Goal: Information Seeking & Learning: Learn about a topic

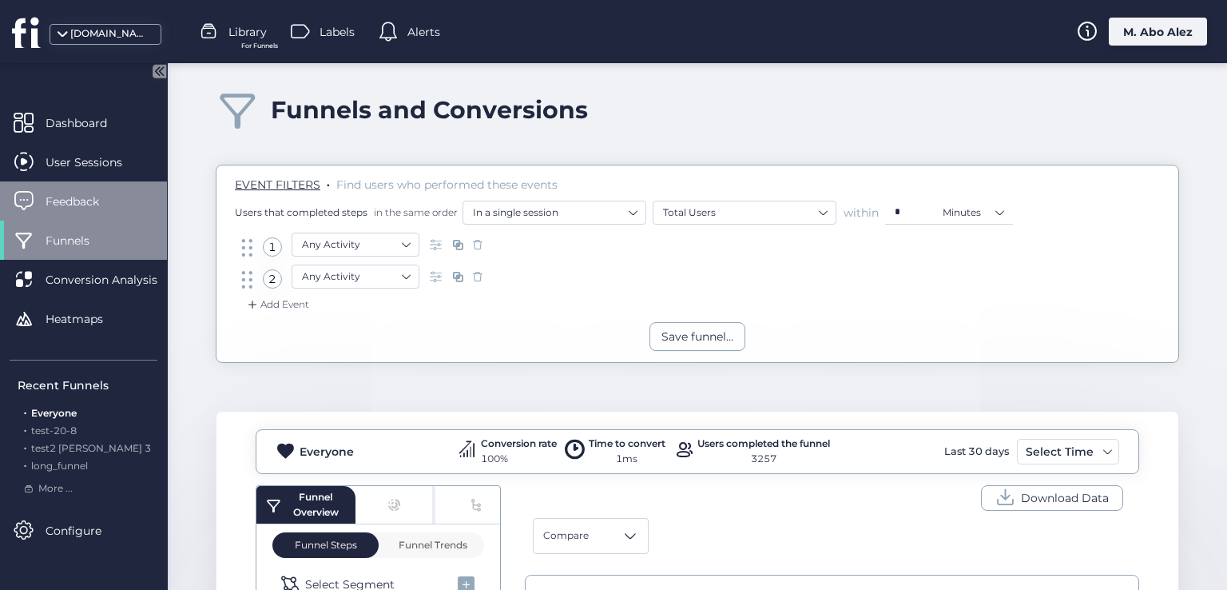
click at [91, 203] on span "Feedback" at bounding box center [85, 202] width 78 height 18
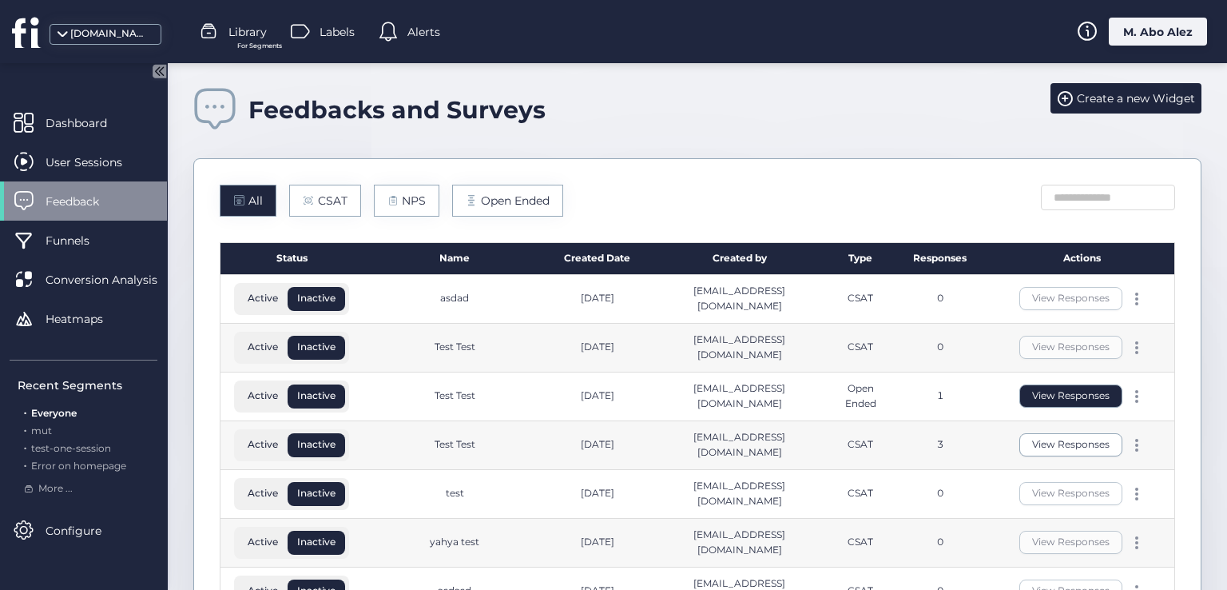
click at [1060, 391] on button "View Responses" at bounding box center [1071, 395] width 103 height 23
click at [1075, 441] on button "View Responses" at bounding box center [1071, 444] width 103 height 23
click at [1062, 440] on button "View Responses" at bounding box center [1071, 444] width 103 height 23
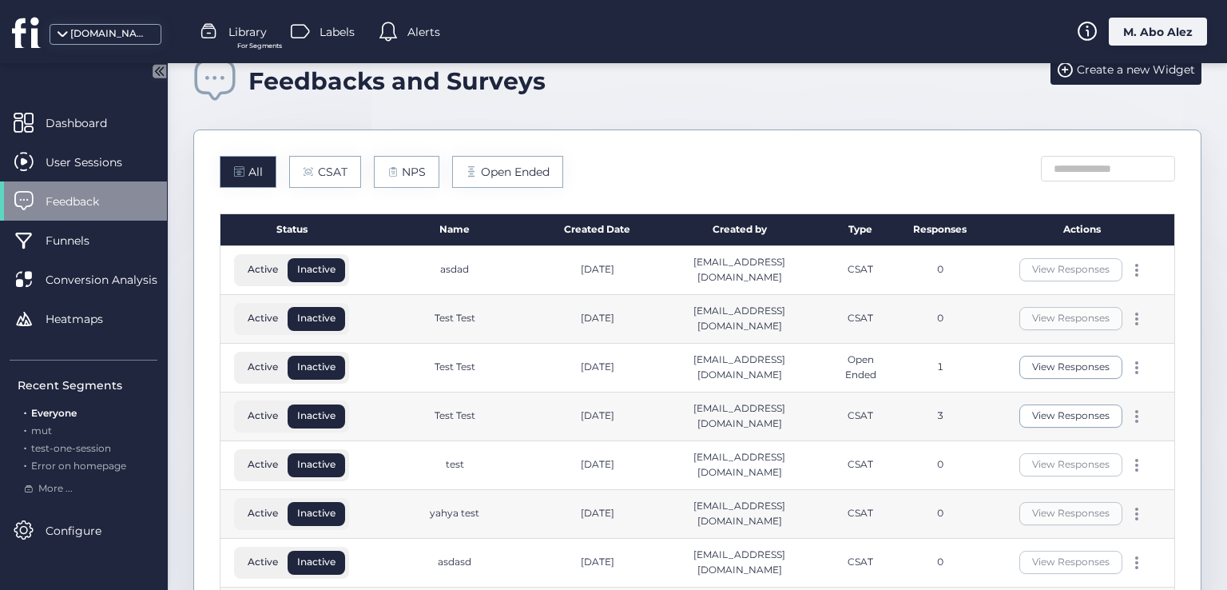
scroll to position [80, 0]
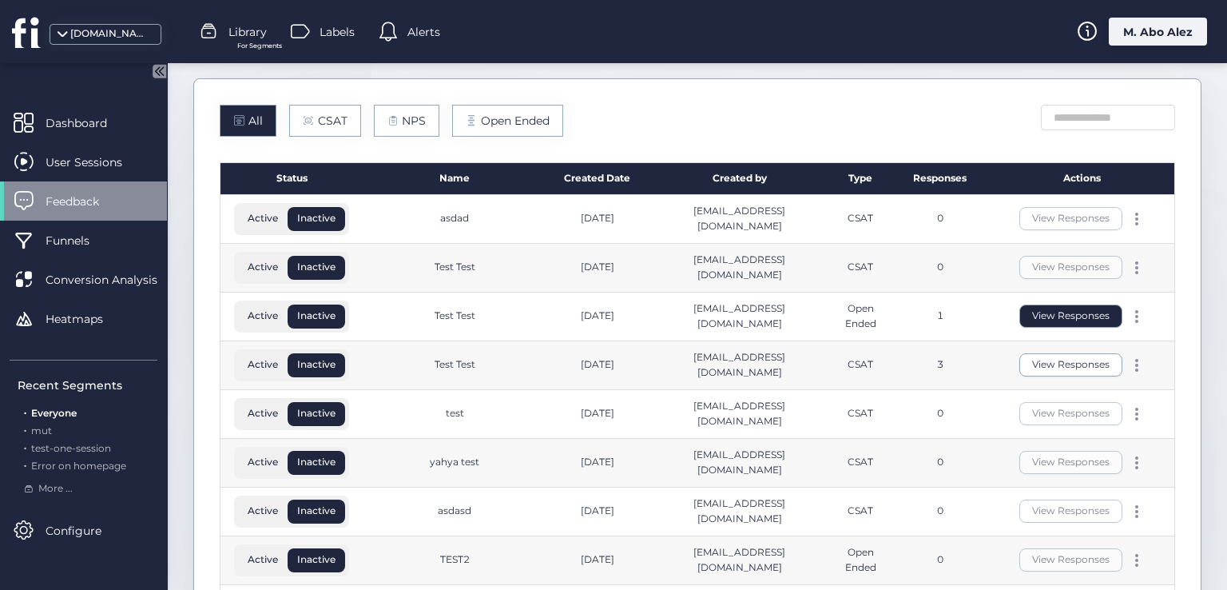
click at [1024, 311] on button "View Responses" at bounding box center [1071, 315] width 103 height 23
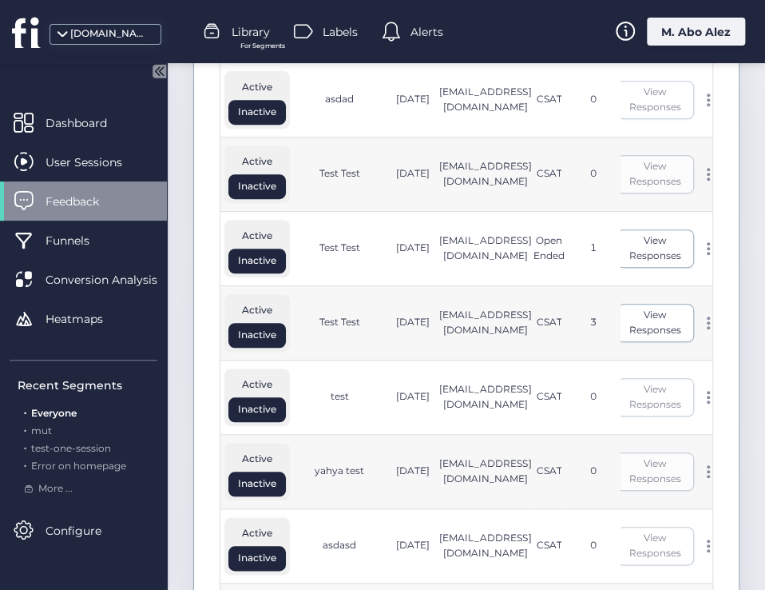
scroll to position [240, 0]
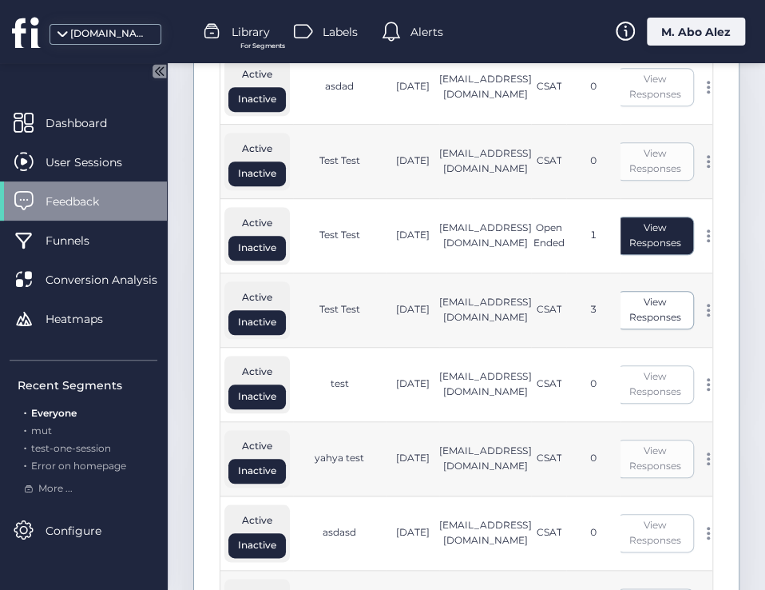
click at [630, 255] on button "View Responses" at bounding box center [656, 236] width 78 height 38
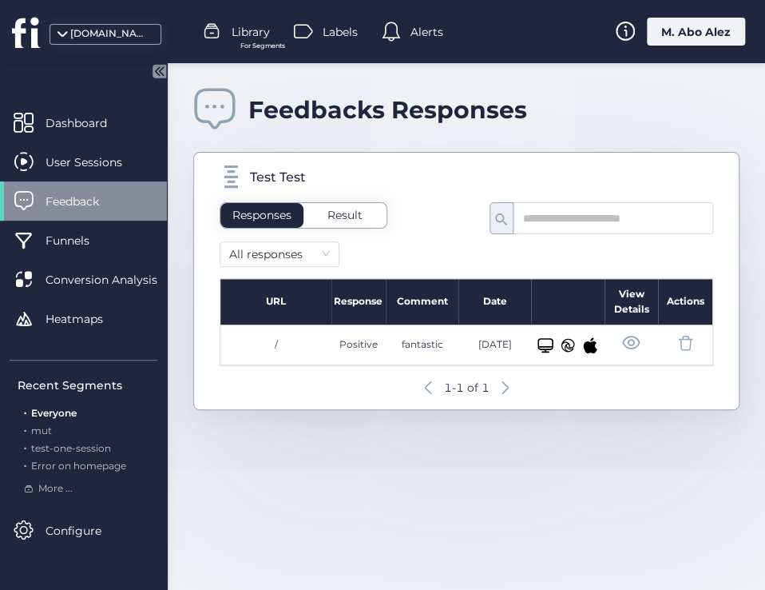
click at [332, 209] on span "Result" at bounding box center [345, 215] width 35 height 14
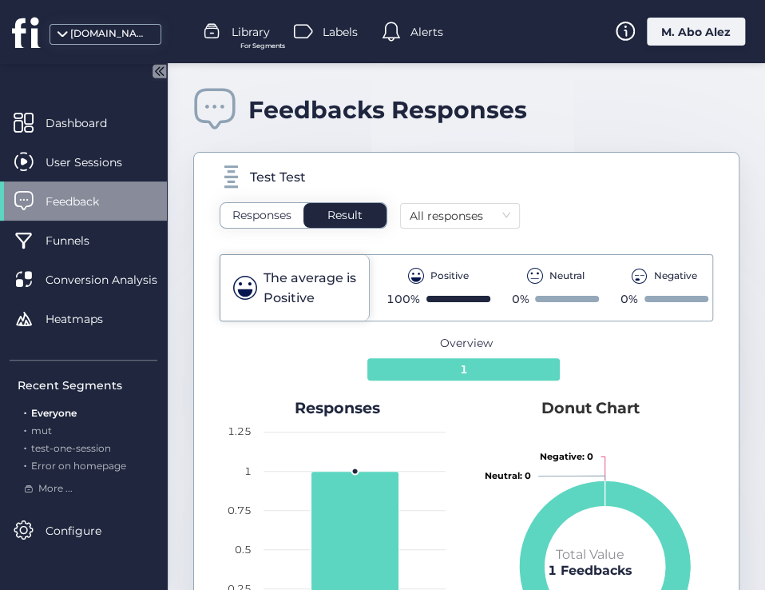
click at [272, 210] on span "Responses" at bounding box center [262, 215] width 59 height 14
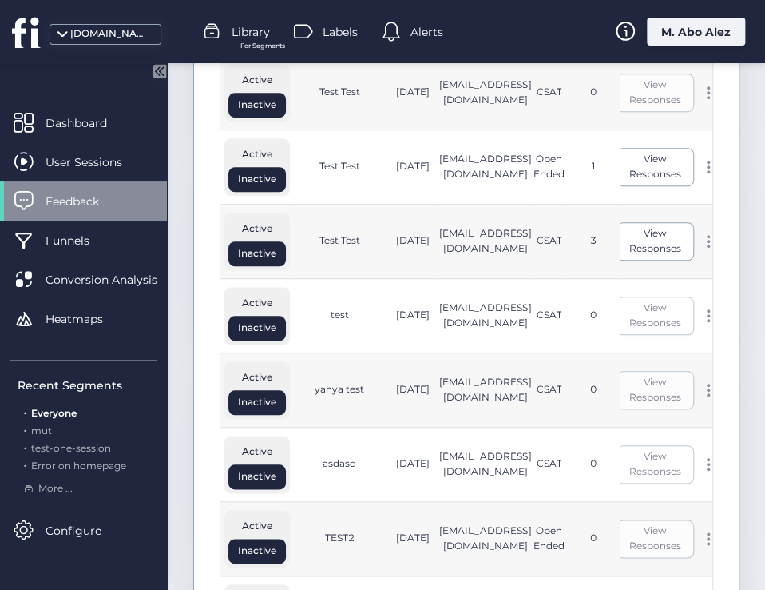
scroll to position [320, 0]
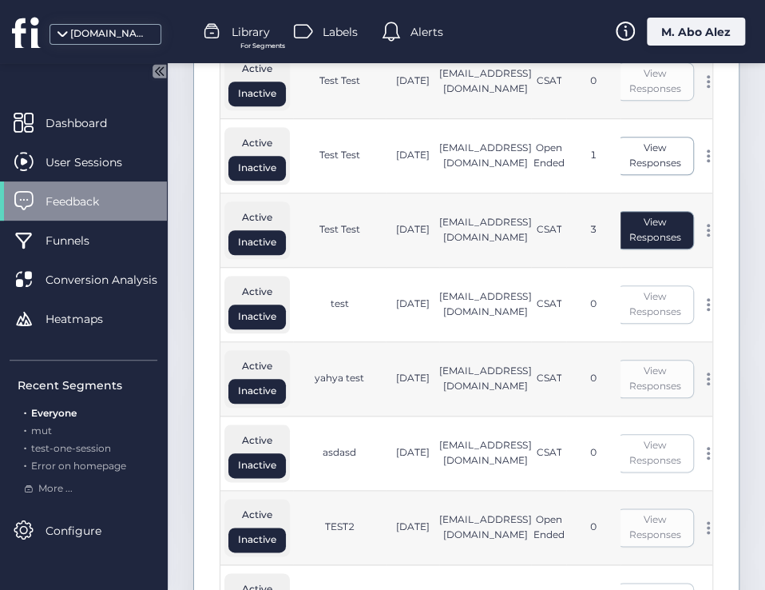
click at [630, 239] on button "View Responses" at bounding box center [656, 230] width 78 height 38
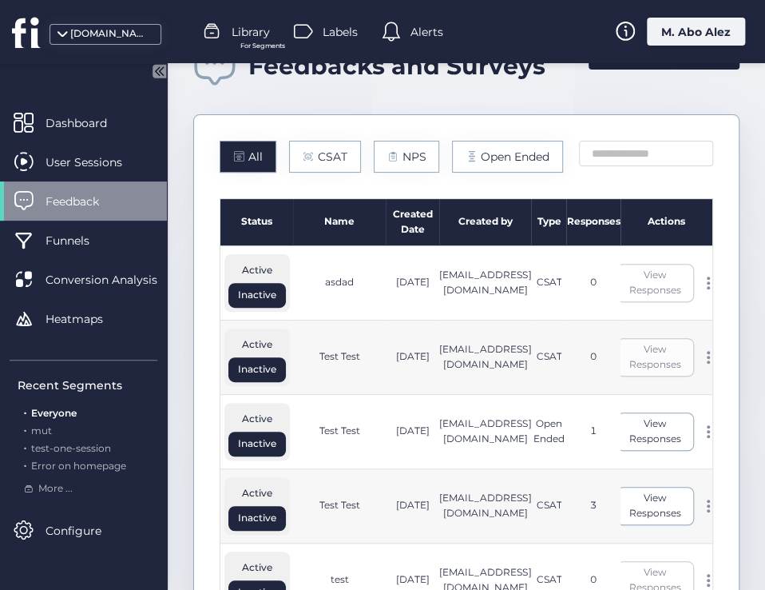
scroll to position [160, 0]
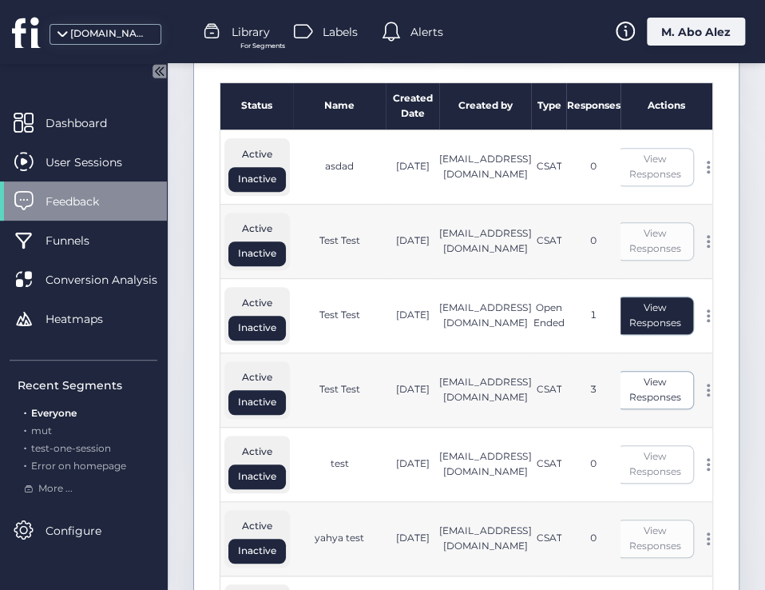
click at [626, 335] on button "View Responses" at bounding box center [656, 315] width 78 height 38
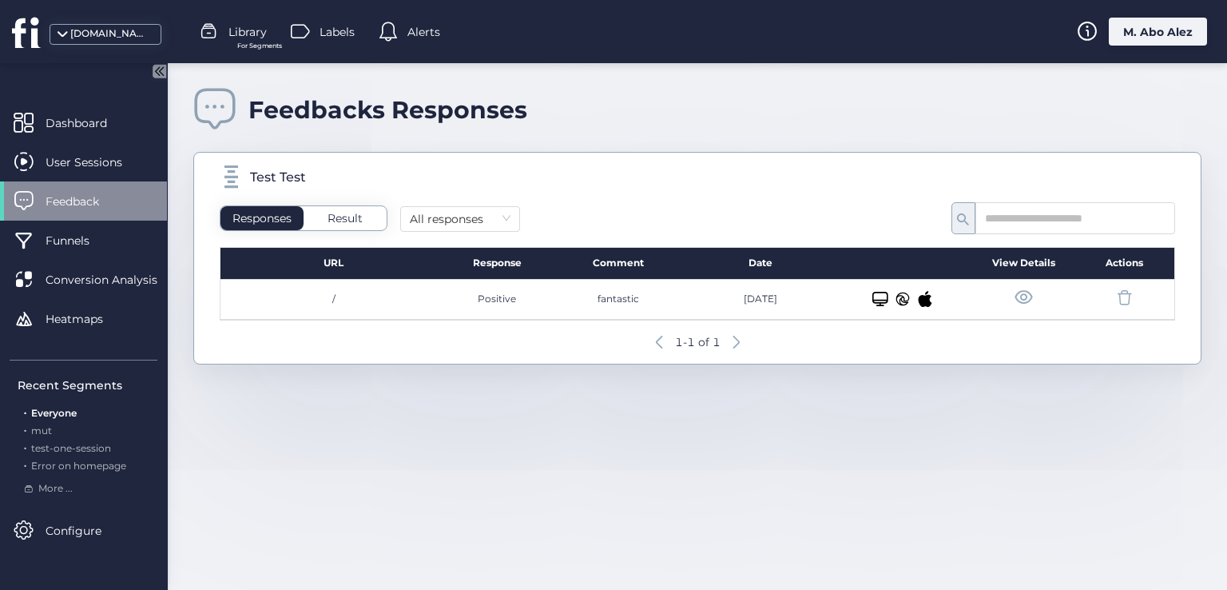
click at [920, 302] on icon at bounding box center [926, 299] width 14 height 16
click at [1020, 298] on span at bounding box center [1024, 298] width 20 height 20
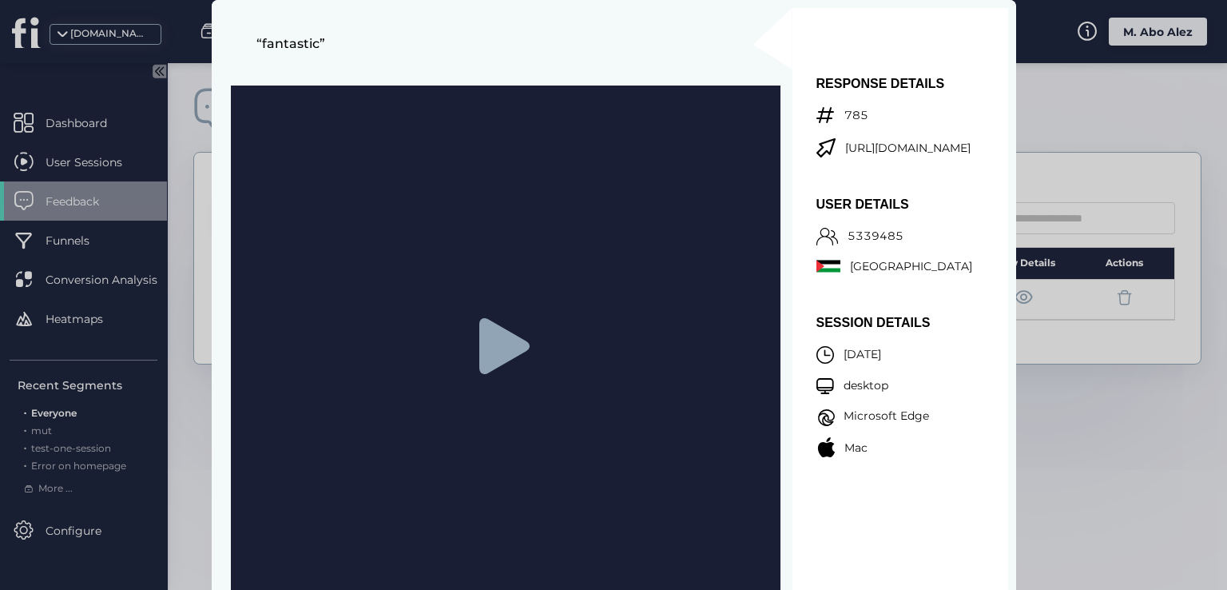
click at [500, 336] on icon at bounding box center [504, 346] width 50 height 56
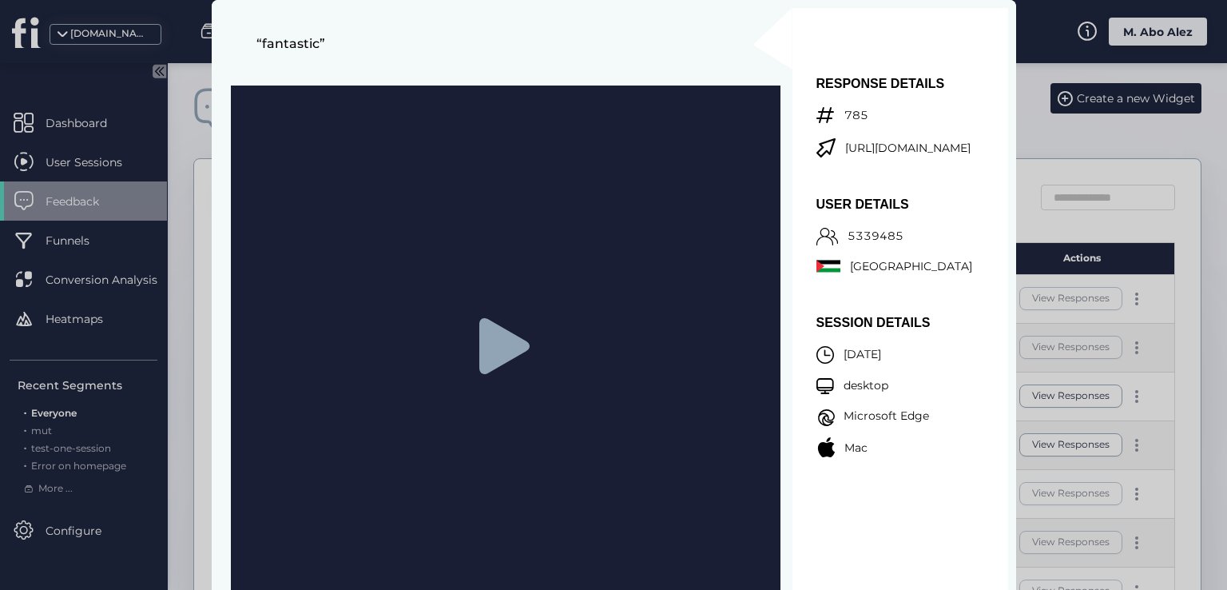
click at [215, 89] on div "“fantastic” RESPONSE DETAILS 785 [URL][DOMAIN_NAME] USER DETAILS 5339485 Palest…" at bounding box center [614, 327] width 805 height 654
click at [187, 73] on div at bounding box center [613, 295] width 1227 height 590
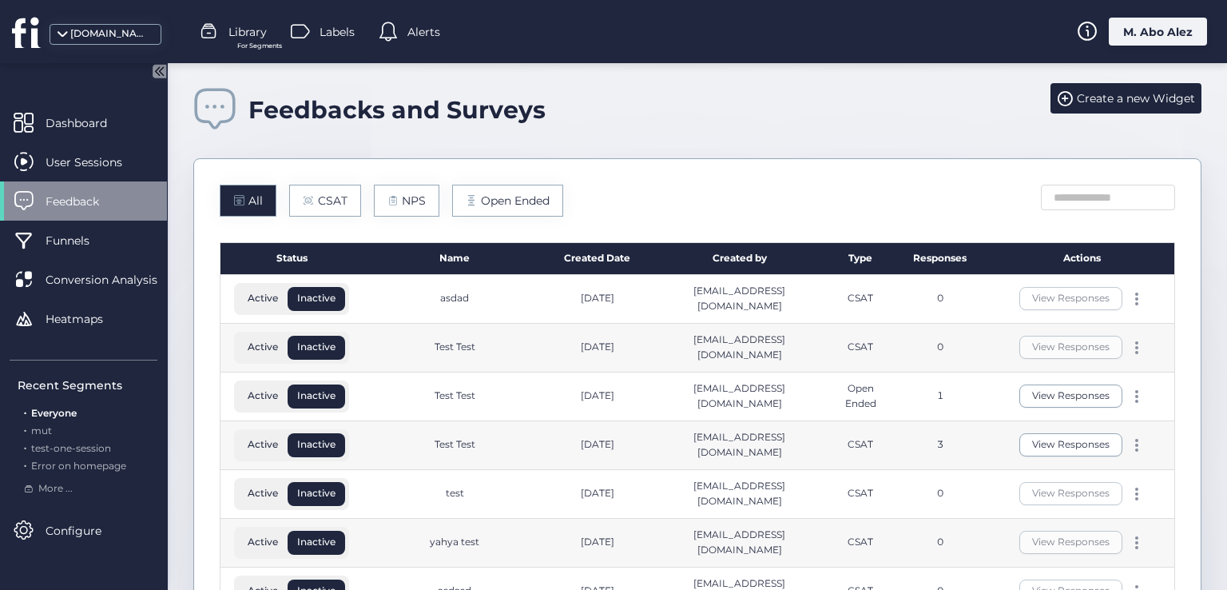
click at [187, 73] on div "Feedbacks and Surveys Create a new Widget All CSAT NPS Open Ended Status Name C…" at bounding box center [697, 463] width 1059 height 801
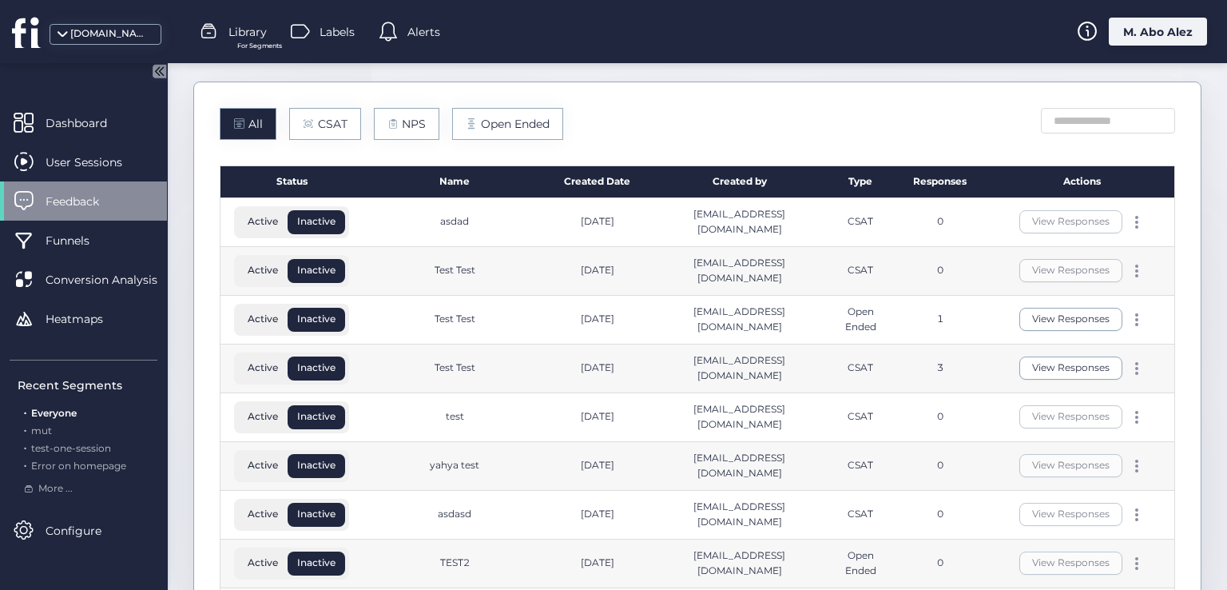
scroll to position [160, 0]
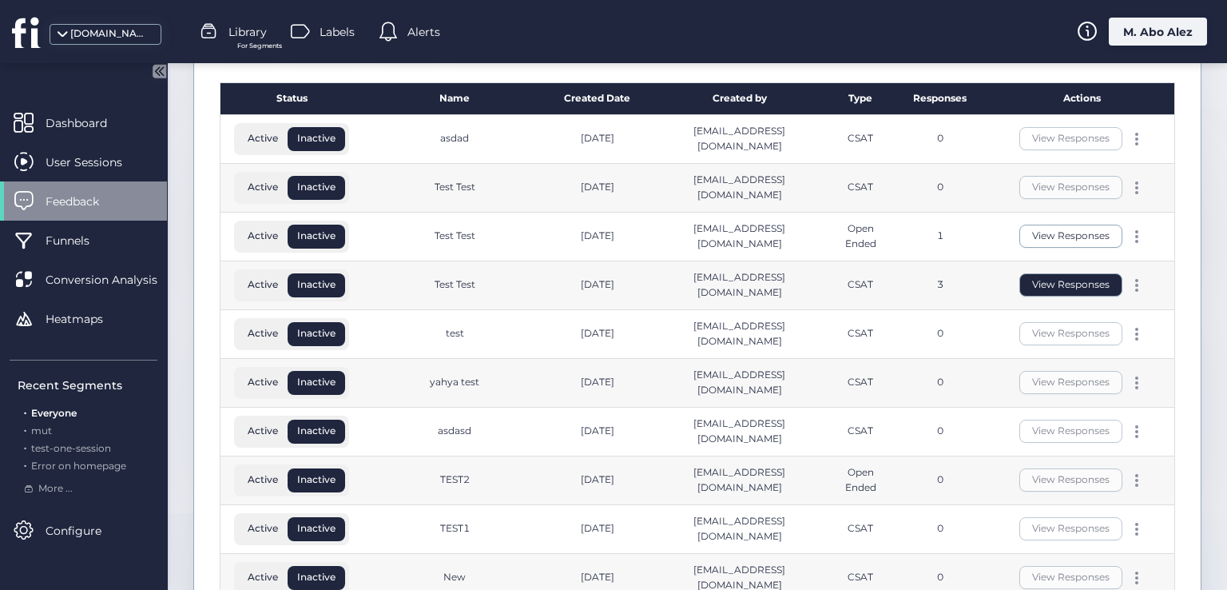
click at [1066, 281] on button "View Responses" at bounding box center [1071, 284] width 103 height 23
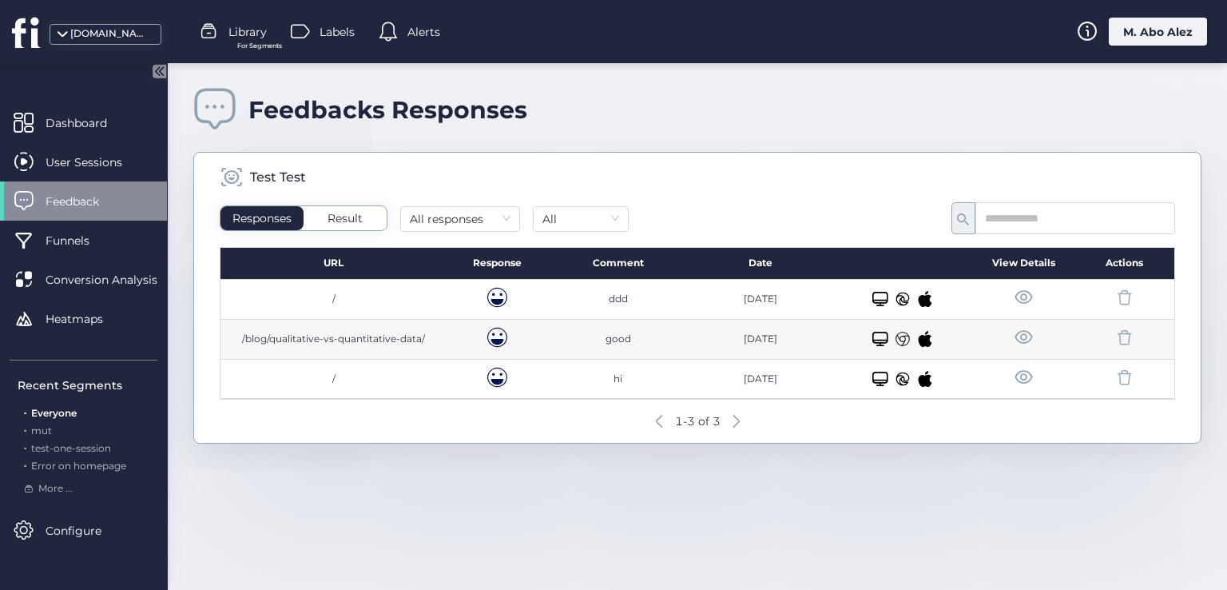
click at [1027, 380] on span at bounding box center [1024, 378] width 20 height 20
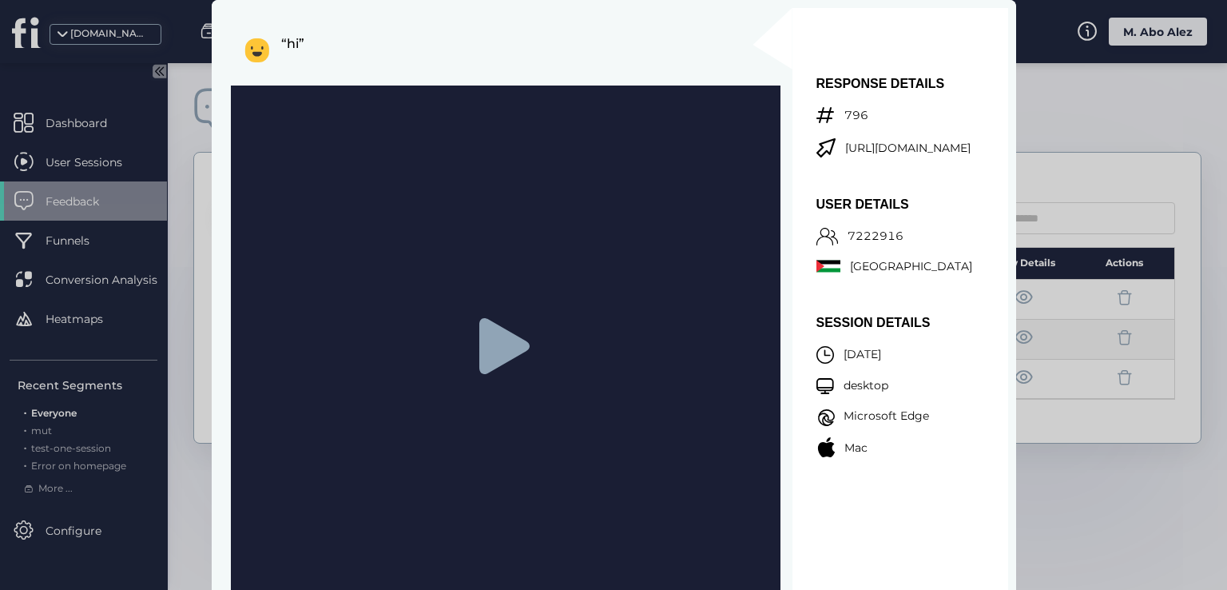
click at [497, 359] on icon at bounding box center [504, 346] width 50 height 56
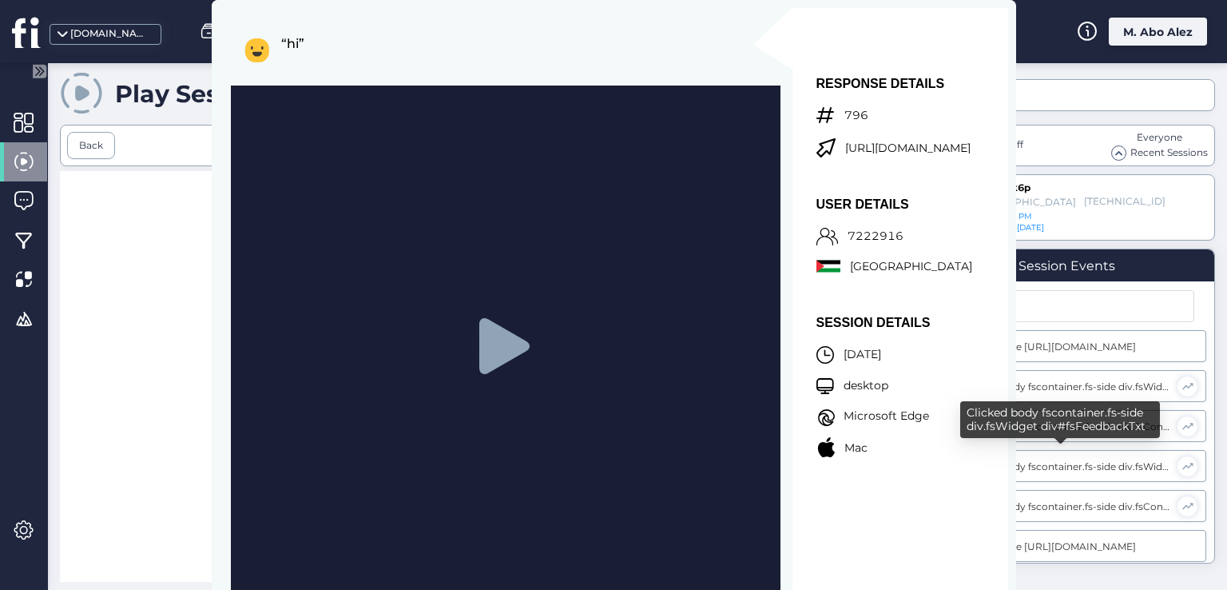
click at [1039, 461] on div "Clicked body fscontainer.fs-side div.fsWidget div#fsFeedbackTxt" at bounding box center [1067, 466] width 206 height 12
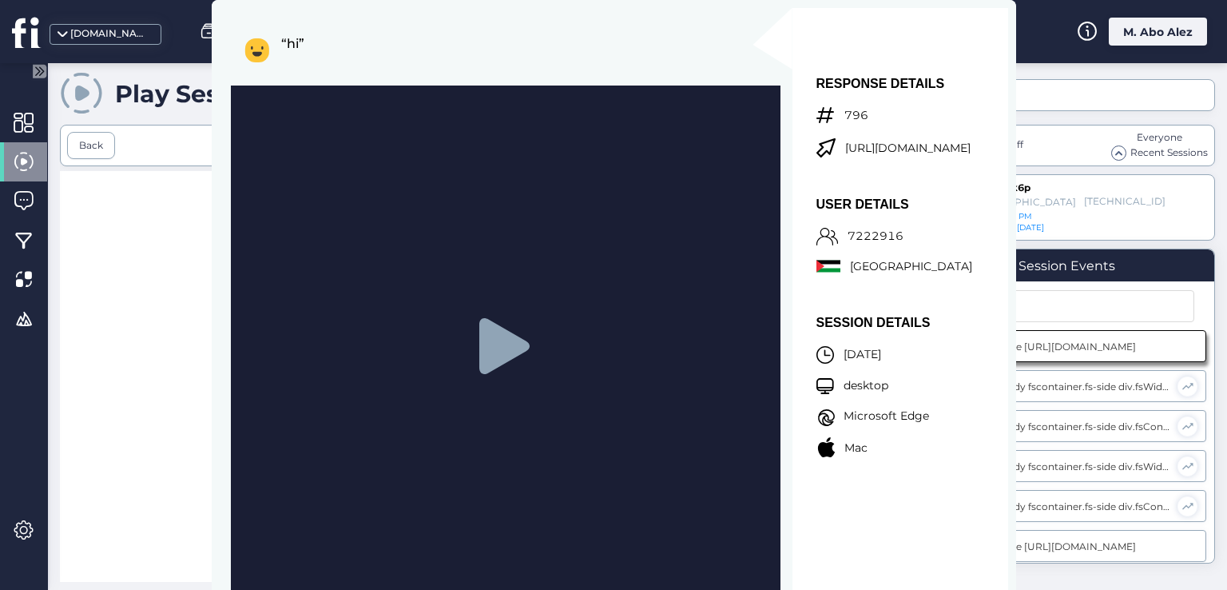
click at [63, 111] on span at bounding box center [81, 92] width 43 height 43
click at [1038, 33] on div "[DOMAIN_NAME] Library For Segments Labels Alerts M. Abo Alez" at bounding box center [613, 31] width 1227 height 63
click at [1038, 69] on div "Play Sessions Session Replay HeatMaps Back url: 1/4 - [URL][DOMAIN_NAME] 1122 X…" at bounding box center [637, 326] width 1179 height 527
drag, startPoint x: 681, startPoint y: 72, endPoint x: 371, endPoint y: 26, distance: 313.3
click at [665, 71] on div "“hi”" at bounding box center [512, 54] width 536 height 44
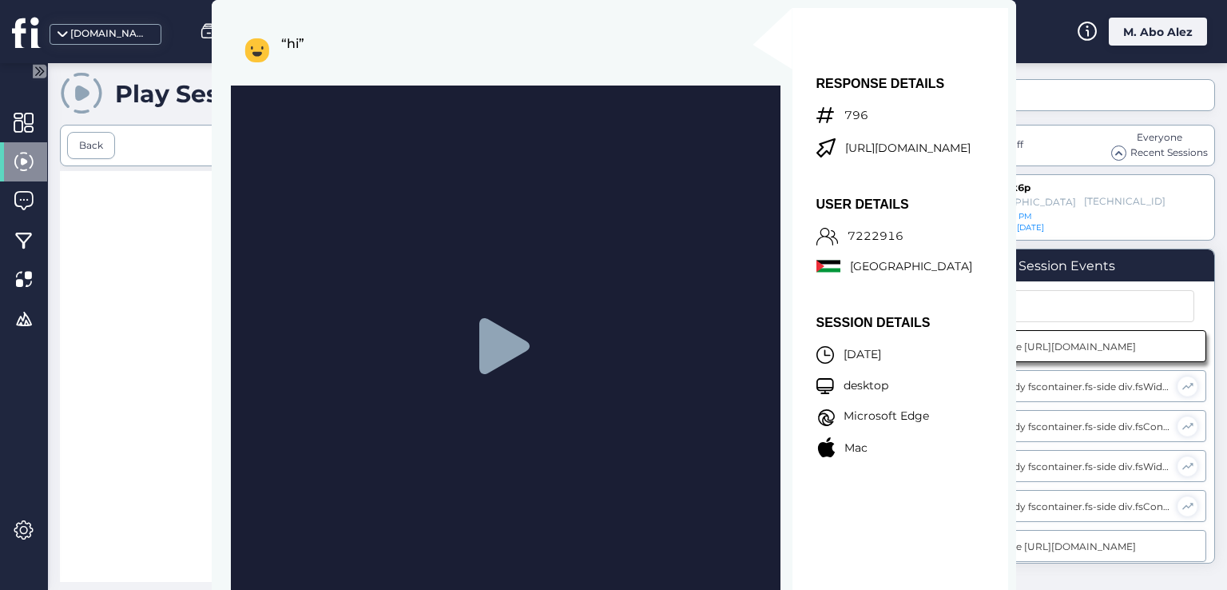
drag, startPoint x: 323, startPoint y: 26, endPoint x: 296, endPoint y: 23, distance: 26.6
click at [316, 30] on div "“hi”" at bounding box center [500, 327] width 561 height 638
click at [952, 586] on div "RESPONSE DETAILS 796 [URL][DOMAIN_NAME] USER DETAILS 7222916 Palestine SESSION …" at bounding box center [901, 307] width 216 height 598
drag, startPoint x: 688, startPoint y: 385, endPoint x: 546, endPoint y: 336, distance: 150.3
click at [636, 368] on div at bounding box center [506, 345] width 550 height 521
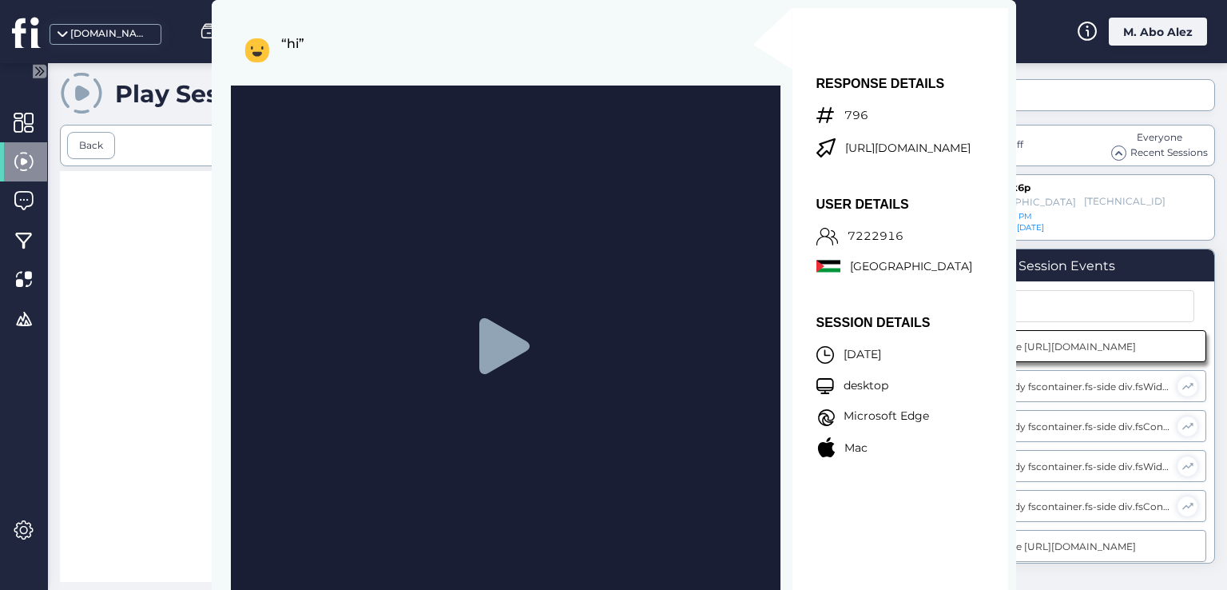
drag, startPoint x: 449, startPoint y: 344, endPoint x: 483, endPoint y: 378, distance: 47.5
click at [424, 346] on div at bounding box center [506, 345] width 550 height 521
click at [529, 373] on div at bounding box center [506, 345] width 550 height 521
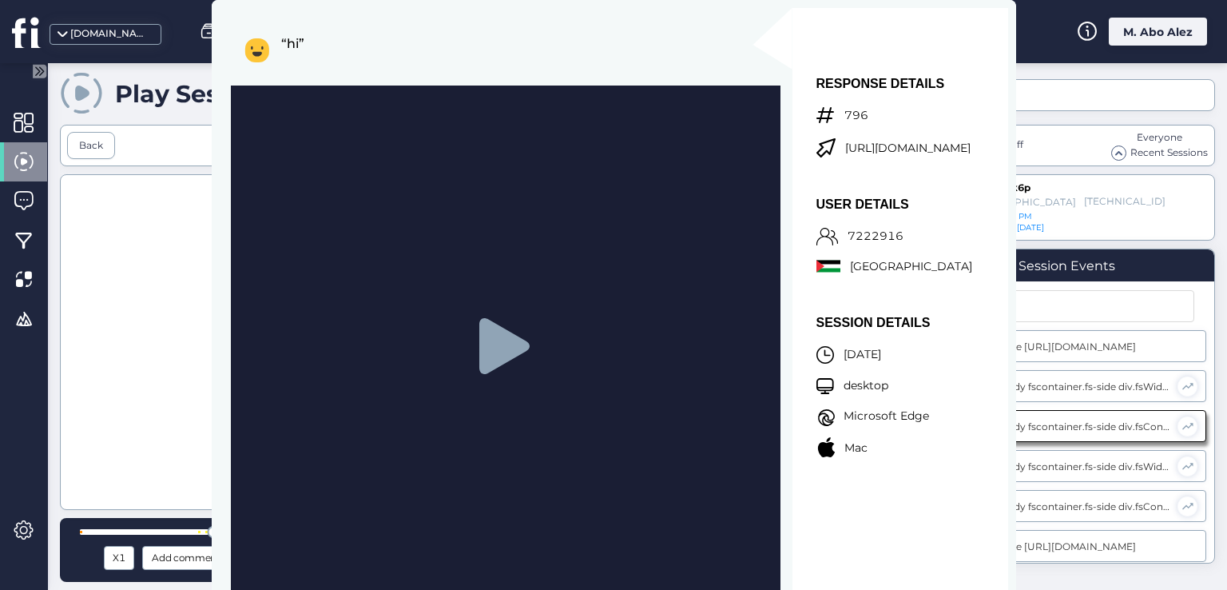
click at [478, 332] on icon at bounding box center [506, 346] width 56 height 56
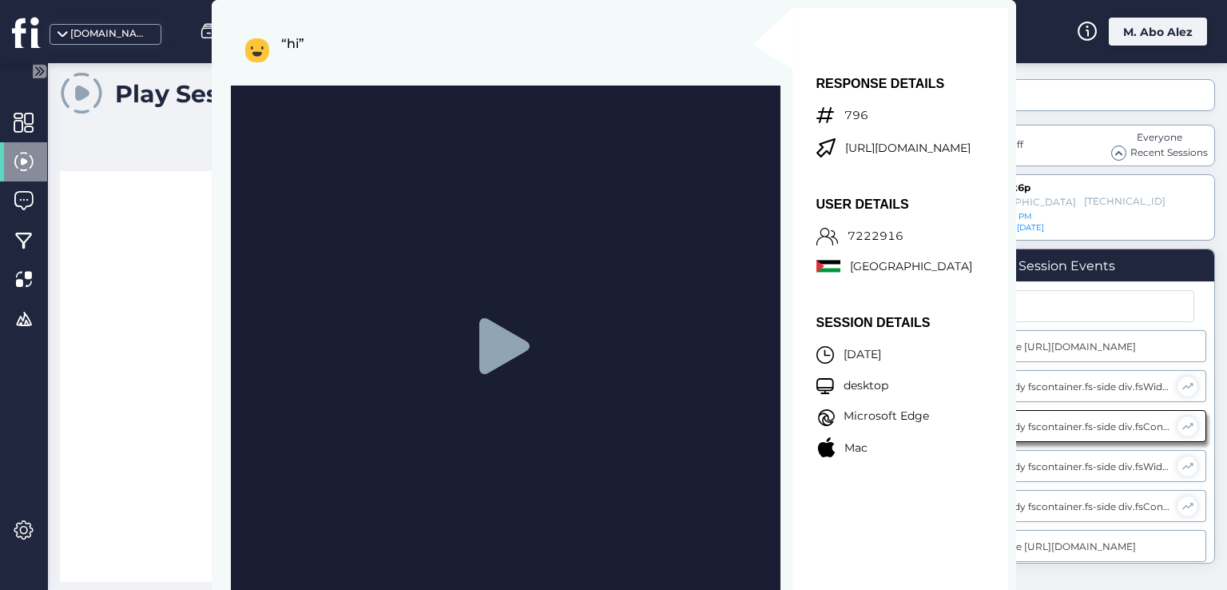
click at [478, 332] on icon at bounding box center [506, 346] width 56 height 56
click at [499, 344] on icon at bounding box center [504, 346] width 50 height 56
drag, startPoint x: 446, startPoint y: 348, endPoint x: 225, endPoint y: 307, distance: 224.3
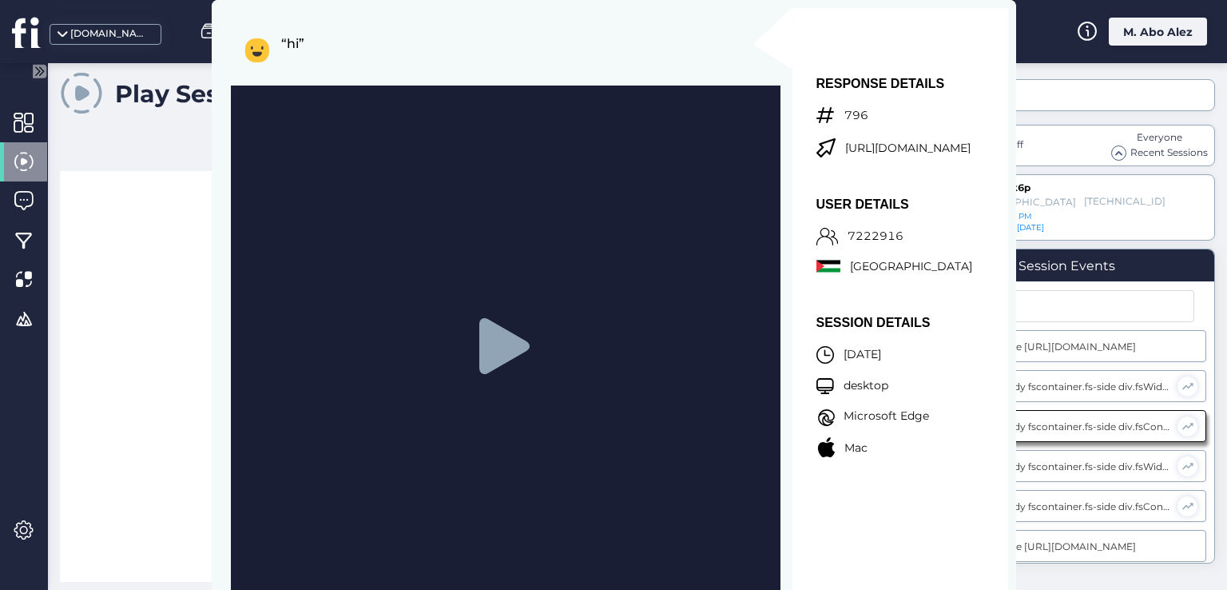
click at [438, 348] on div at bounding box center [506, 345] width 550 height 521
click at [432, 330] on div at bounding box center [506, 345] width 550 height 521
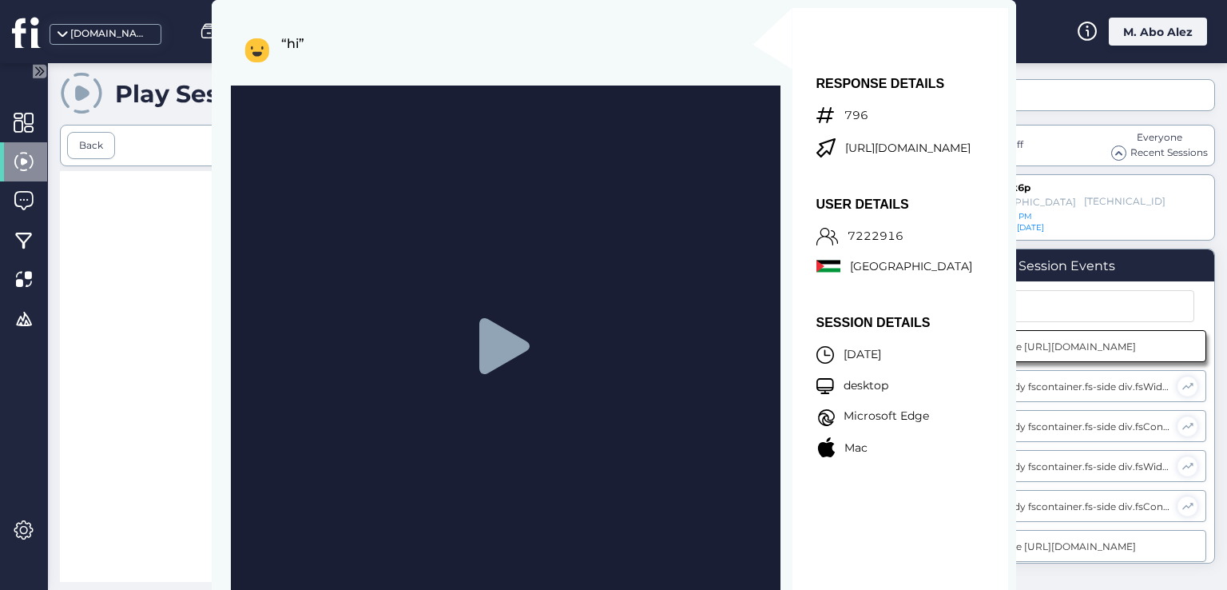
click at [195, 308] on body "[DOMAIN_NAME] Library For Segments Labels Alerts M. Abo Alez Play Sessions Sess…" at bounding box center [613, 295] width 1227 height 590
drag, startPoint x: 219, startPoint y: 340, endPoint x: 479, endPoint y: 354, distance: 260.0
click at [253, 359] on body "[DOMAIN_NAME] Library For Segments Labels Alerts M. Abo Alez Play Sessions Sess…" at bounding box center [613, 295] width 1227 height 590
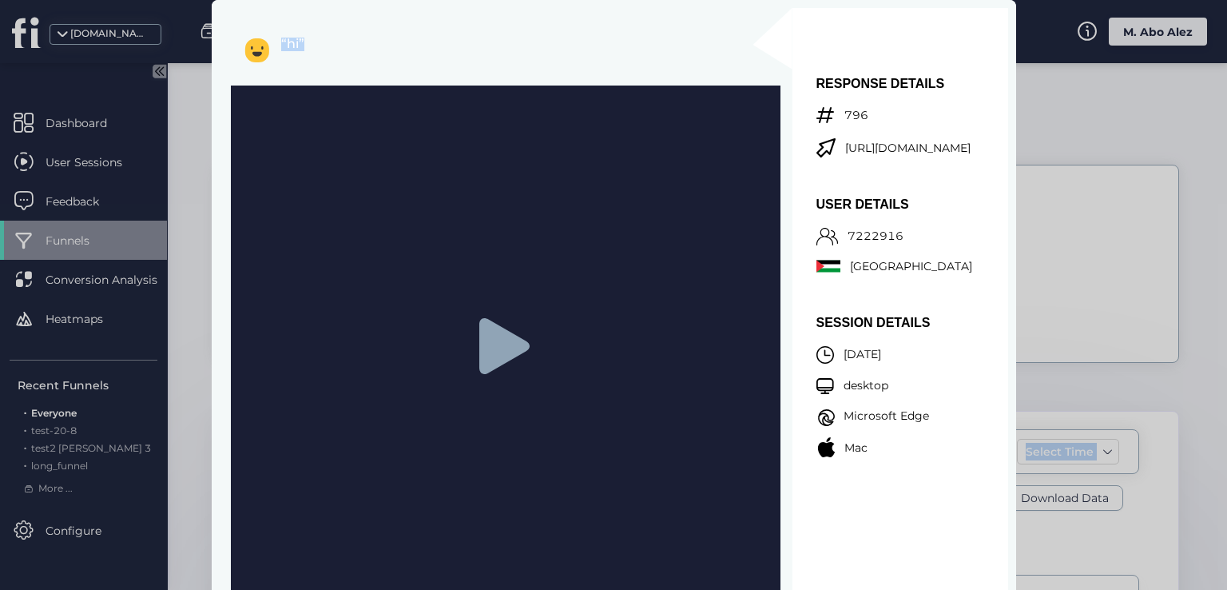
click at [205, 276] on div at bounding box center [613, 295] width 1227 height 590
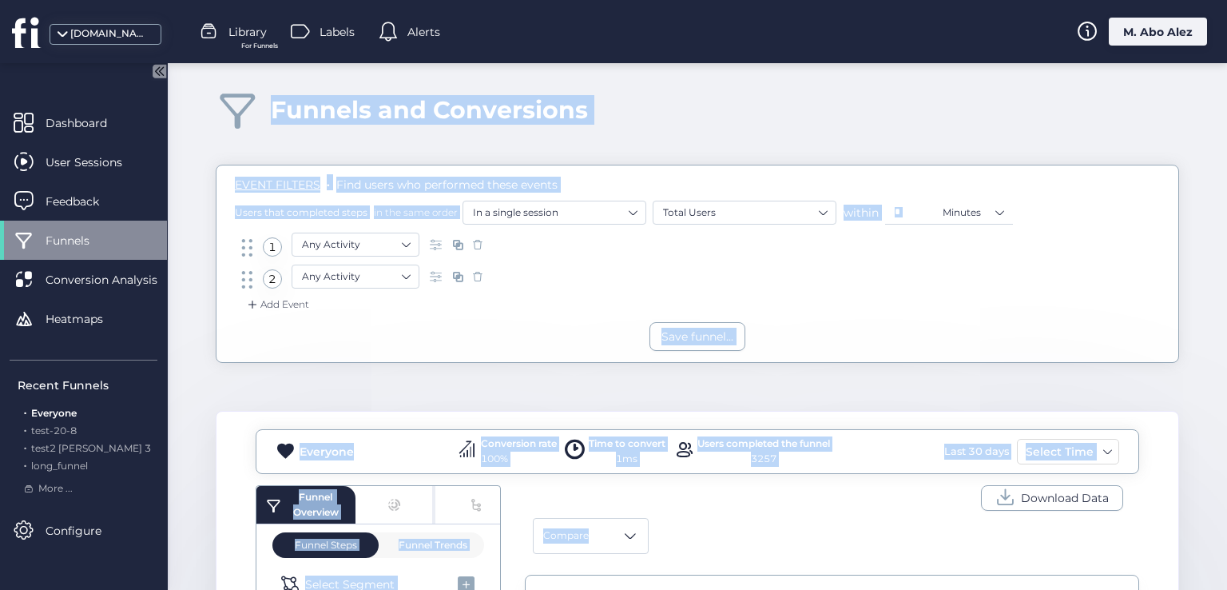
click at [551, 316] on div "Add Event" at bounding box center [698, 309] width 938 height 26
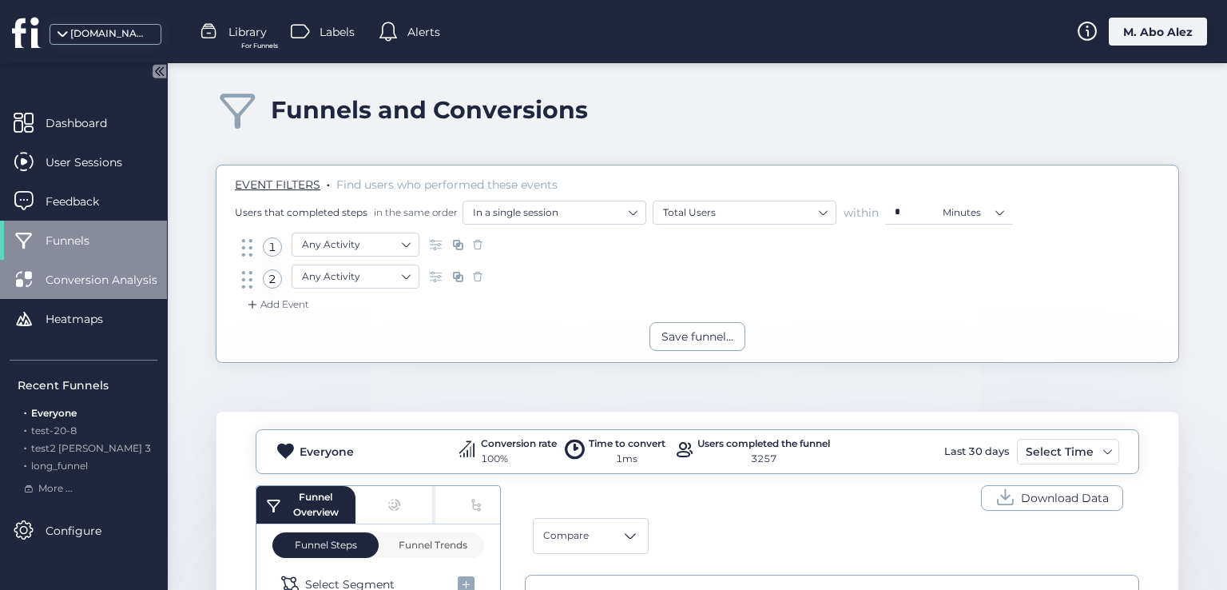
click at [98, 284] on span "Conversion Analysis" at bounding box center [114, 280] width 136 height 18
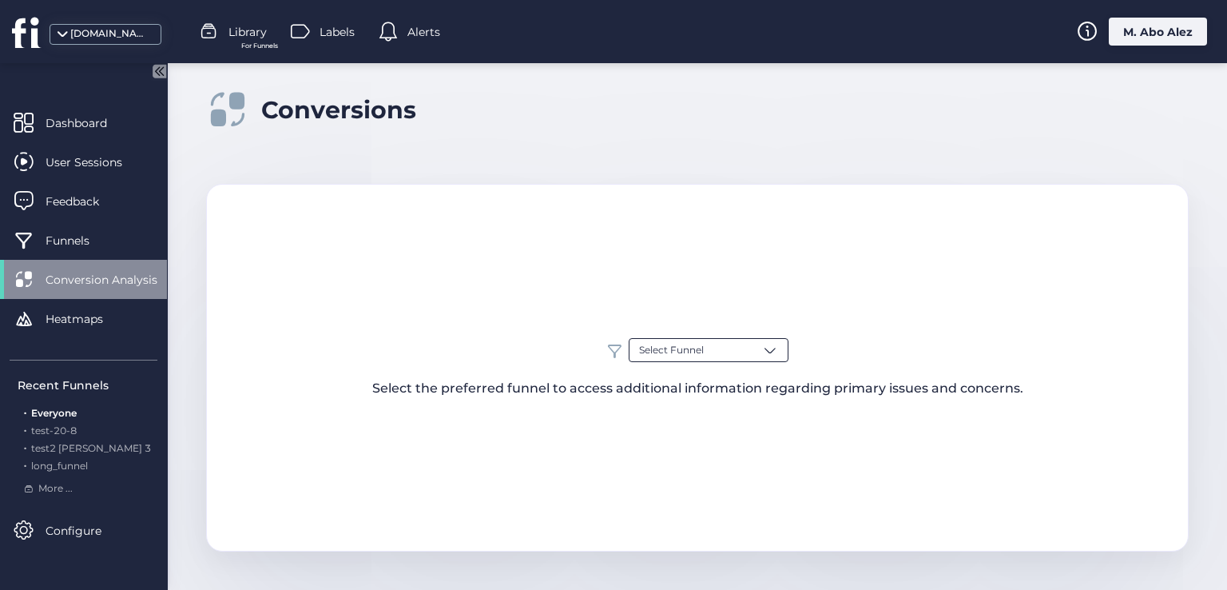
click at [694, 359] on div "Select Funnel" at bounding box center [709, 350] width 160 height 24
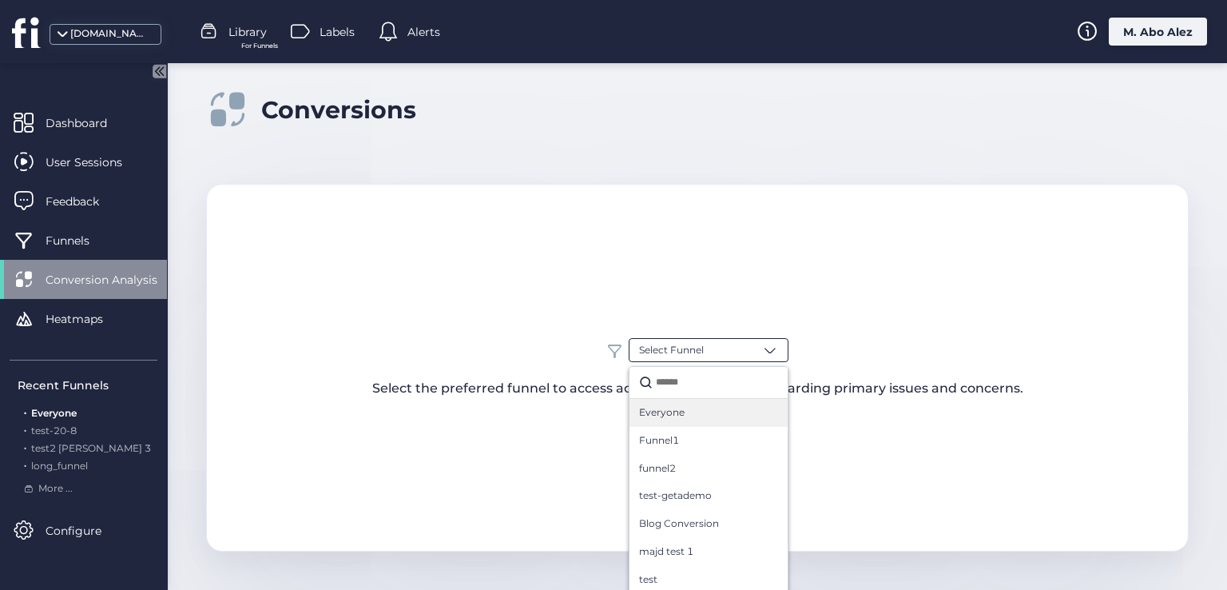
click at [688, 422] on div "Everyone" at bounding box center [709, 413] width 158 height 28
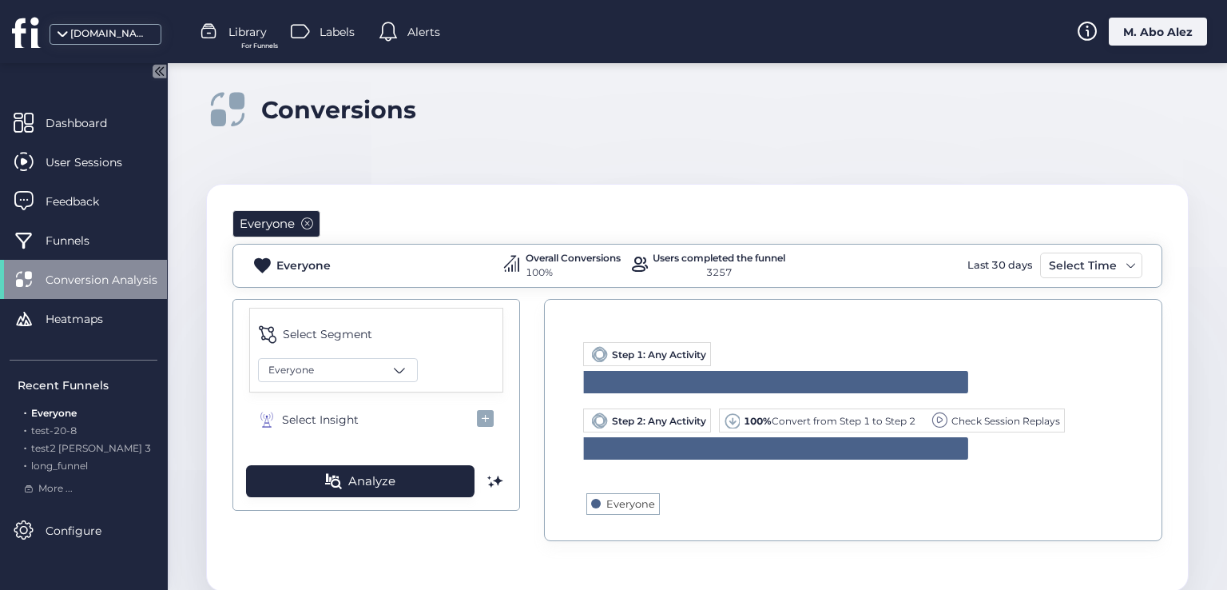
scroll to position [38, 0]
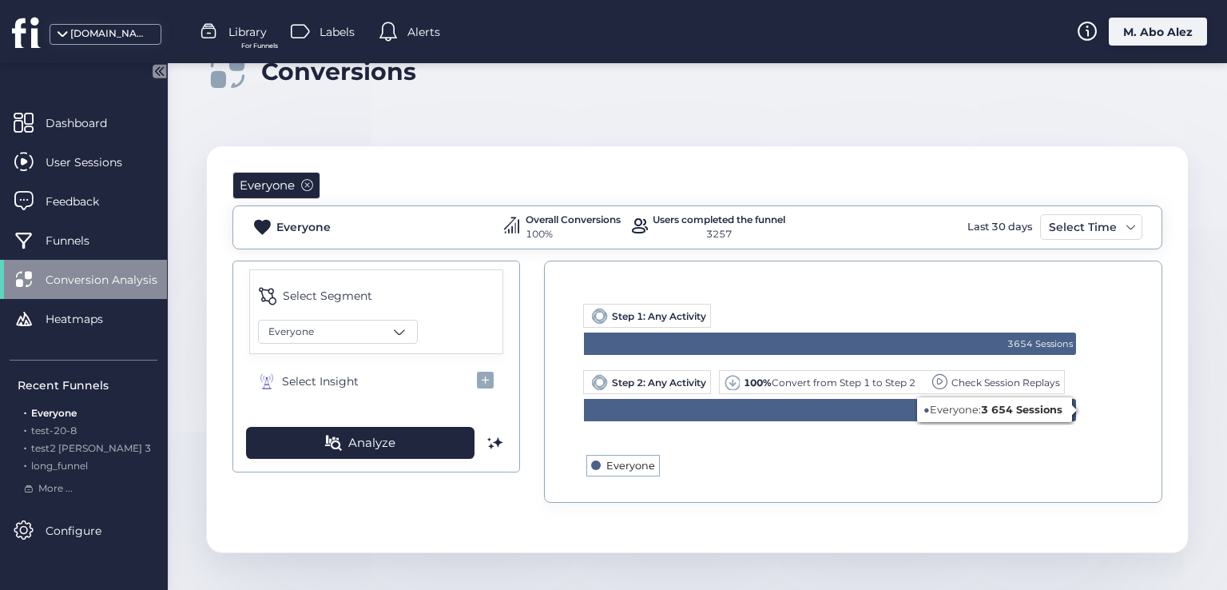
click at [613, 461] on text "Everyone" at bounding box center [630, 465] width 49 height 12
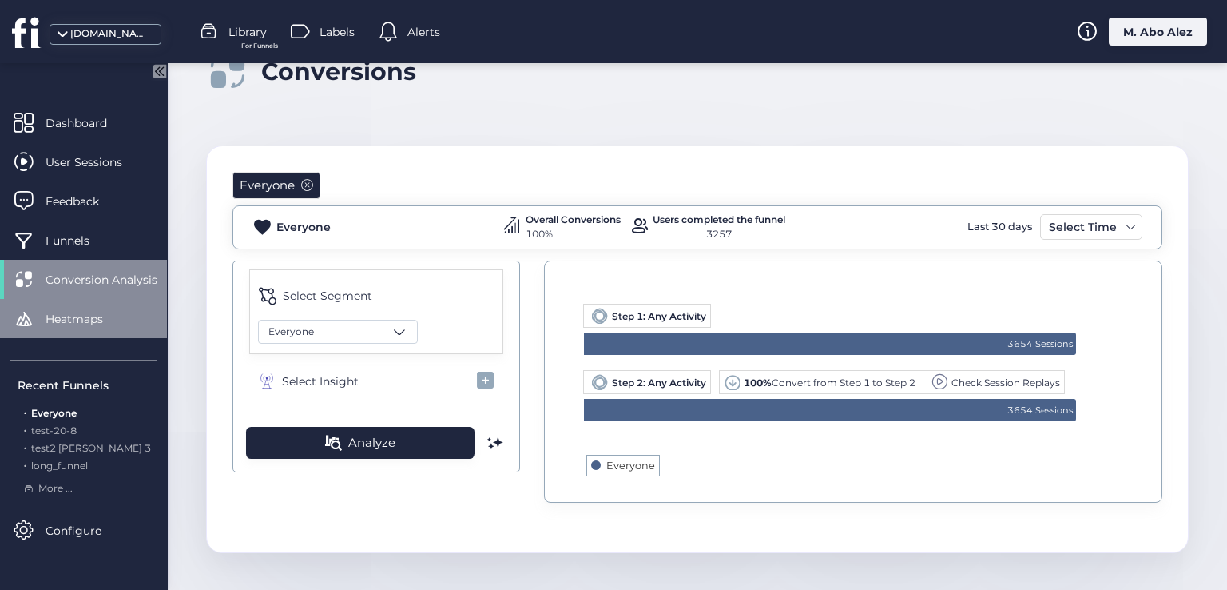
click at [54, 324] on span "Heatmaps" at bounding box center [86, 319] width 81 height 18
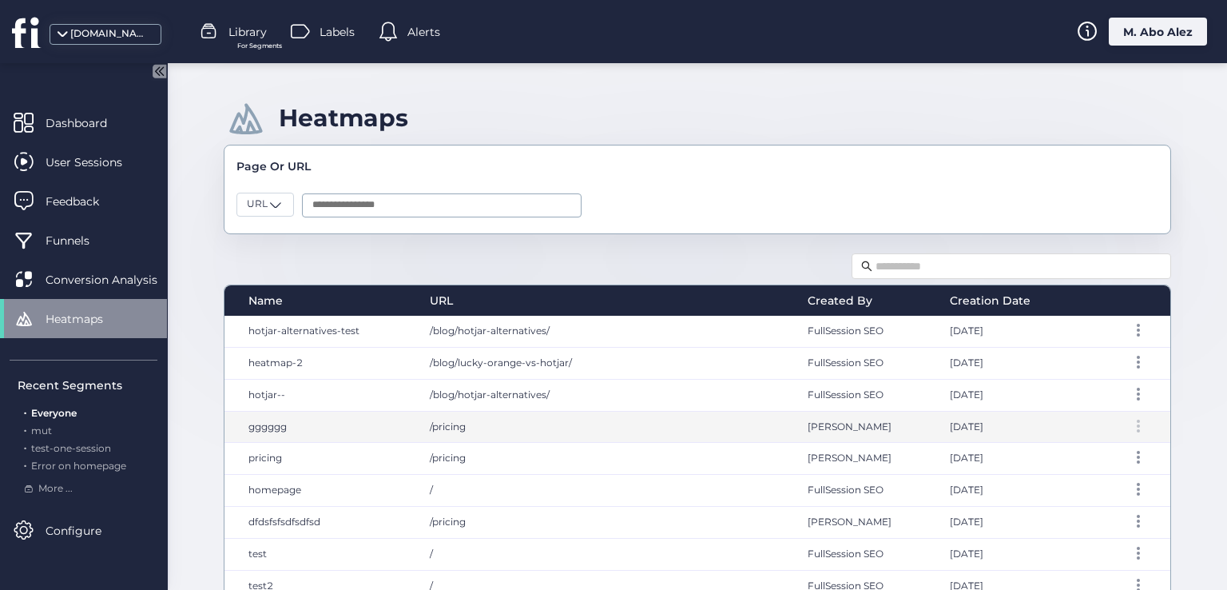
click at [1131, 425] on div at bounding box center [1139, 425] width 16 height 13
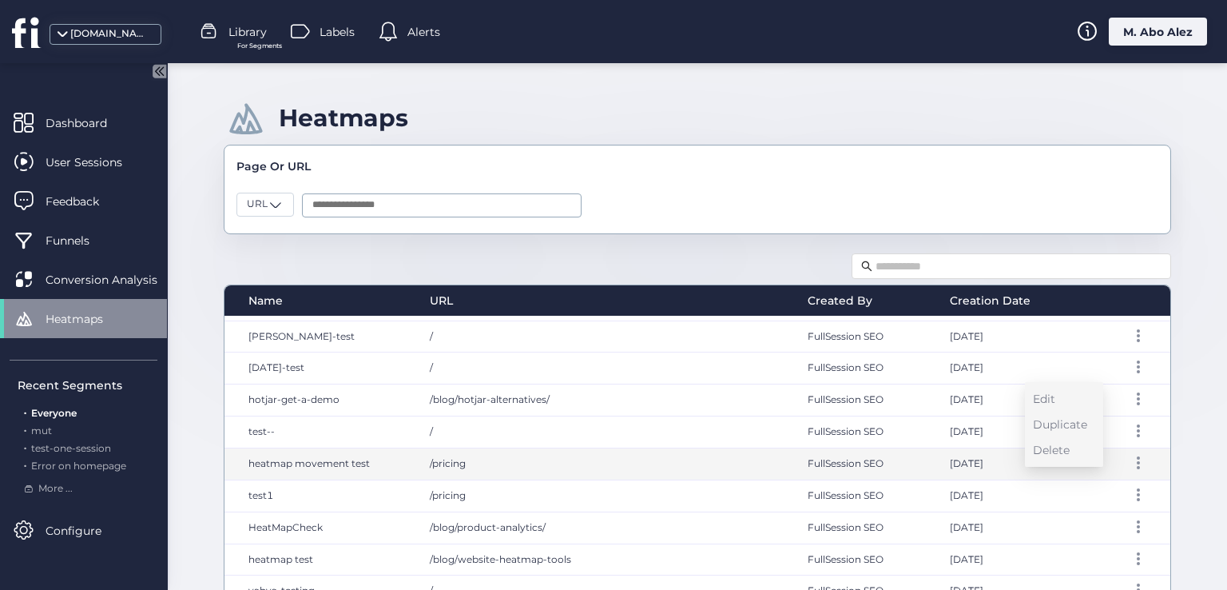
scroll to position [320, 0]
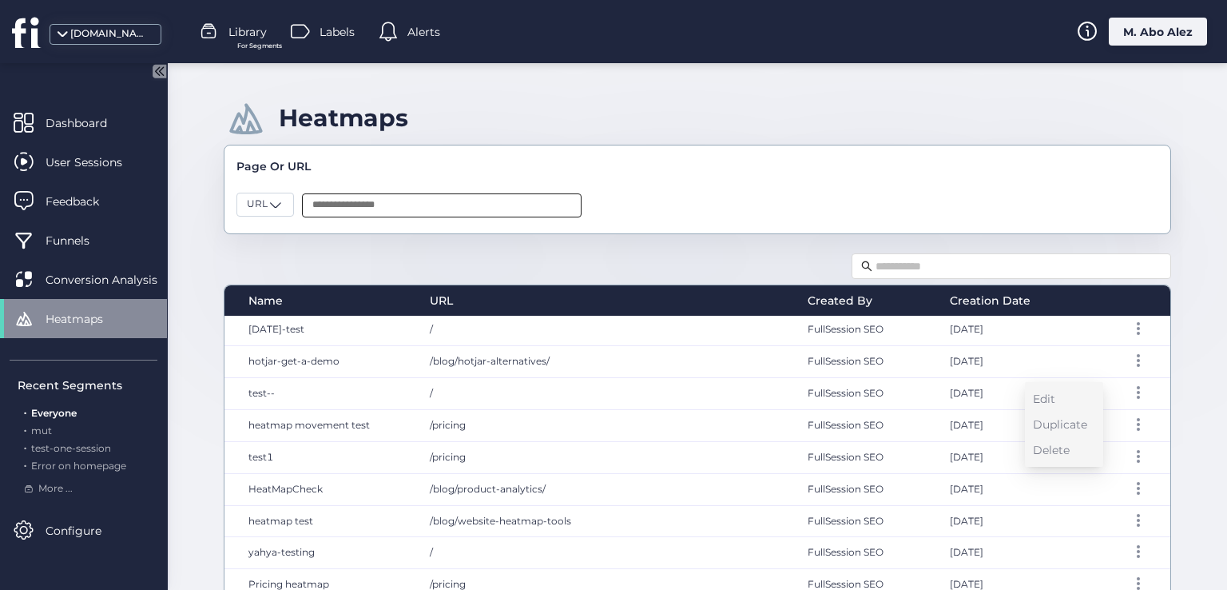
click at [342, 200] on input "text" at bounding box center [442, 205] width 280 height 24
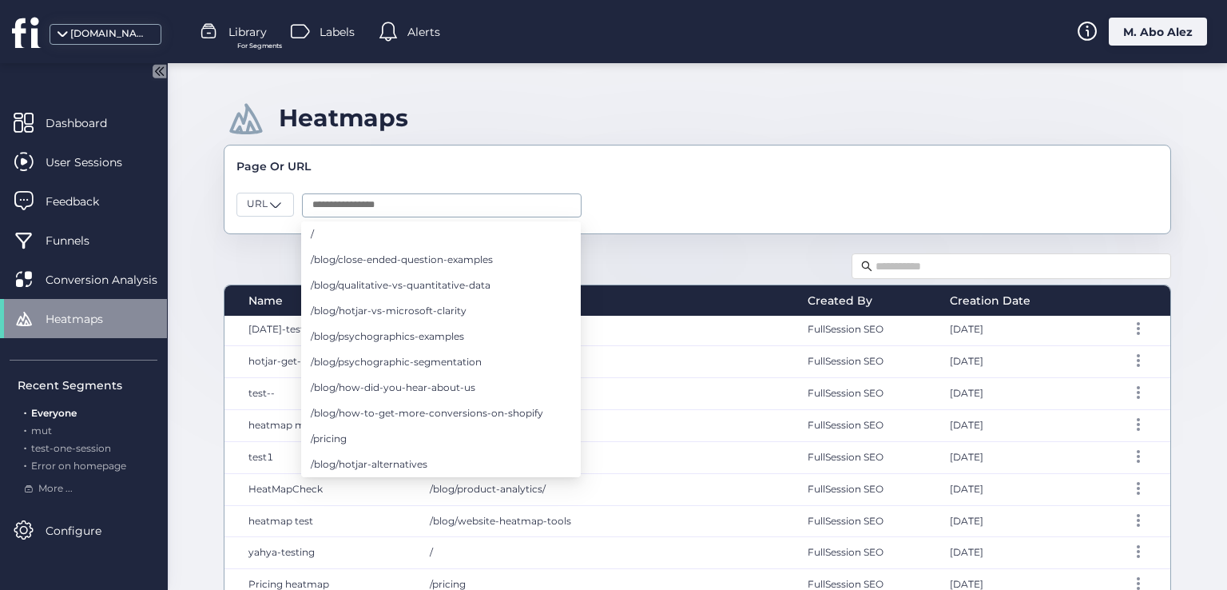
click at [684, 247] on div "Heatmaps Page Or URL URL Name URL Created By Creation Date hotjar-alternatives-…" at bounding box center [697, 326] width 1059 height 527
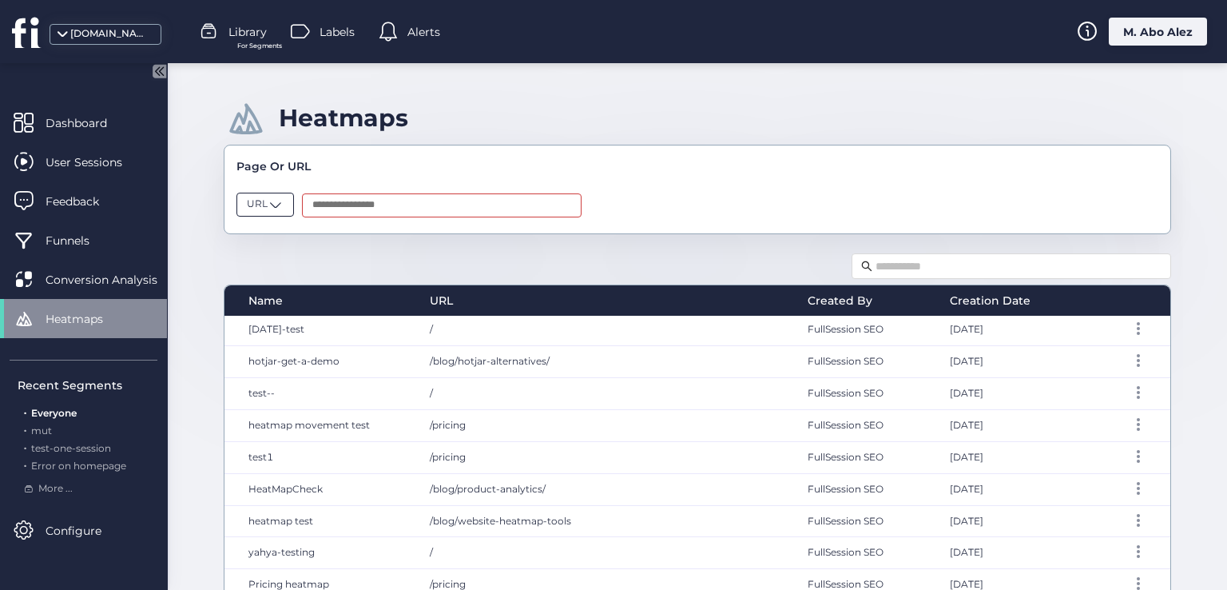
click at [268, 201] on span at bounding box center [276, 205] width 16 height 16
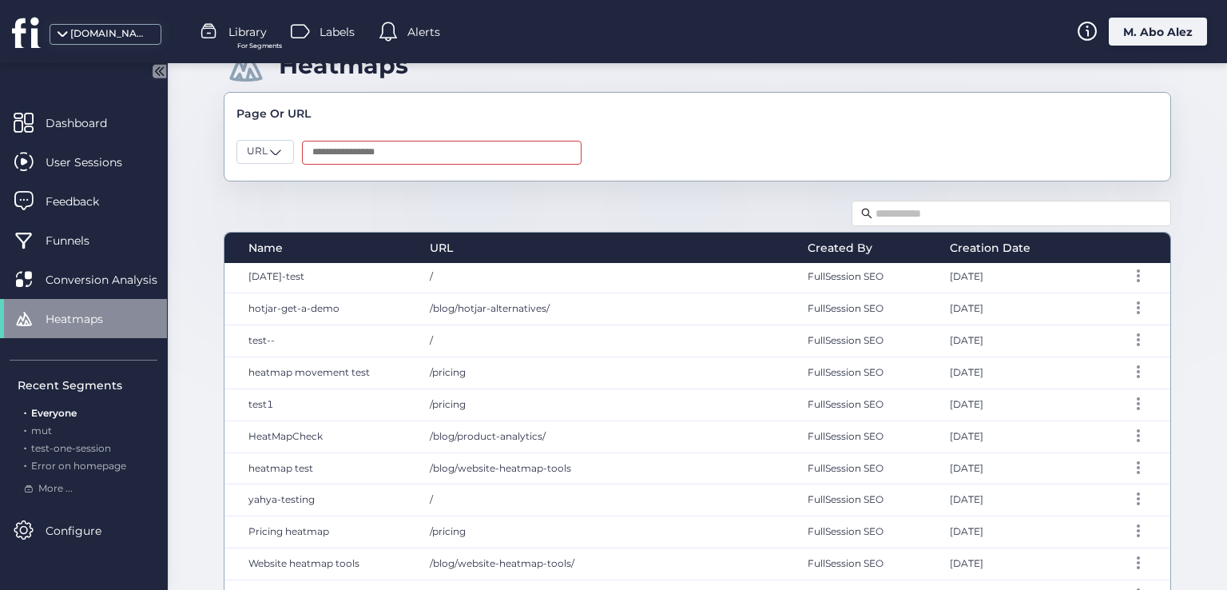
scroll to position [117, 0]
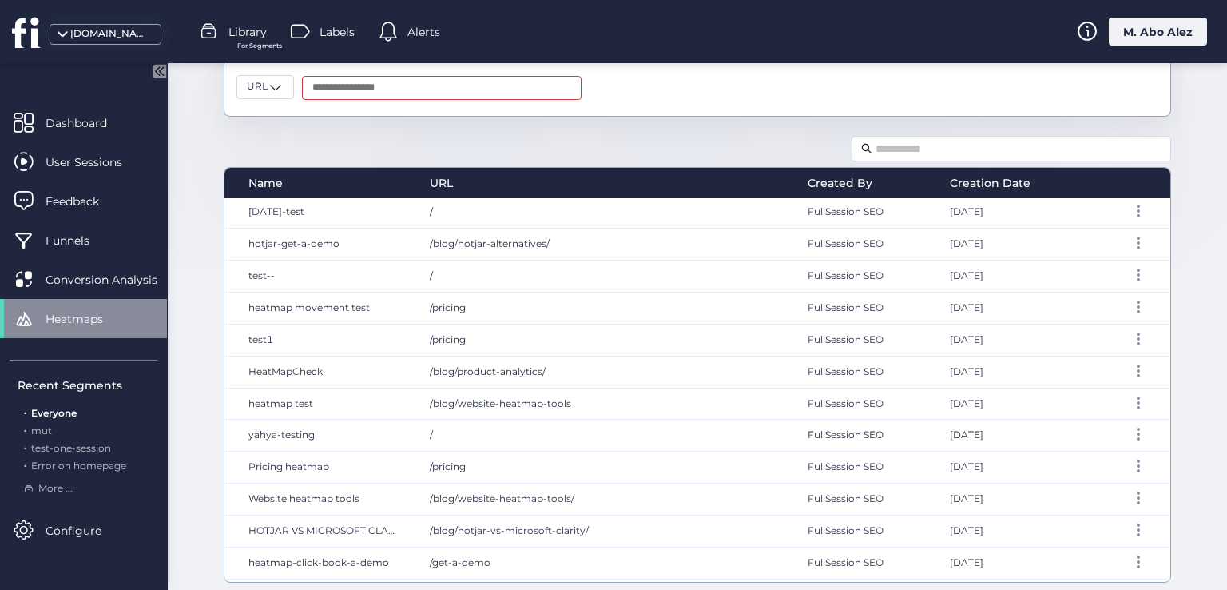
click at [158, 68] on icon at bounding box center [157, 71] width 4 height 8
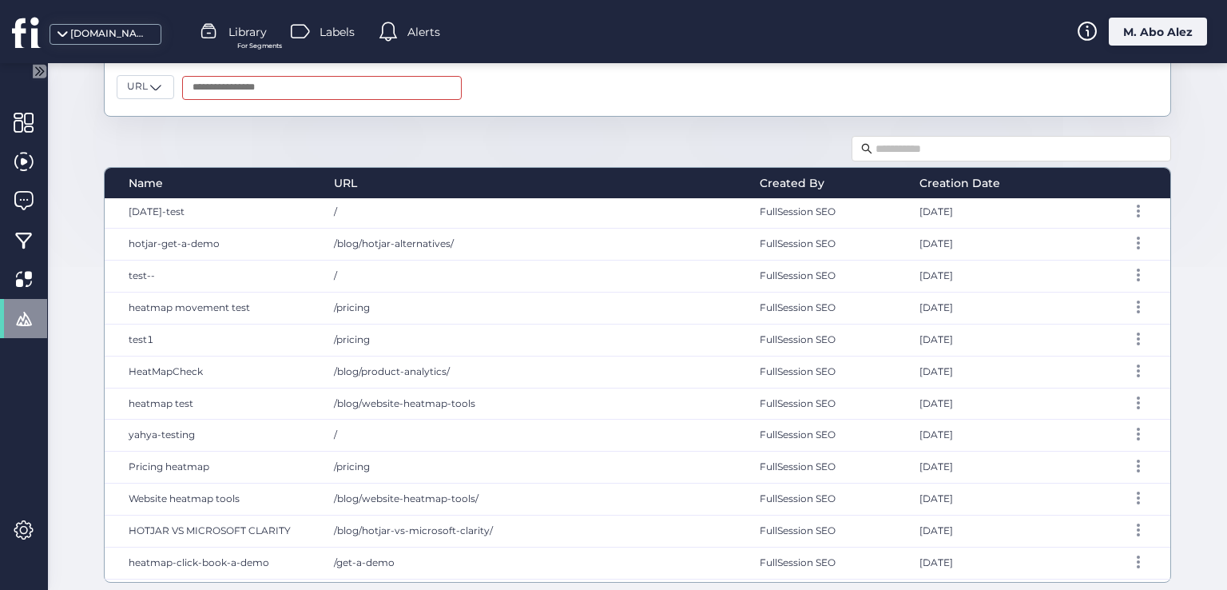
click at [33, 71] on icon at bounding box center [40, 71] width 14 height 14
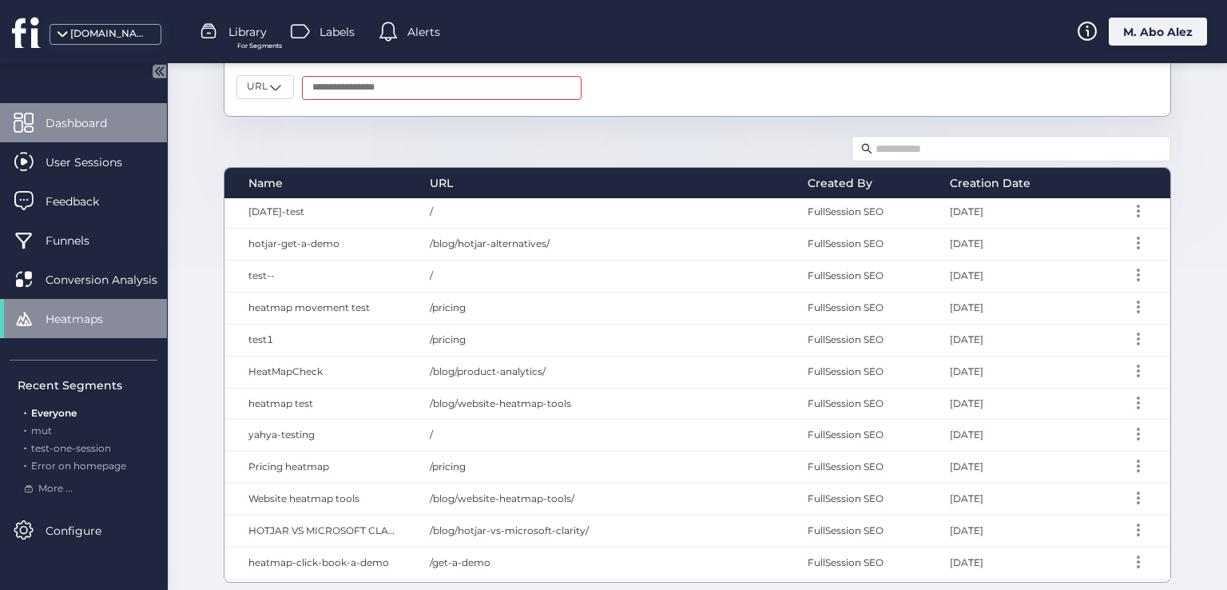
click at [80, 114] on span "Dashboard" at bounding box center [88, 123] width 85 height 18
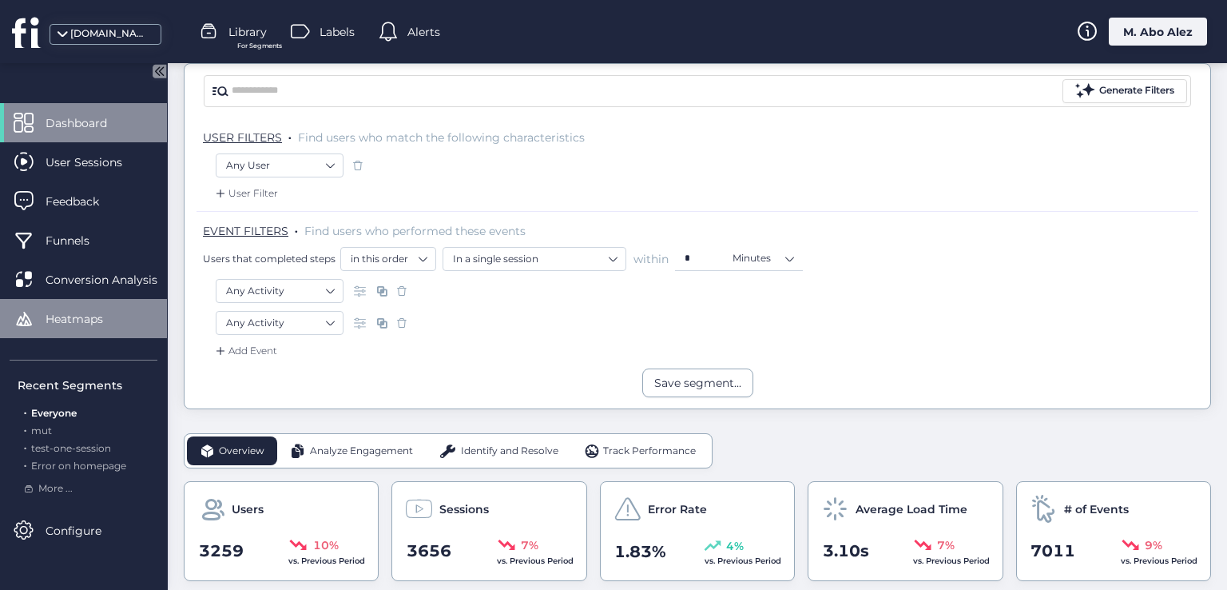
scroll to position [80, 0]
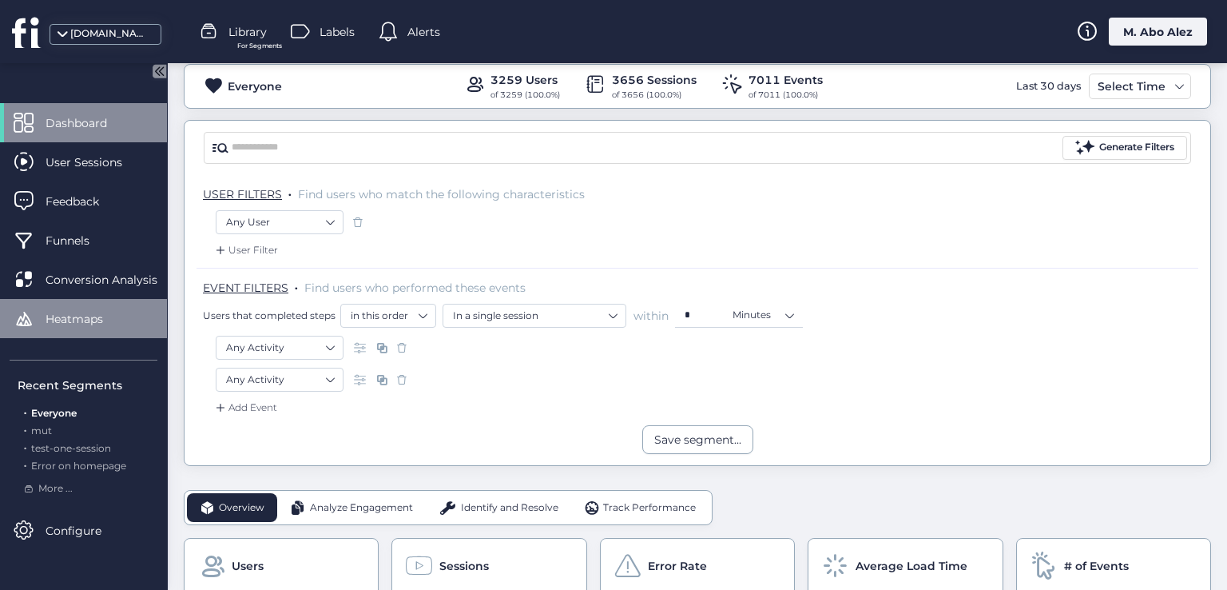
click at [99, 306] on div "Heatmaps" at bounding box center [83, 318] width 167 height 39
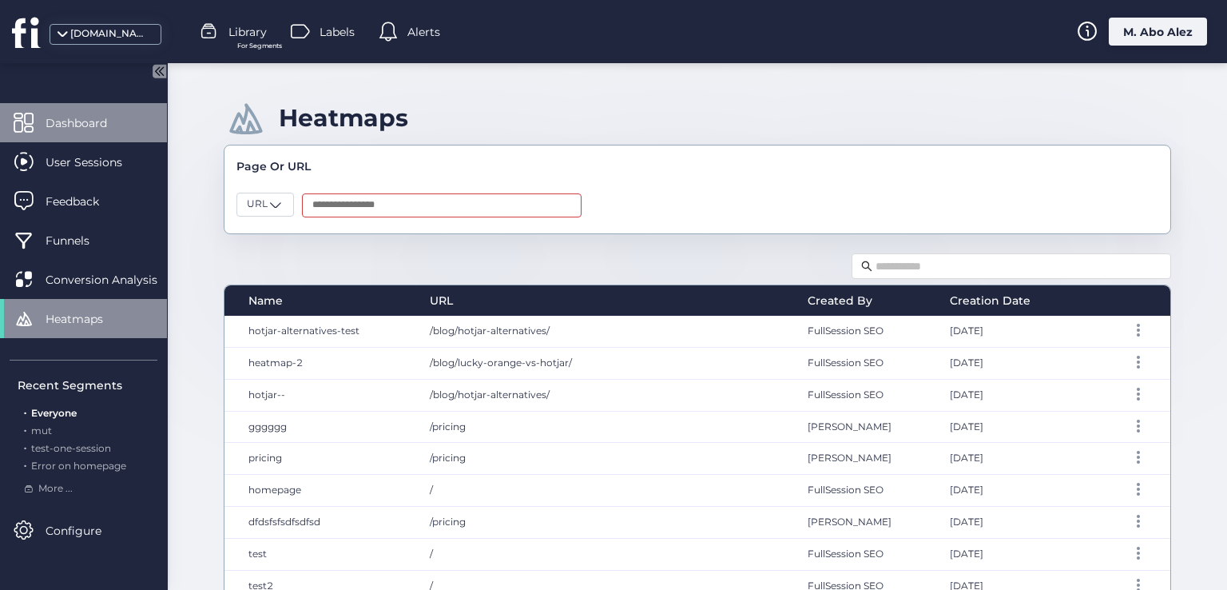
click at [113, 133] on div "Dashboard" at bounding box center [83, 122] width 167 height 39
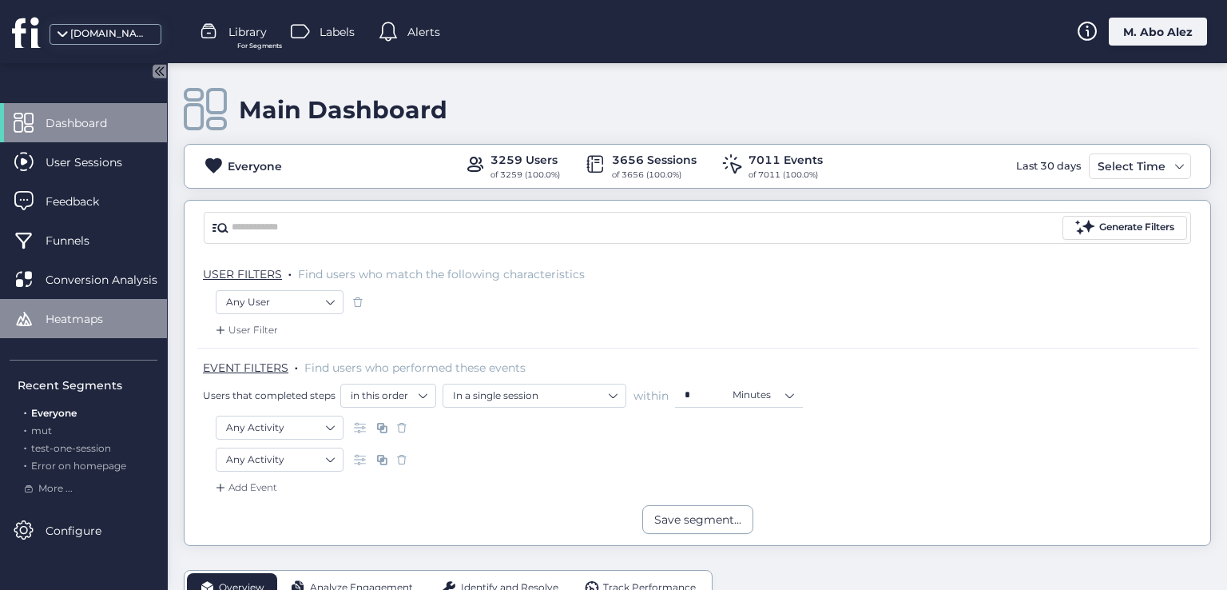
click at [123, 308] on div "Heatmaps" at bounding box center [83, 318] width 167 height 39
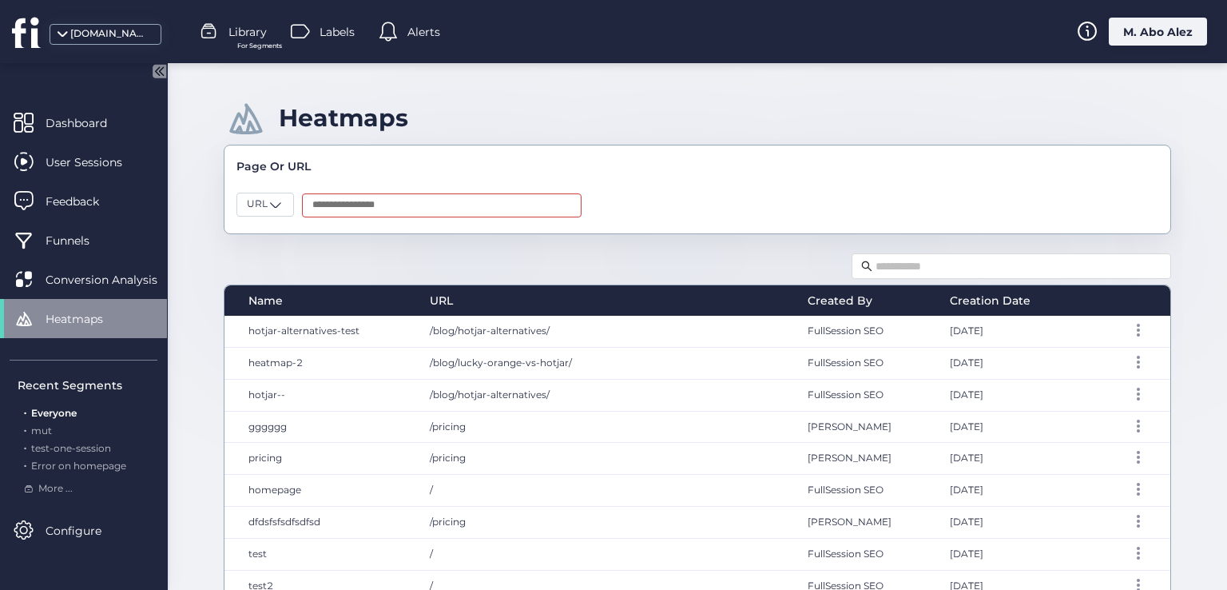
click at [441, 199] on input "text" at bounding box center [442, 205] width 280 height 24
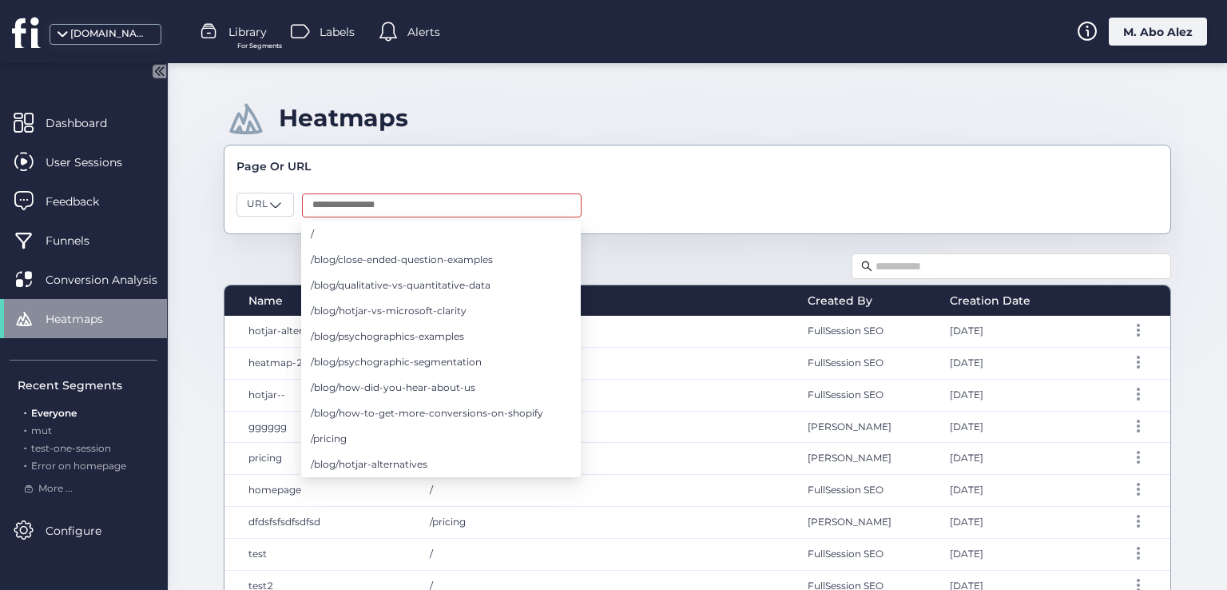
click at [620, 255] on div "Name URL Created By Creation Date hotjar-alternatives-test /blog/hotjar-alterna…" at bounding box center [698, 475] width 948 height 450
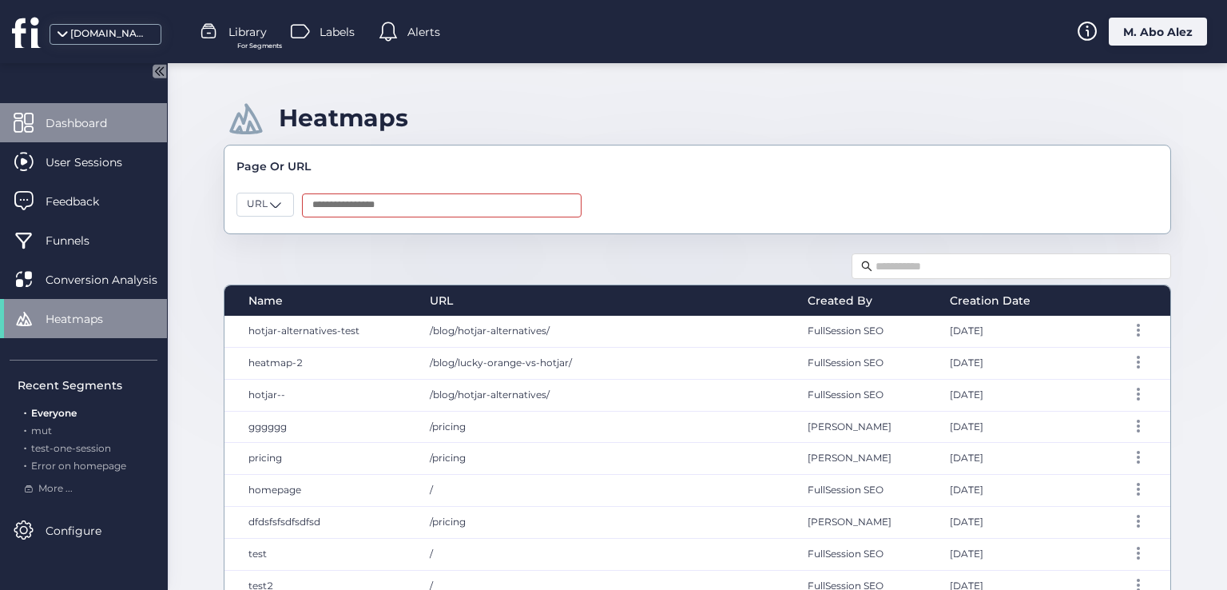
click at [74, 121] on span "Dashboard" at bounding box center [88, 123] width 85 height 18
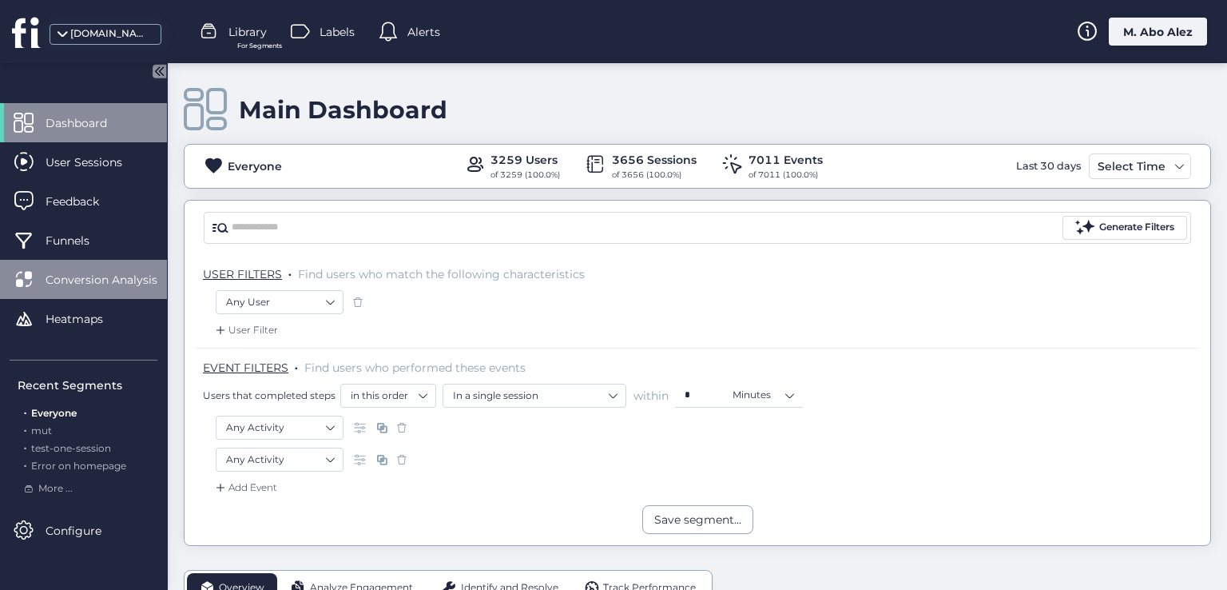
click at [99, 288] on div "Conversion Analysis" at bounding box center [83, 279] width 167 height 39
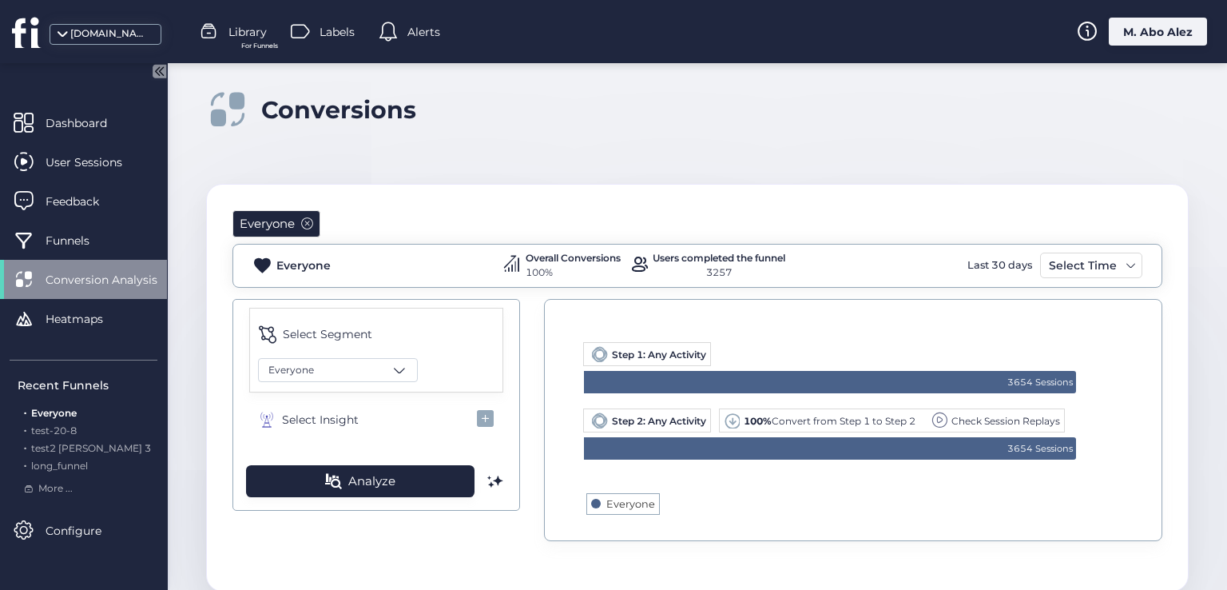
click at [312, 228] on span at bounding box center [307, 223] width 12 height 12
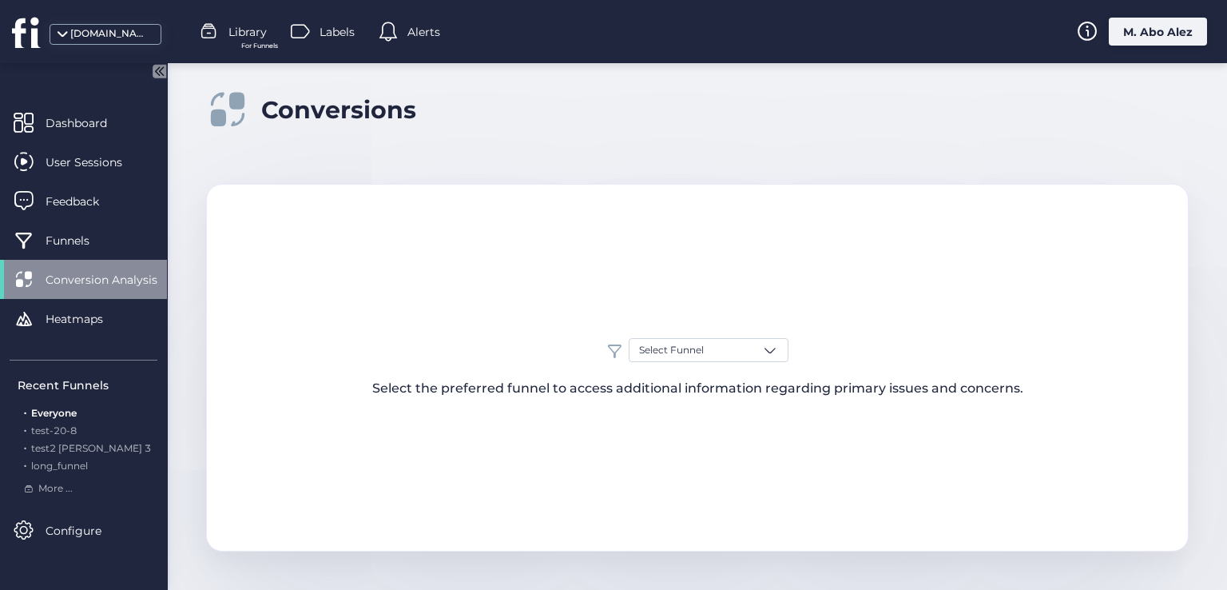
click at [307, 224] on div "Select Funnel Select the preferred funnel to access additional information rega…" at bounding box center [697, 368] width 983 height 368
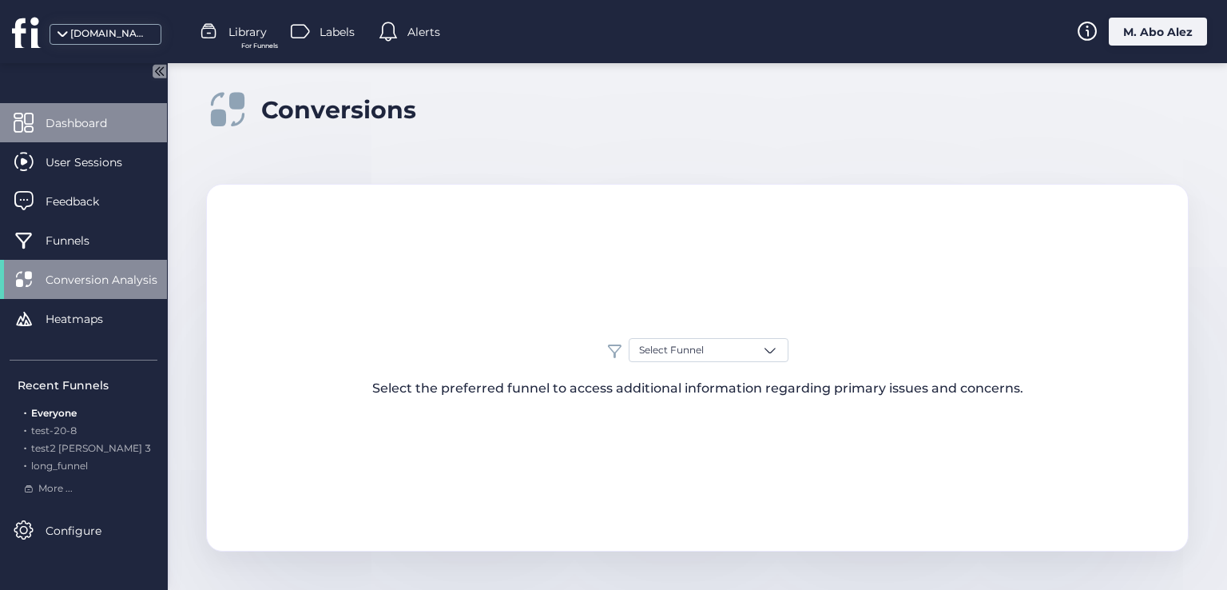
click at [96, 115] on span "Dashboard" at bounding box center [88, 123] width 85 height 18
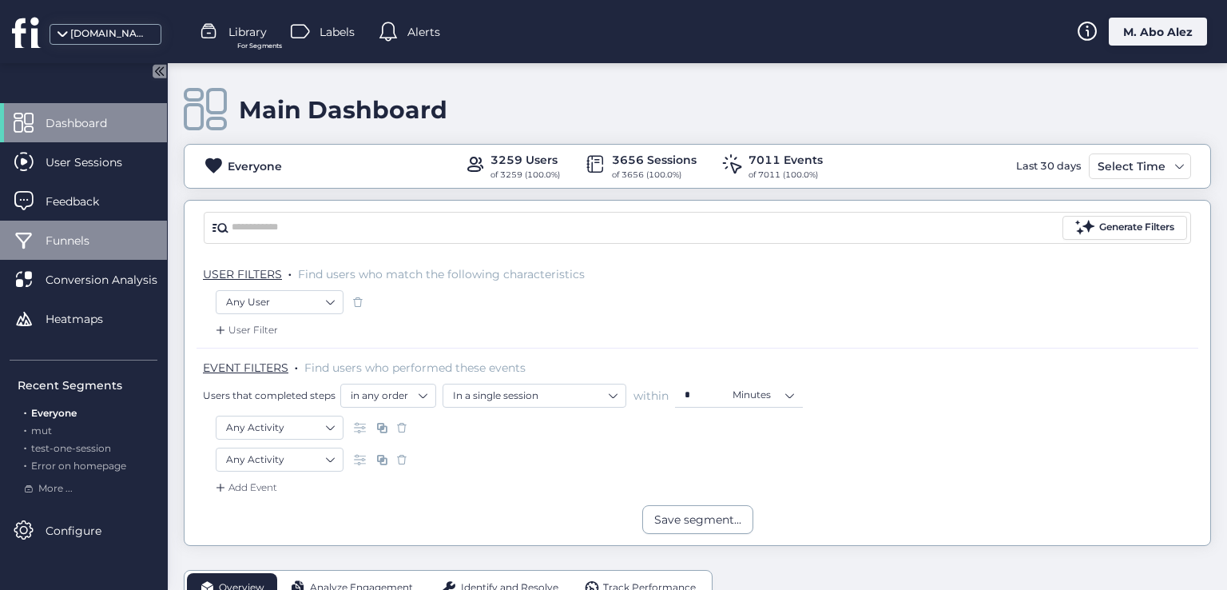
click at [105, 237] on span "Funnels" at bounding box center [80, 241] width 68 height 18
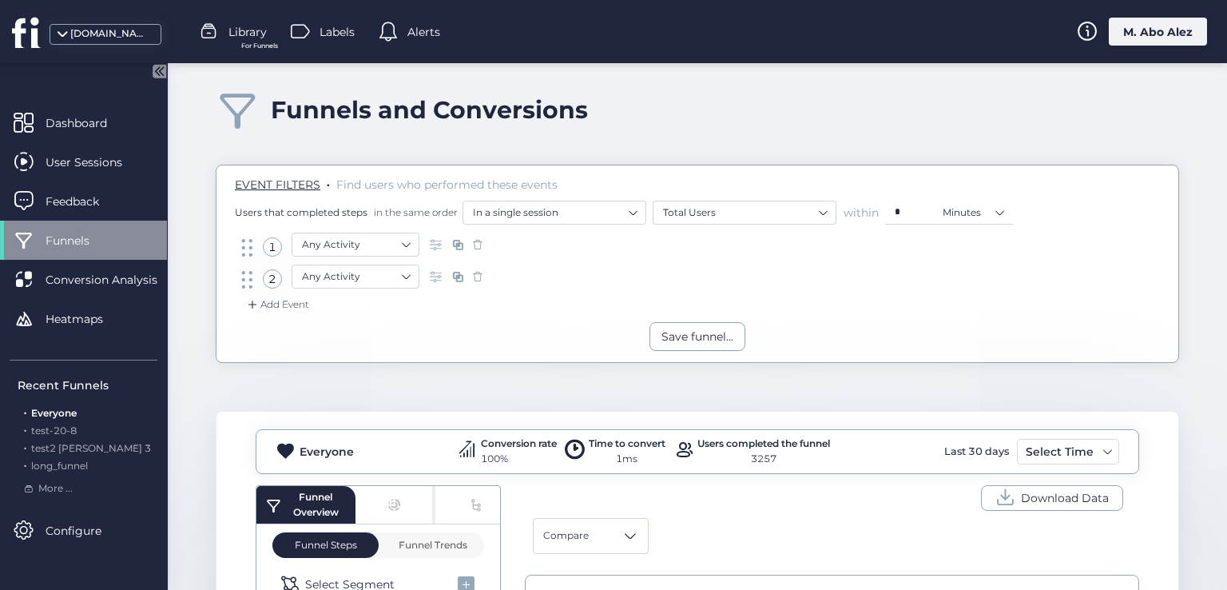
click at [252, 49] on span "For Funnels" at bounding box center [259, 46] width 37 height 10
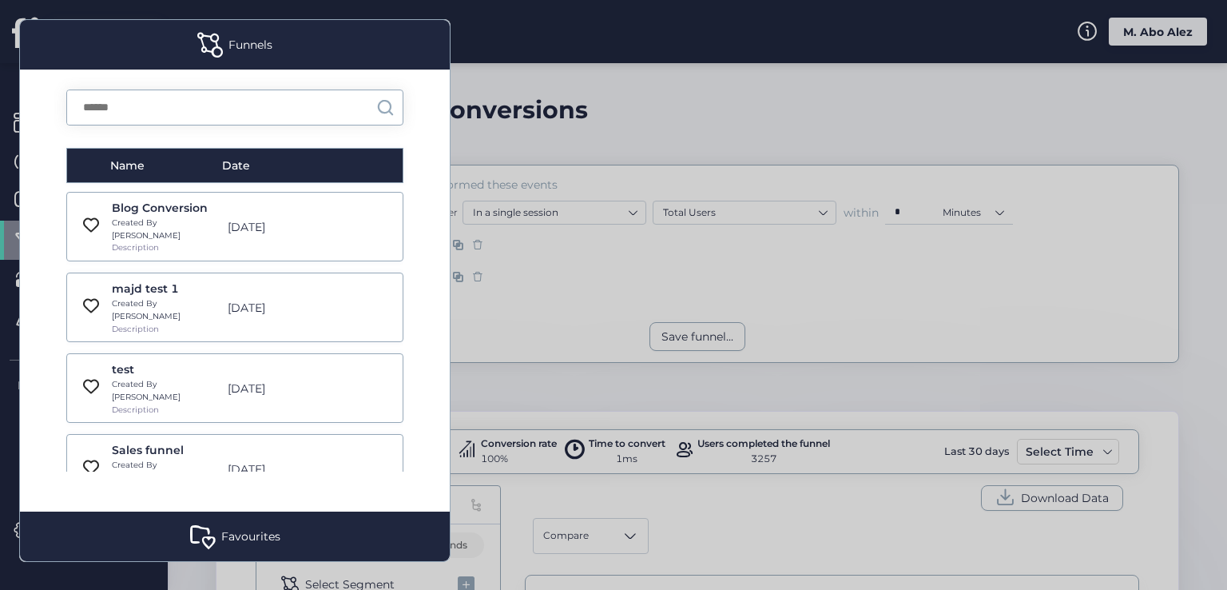
click at [525, 58] on div at bounding box center [613, 295] width 1227 height 590
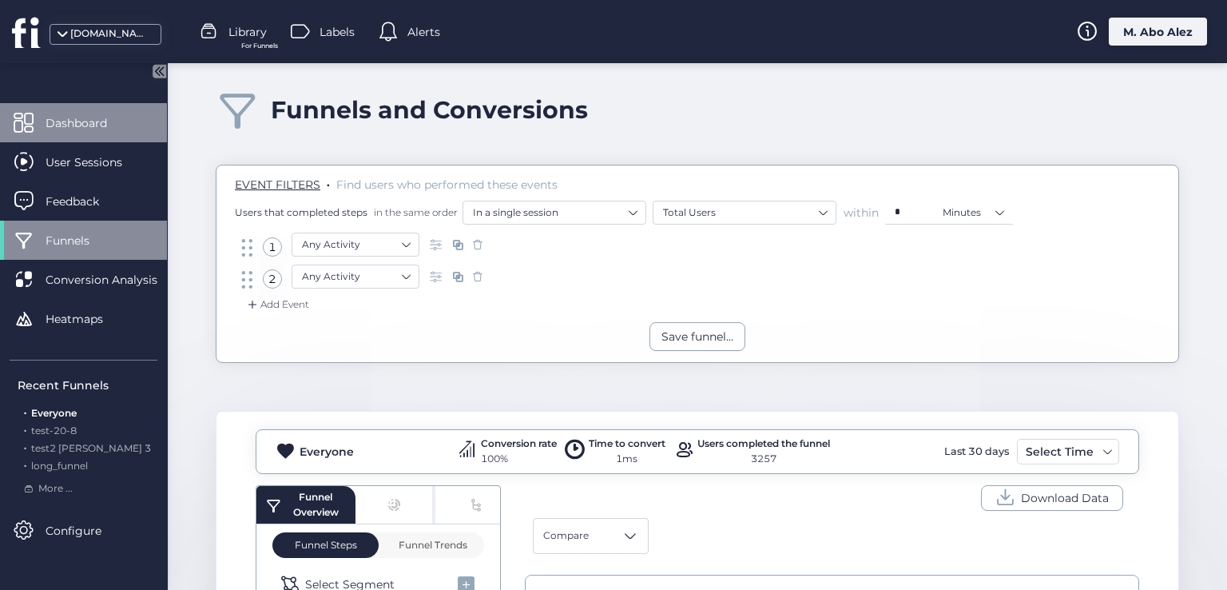
click at [123, 118] on span "Dashboard" at bounding box center [88, 123] width 85 height 18
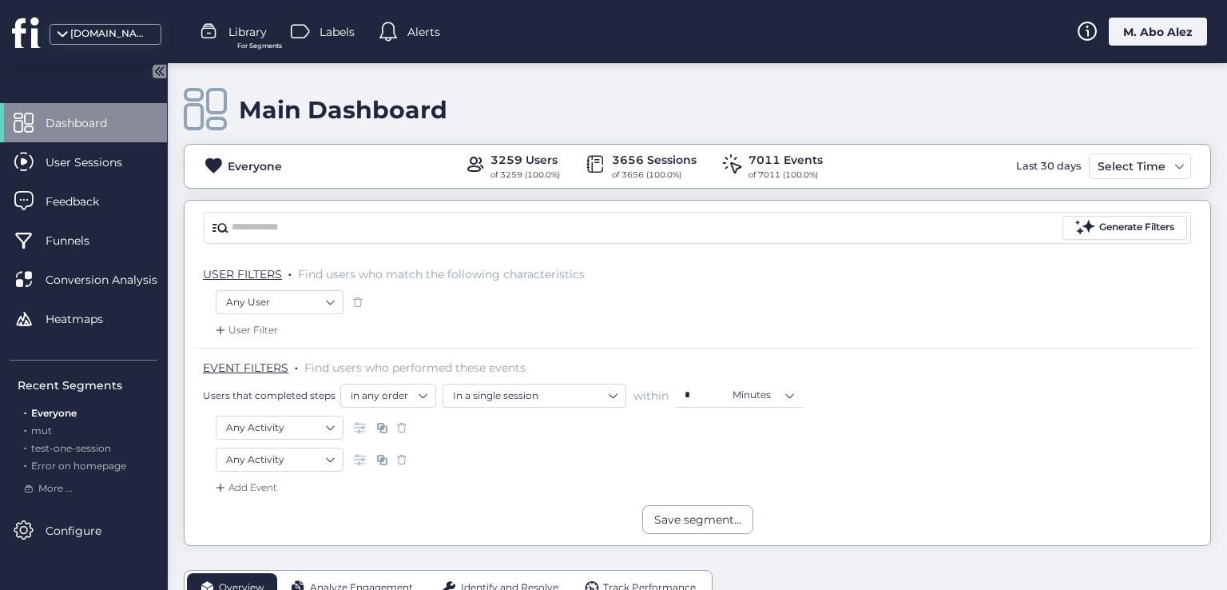
click at [233, 42] on div "For Segments" at bounding box center [260, 46] width 62 height 10
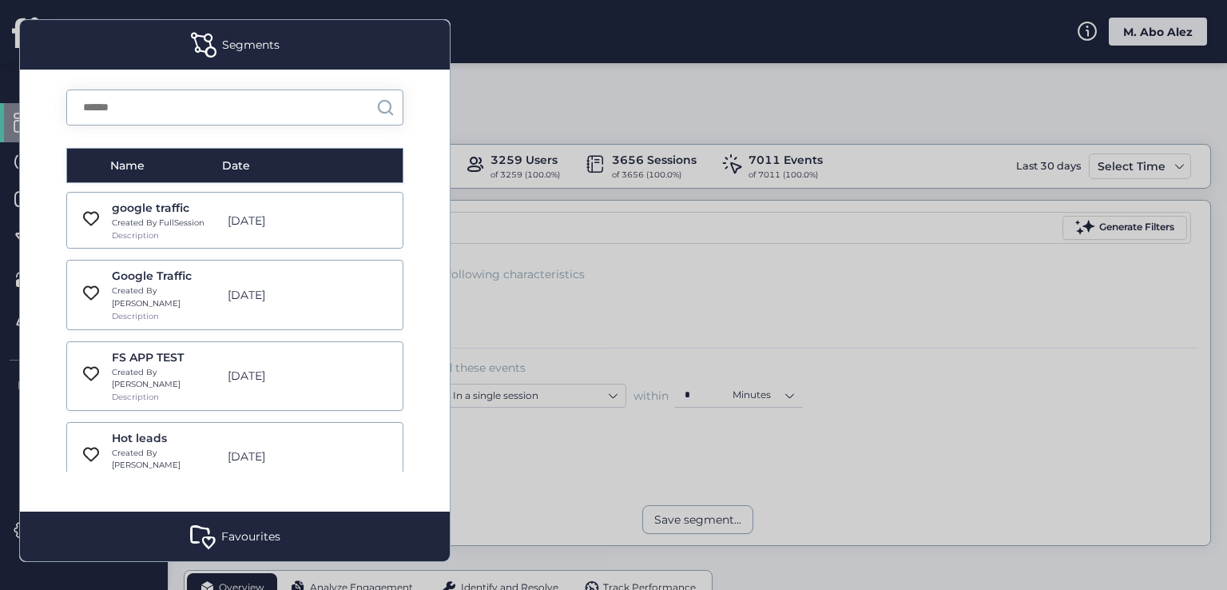
click at [267, 263] on div "Google Traffic Created By [PERSON_NAME] Description [DATE]" at bounding box center [234, 295] width 337 height 70
click at [288, 289] on div "[DATE]" at bounding box center [276, 295] width 113 height 18
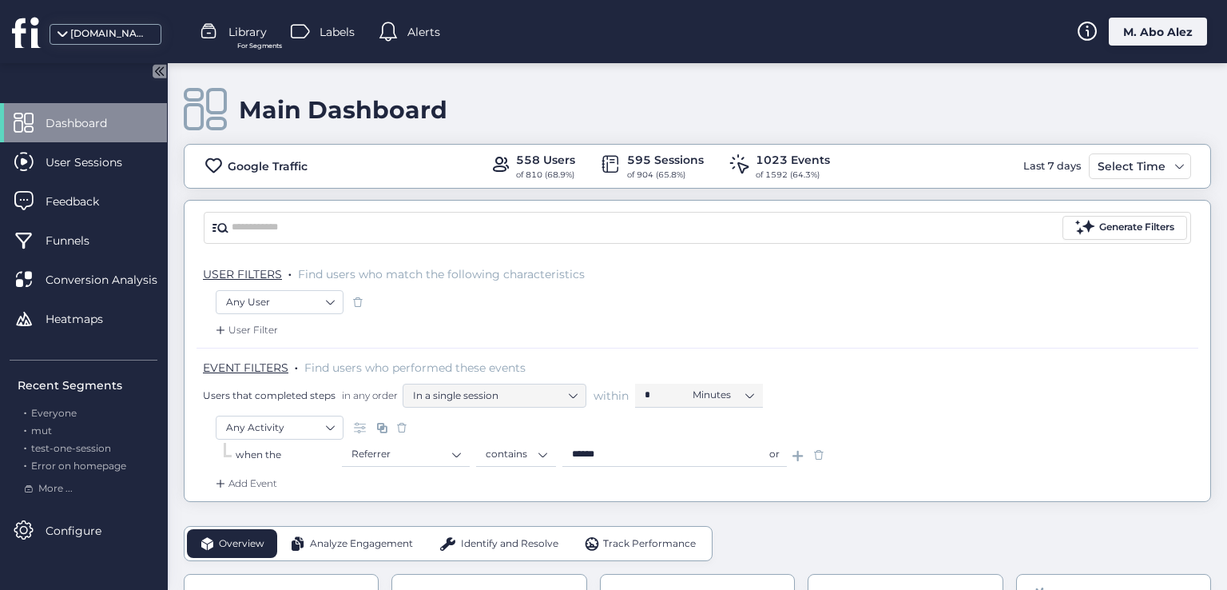
click at [1156, 10] on div "[DOMAIN_NAME] Library For Segments Labels Alerts M. Abo Alez" at bounding box center [613, 31] width 1227 height 63
click at [1156, 47] on div "[DOMAIN_NAME] Library For Segments Labels Alerts M. Abo Alez" at bounding box center [613, 31] width 1227 height 63
click at [1151, 43] on div "M. Abo Alez" at bounding box center [1158, 32] width 98 height 28
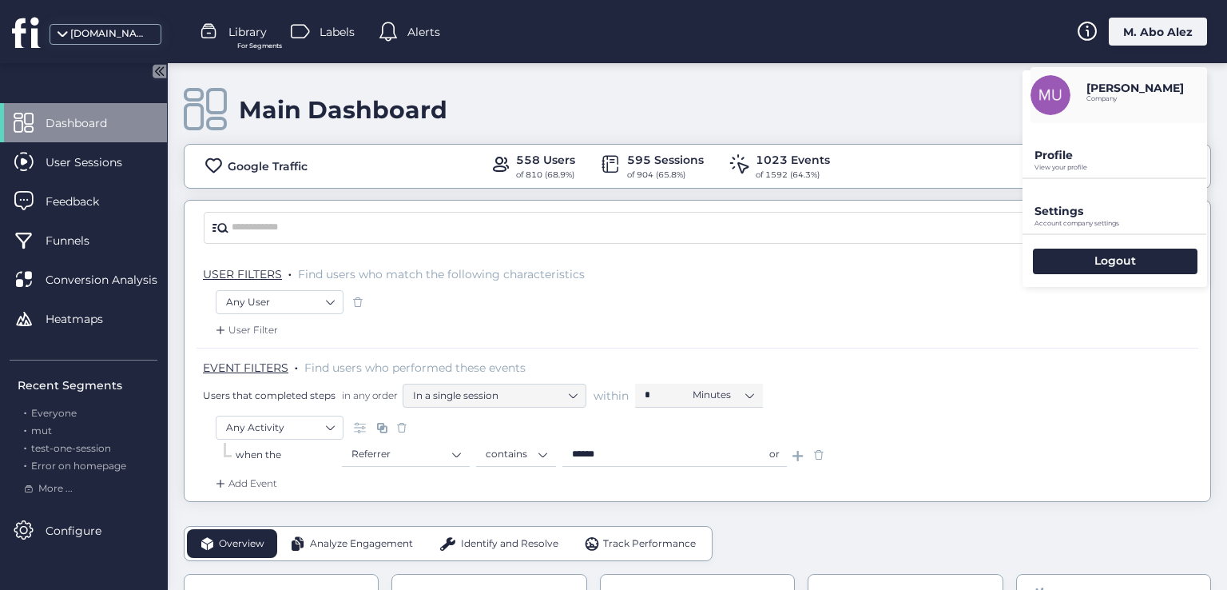
click at [1110, 162] on p "Settings" at bounding box center [1121, 155] width 173 height 14
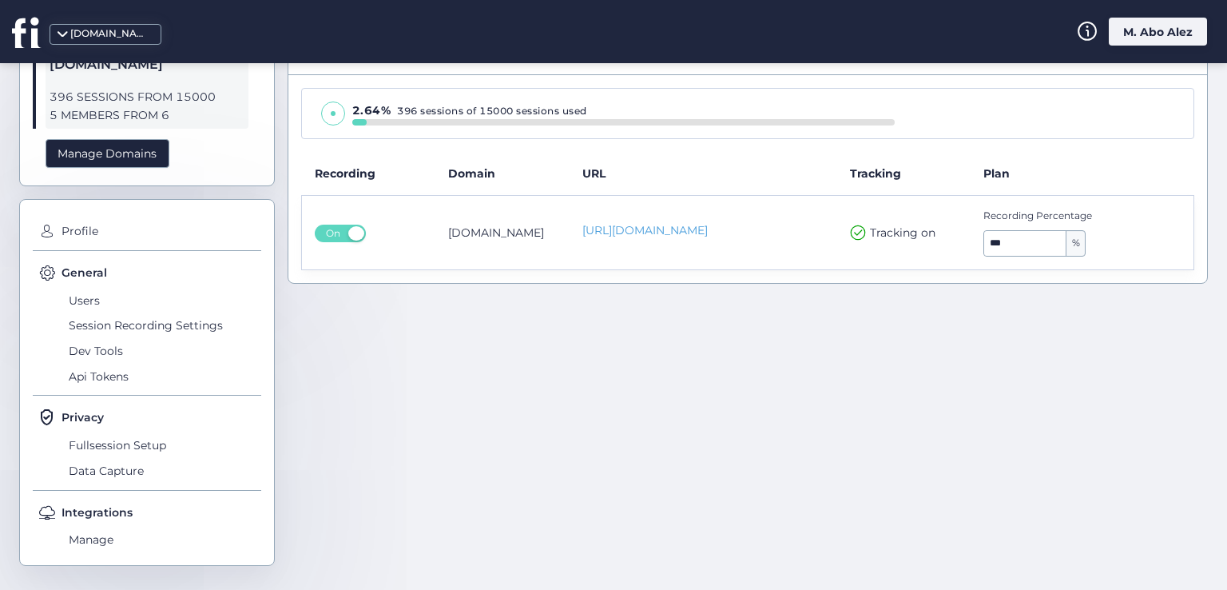
scroll to position [3, 0]
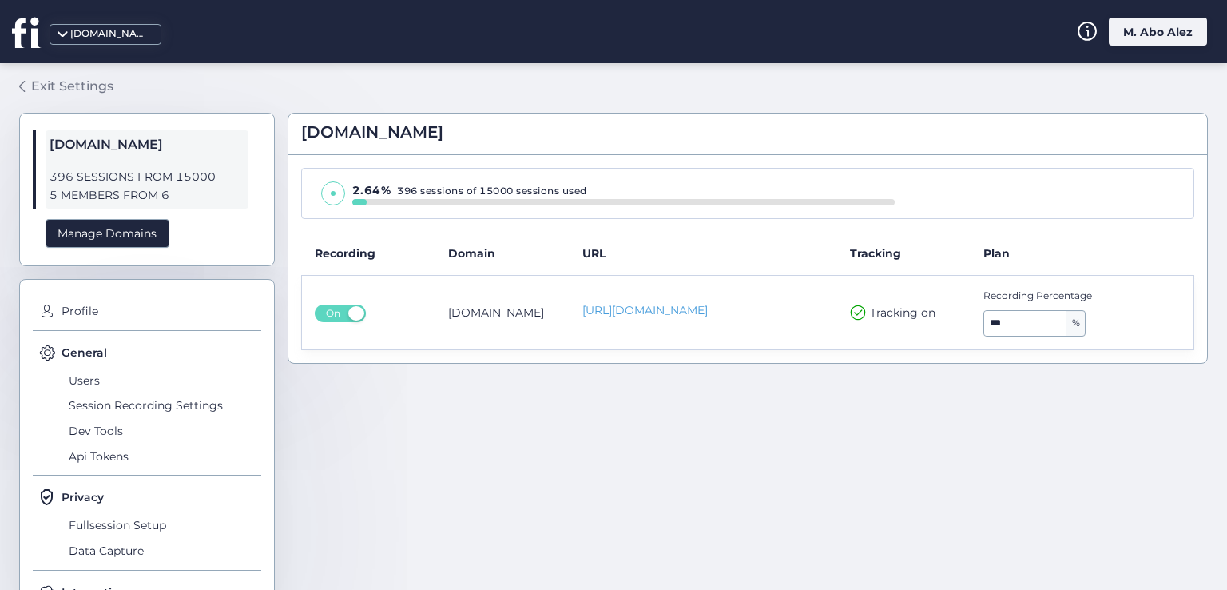
click at [44, 77] on div "Exit Settings" at bounding box center [72, 86] width 82 height 20
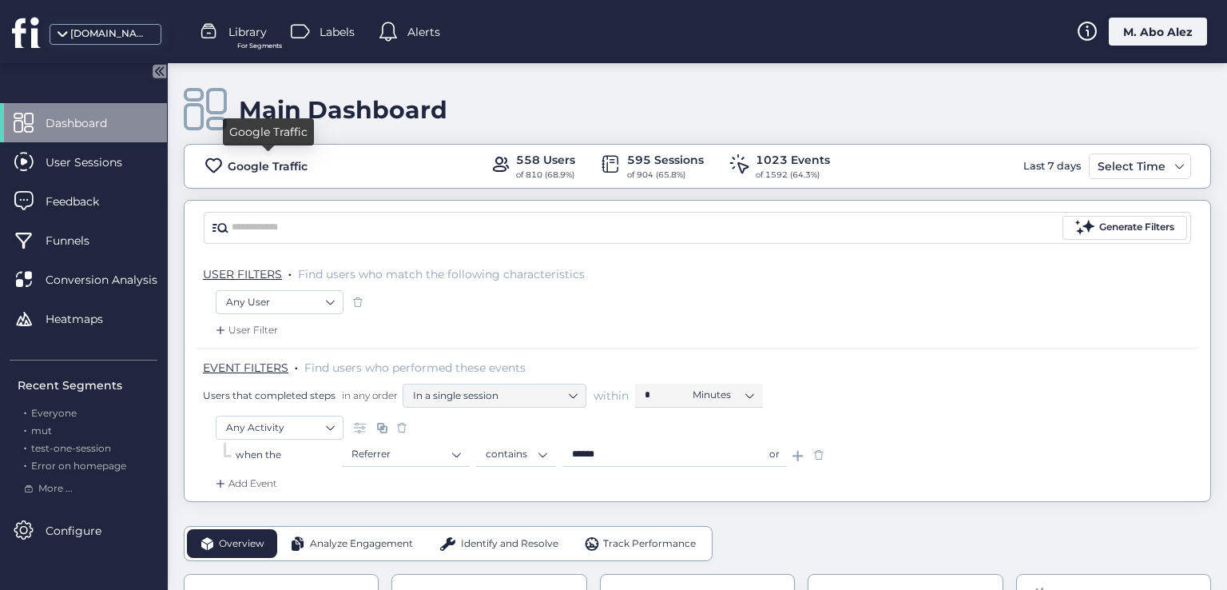
click at [232, 167] on div "Google Traffic" at bounding box center [268, 166] width 80 height 18
click at [217, 164] on span at bounding box center [214, 166] width 20 height 20
click at [208, 158] on span at bounding box center [214, 166] width 20 height 20
click at [272, 197] on div "Main Dashboard Google Traffic 558 Users of 810 (68.9%) 595 Sessions of 904 (65.…" at bounding box center [698, 282] width 1028 height 439
click at [243, 14] on div "[DOMAIN_NAME] Library For Segments Labels Alerts M. Abo Alez" at bounding box center [613, 31] width 1227 height 63
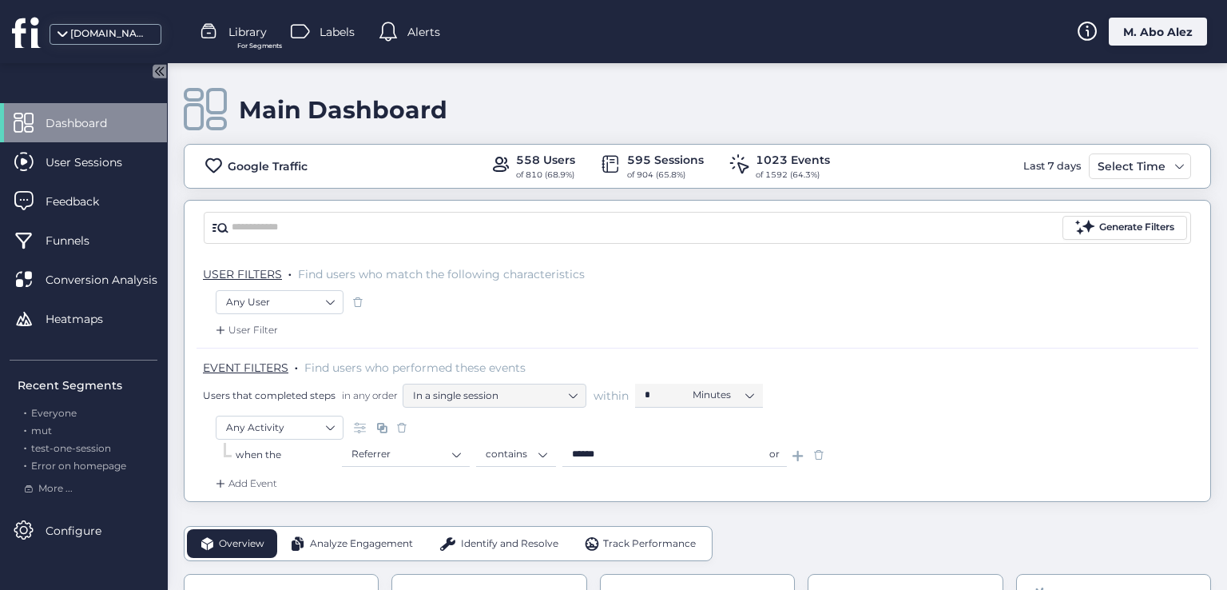
click at [249, 36] on span "Library" at bounding box center [248, 32] width 38 height 18
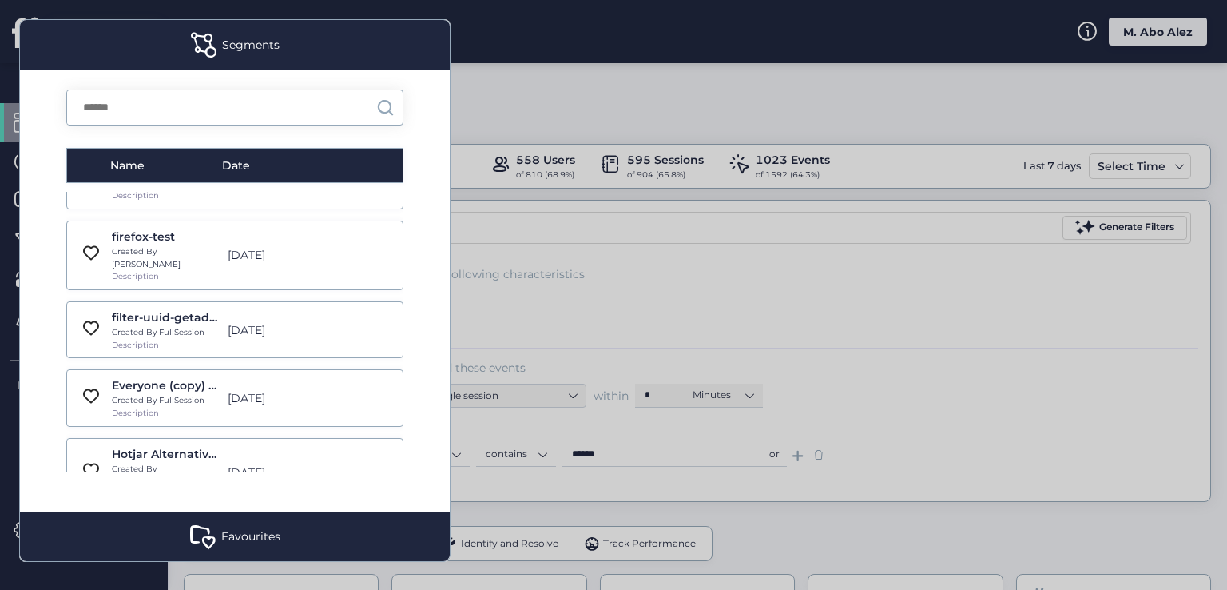
scroll to position [1358, 0]
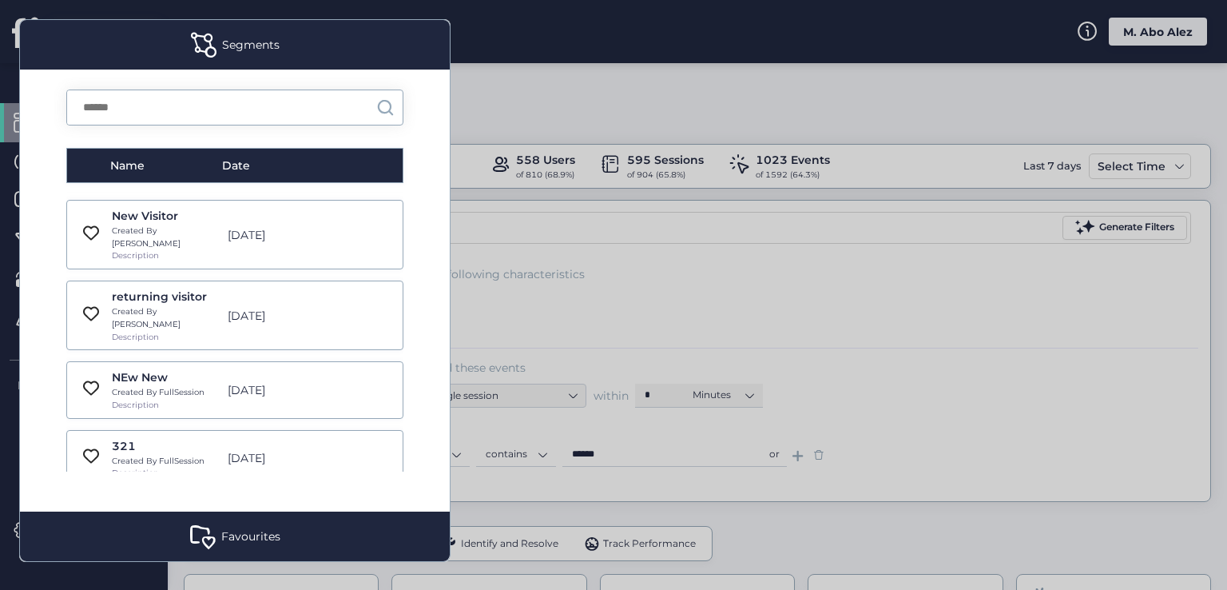
click at [303, 430] on div "321 Created By FullSession Description [DATE]" at bounding box center [234, 458] width 337 height 57
click at [269, 449] on div "[DATE]" at bounding box center [276, 458] width 113 height 18
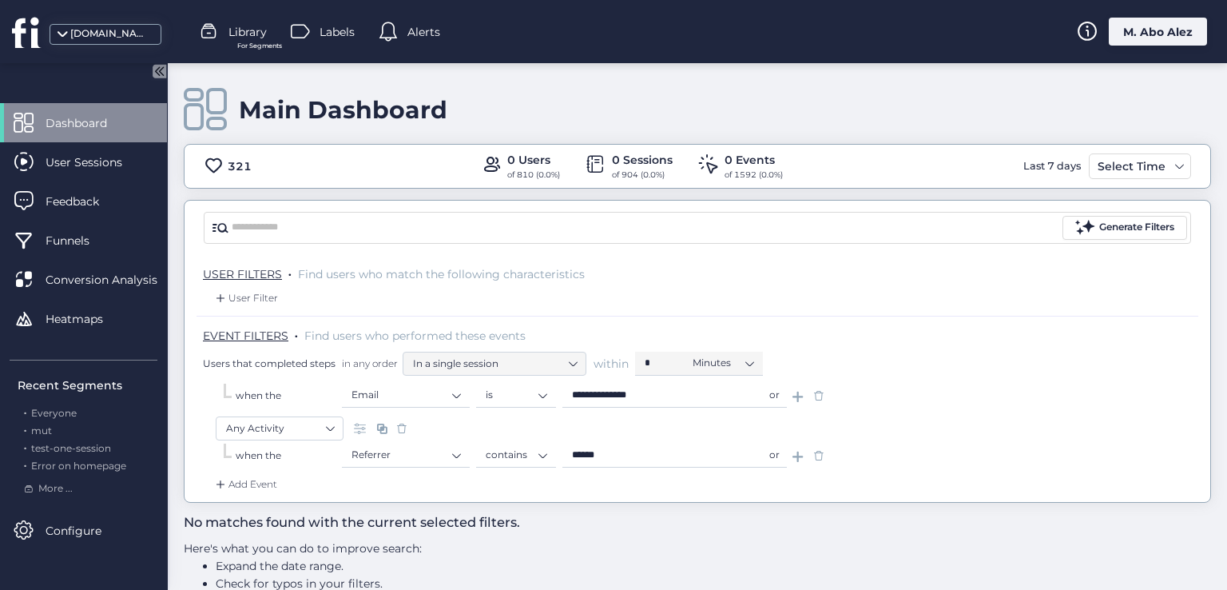
click at [253, 30] on span "Library" at bounding box center [248, 32] width 38 height 18
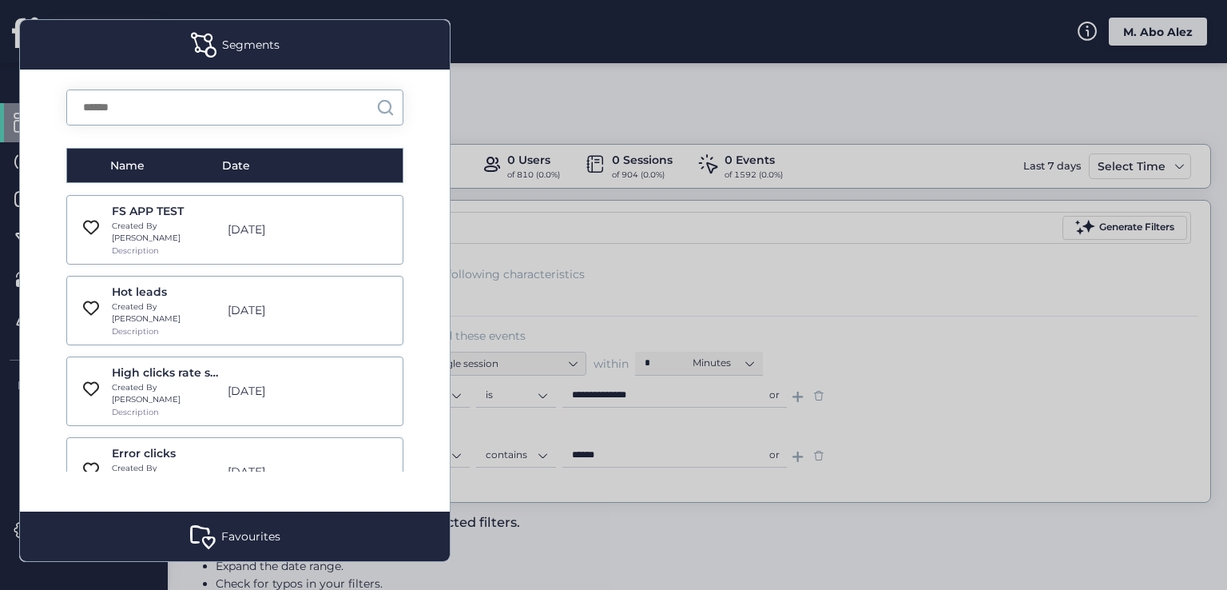
scroll to position [240, 0]
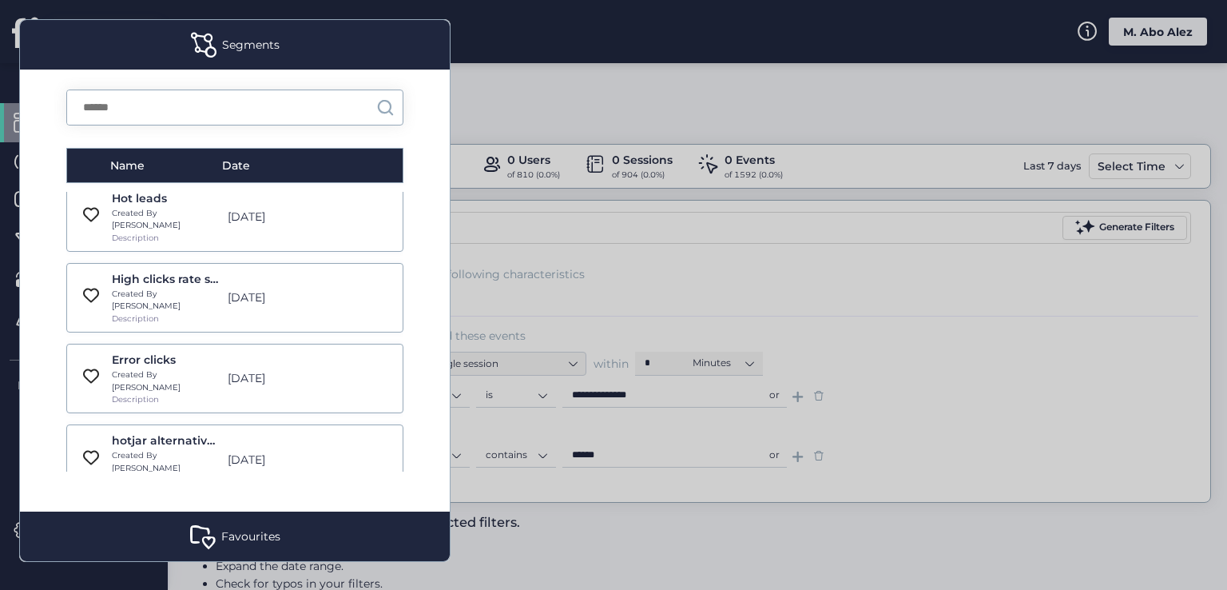
click at [555, 263] on div at bounding box center [613, 295] width 1227 height 590
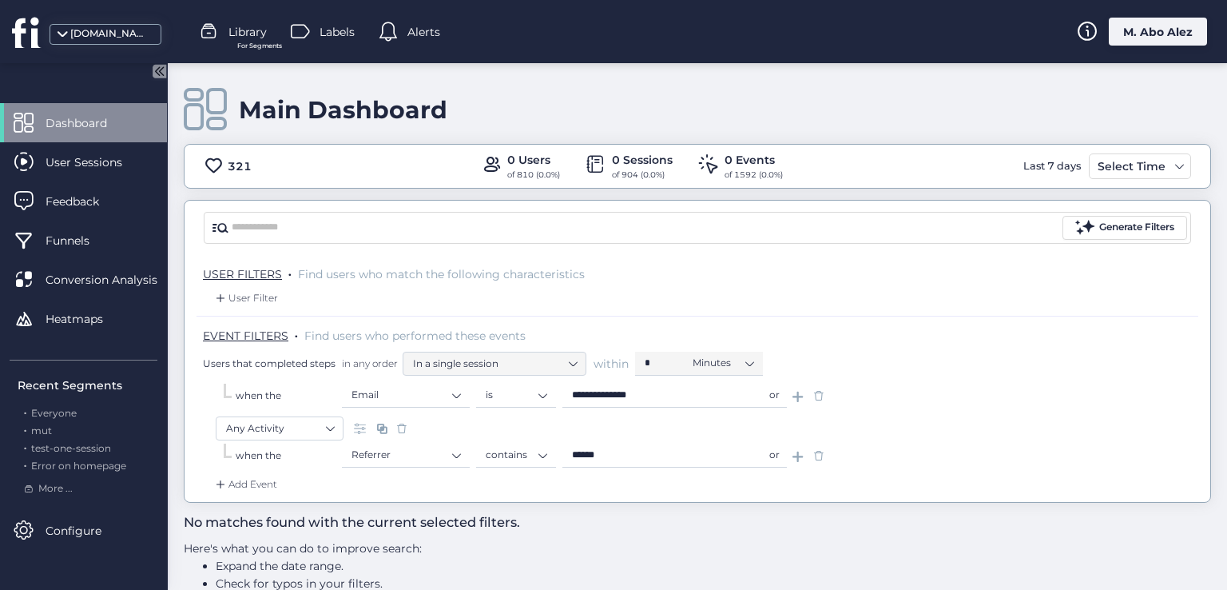
click at [208, 165] on span at bounding box center [214, 166] width 20 height 20
click at [230, 31] on span "Library" at bounding box center [248, 32] width 38 height 18
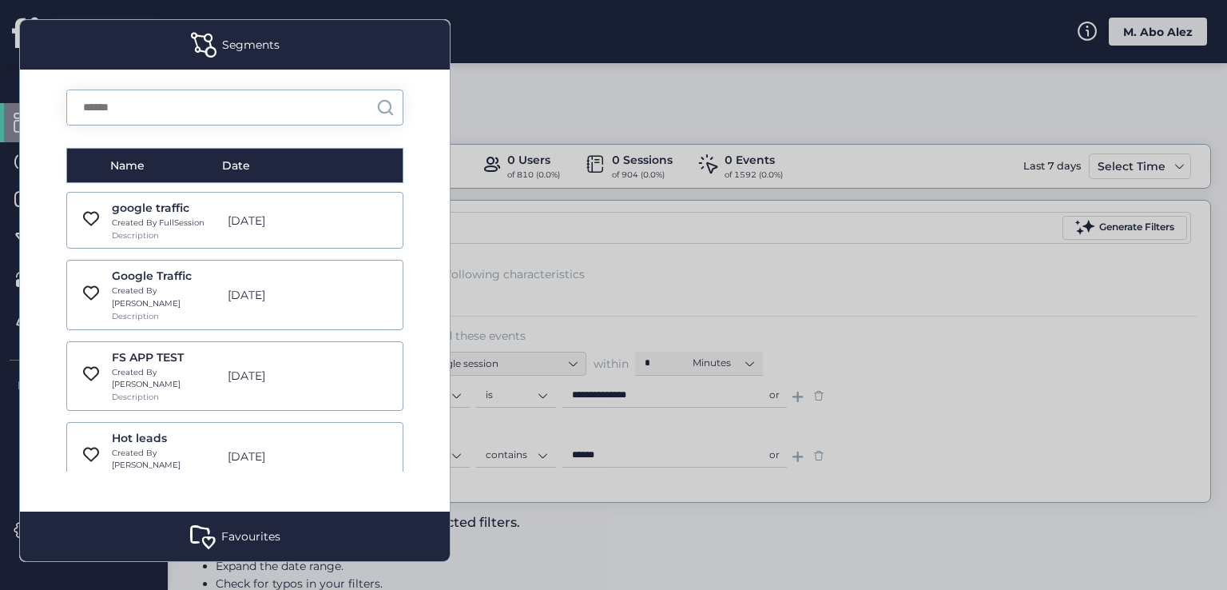
click at [479, 261] on div at bounding box center [613, 295] width 1227 height 590
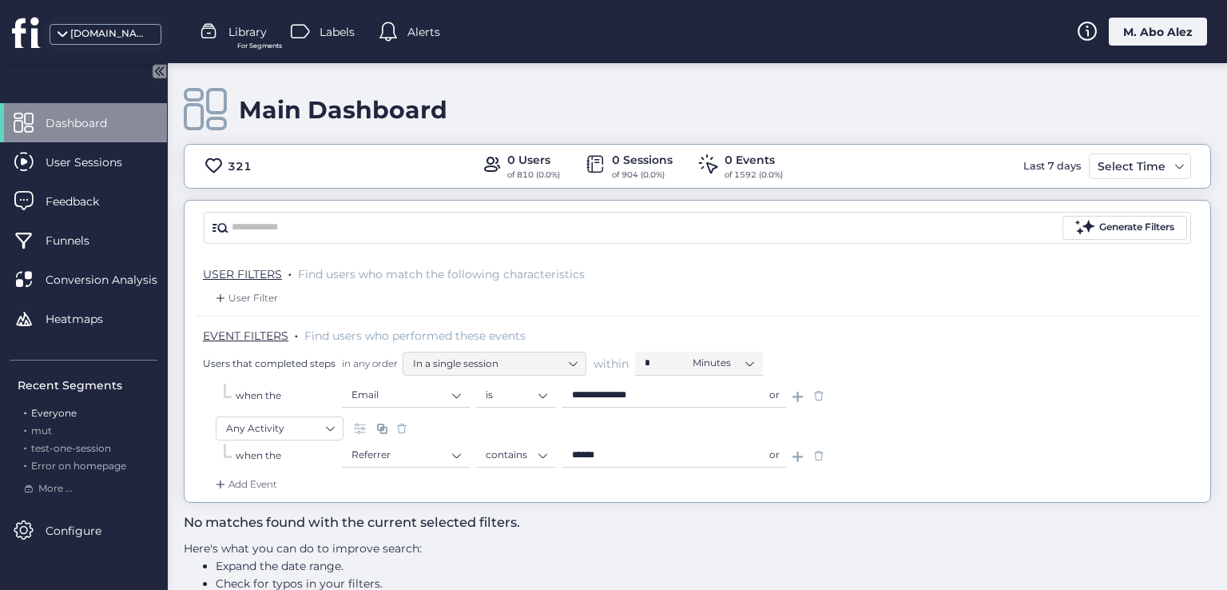
click at [67, 416] on span "Everyone" at bounding box center [54, 413] width 46 height 12
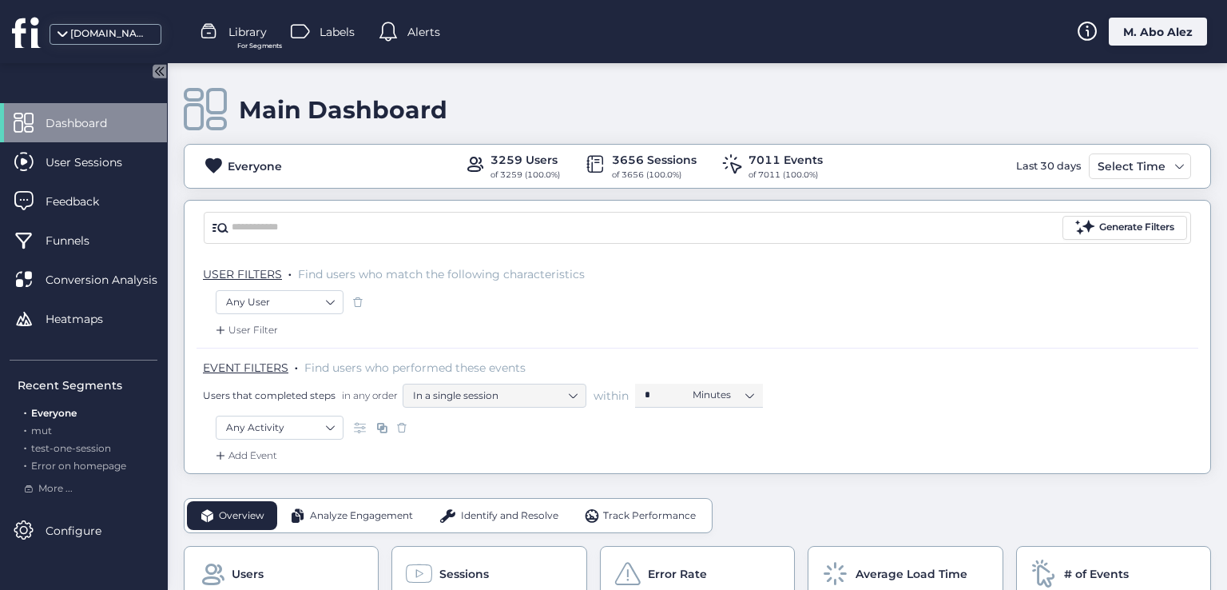
click at [661, 174] on div "of 3656 (100.0%)" at bounding box center [654, 175] width 85 height 13
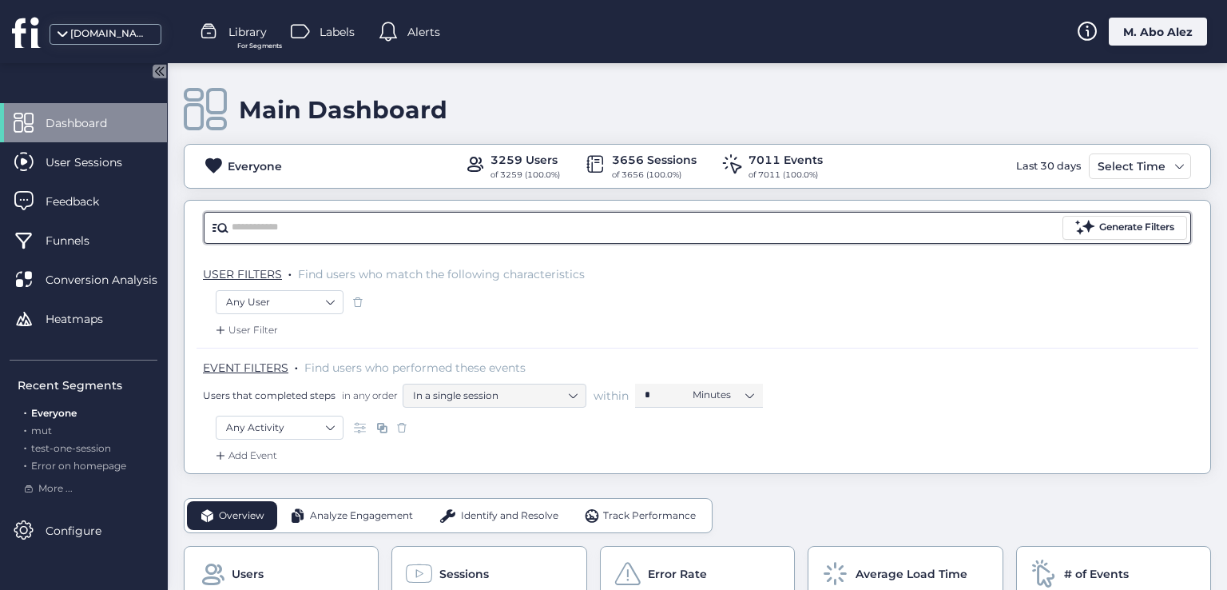
click at [703, 226] on input "text" at bounding box center [646, 228] width 828 height 24
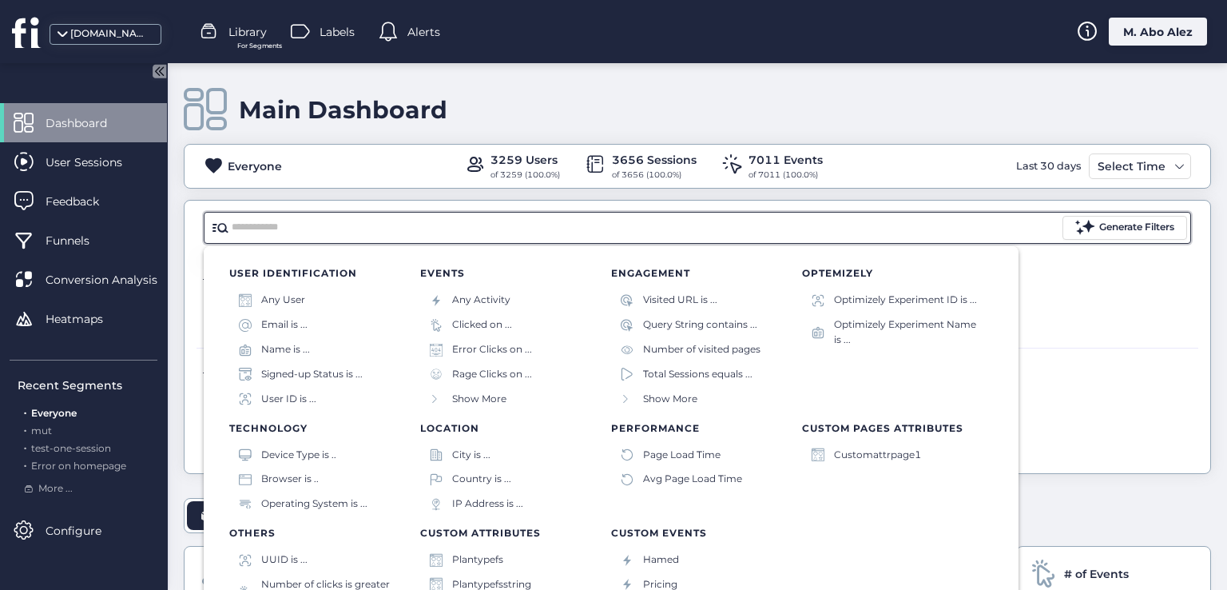
click at [1060, 319] on div "Any User" at bounding box center [698, 306] width 964 height 32
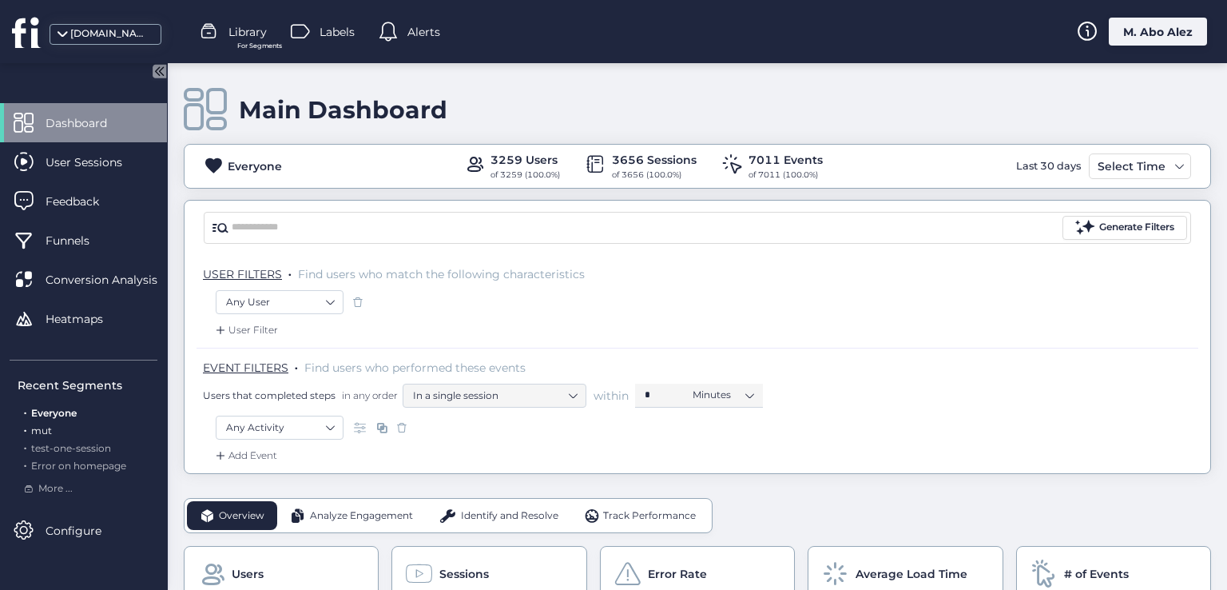
click at [45, 433] on span "mut" at bounding box center [41, 430] width 21 height 12
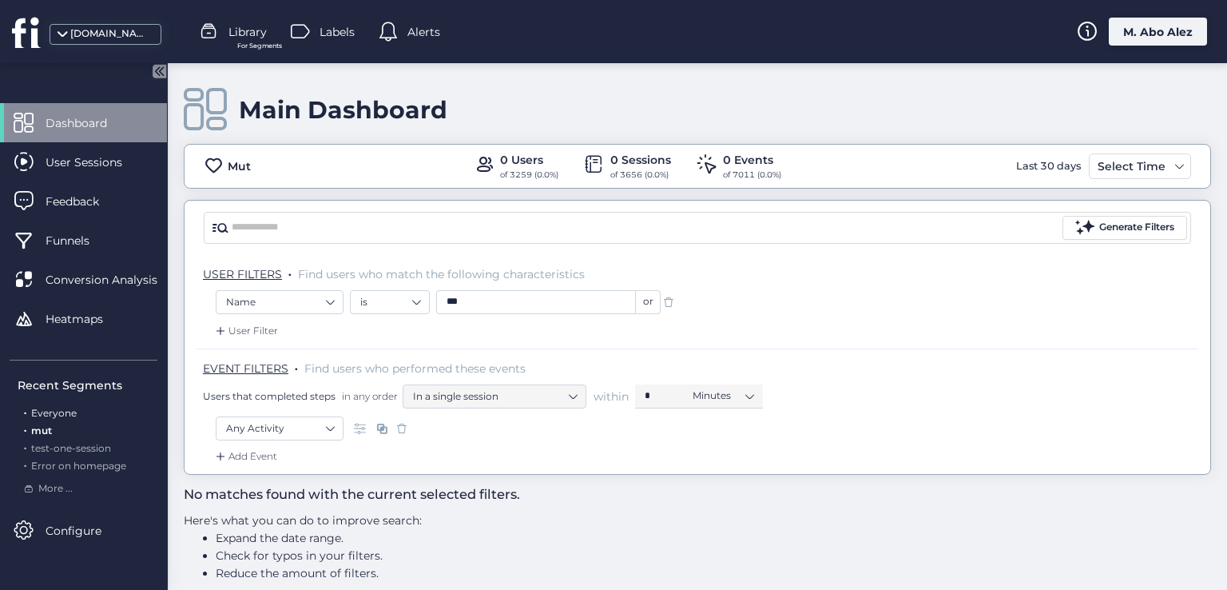
click at [44, 417] on span "Everyone" at bounding box center [54, 413] width 46 height 12
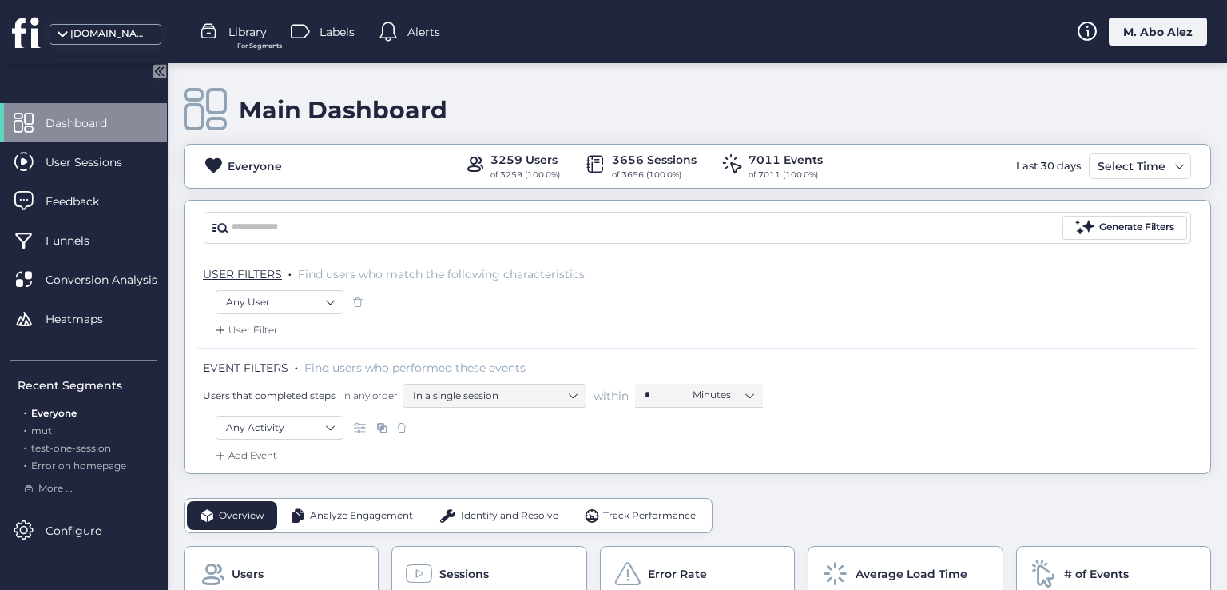
click at [217, 26] on span at bounding box center [209, 31] width 19 height 19
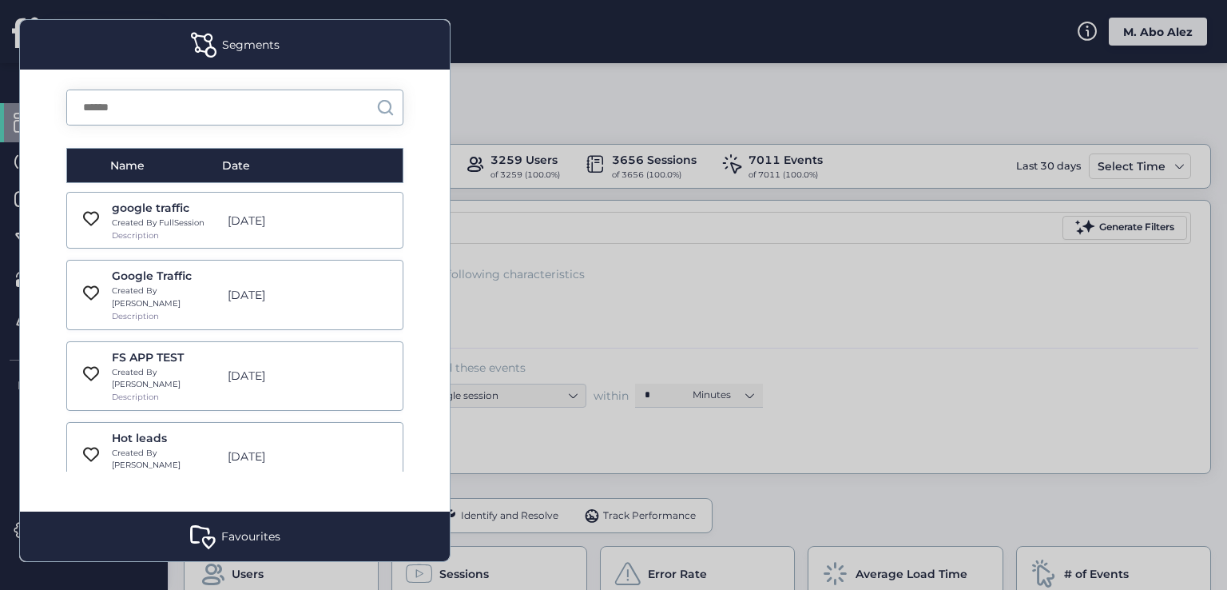
click at [482, 86] on div at bounding box center [613, 295] width 1227 height 590
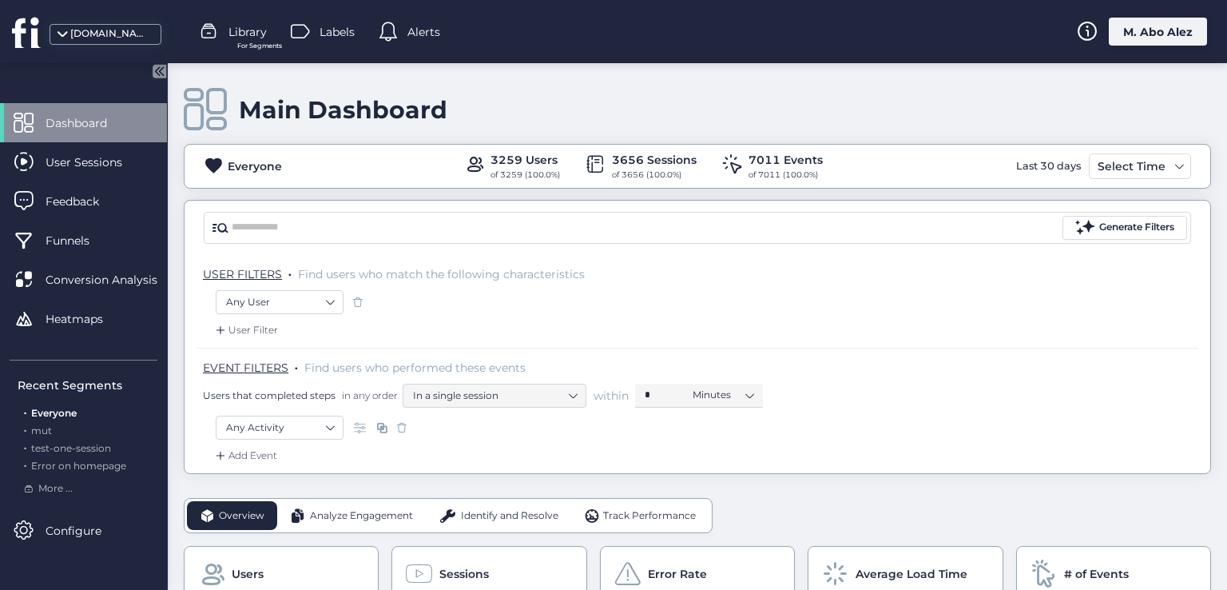
click at [215, 34] on span at bounding box center [209, 31] width 19 height 19
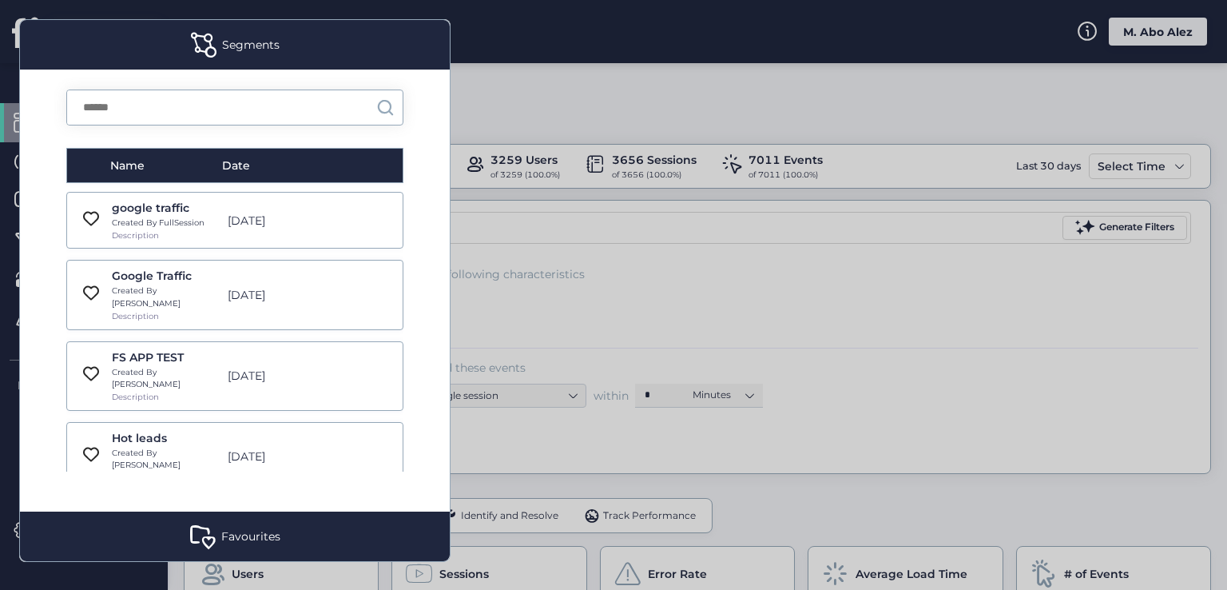
click at [489, 105] on div at bounding box center [613, 295] width 1227 height 590
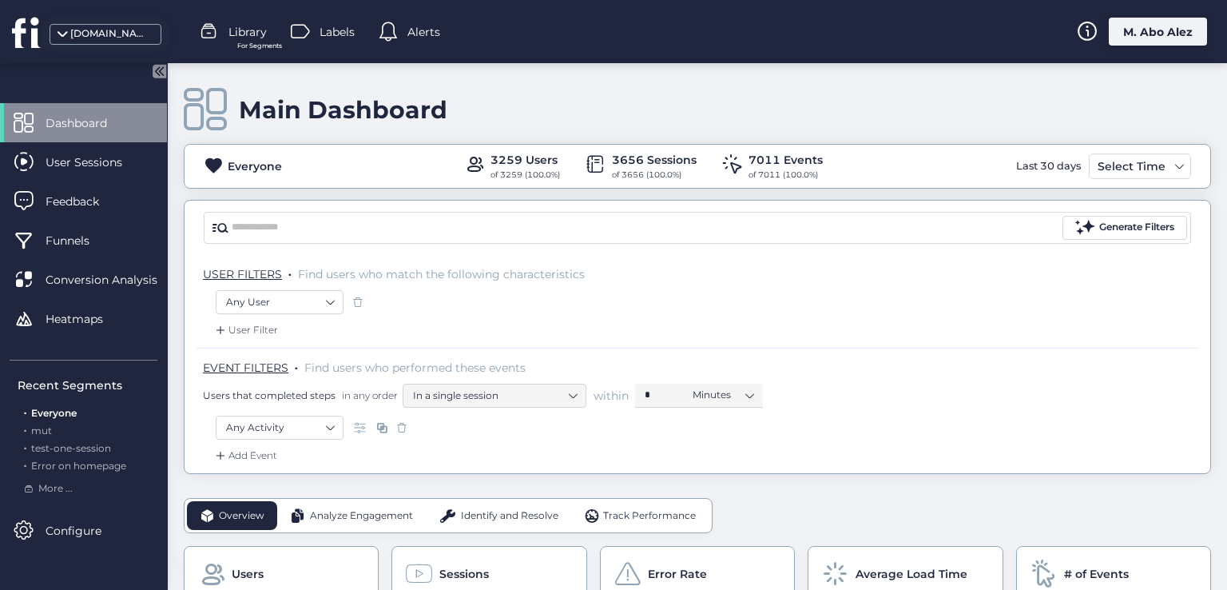
click at [262, 37] on span "Library" at bounding box center [248, 32] width 38 height 18
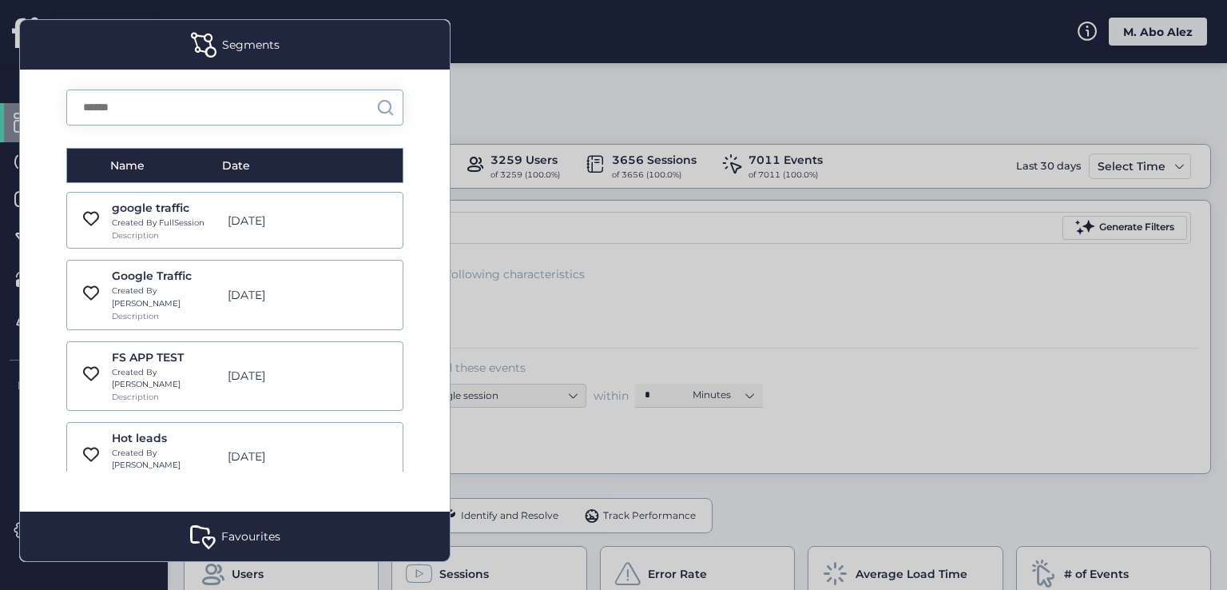
click at [234, 286] on div "[DATE]" at bounding box center [276, 295] width 113 height 18
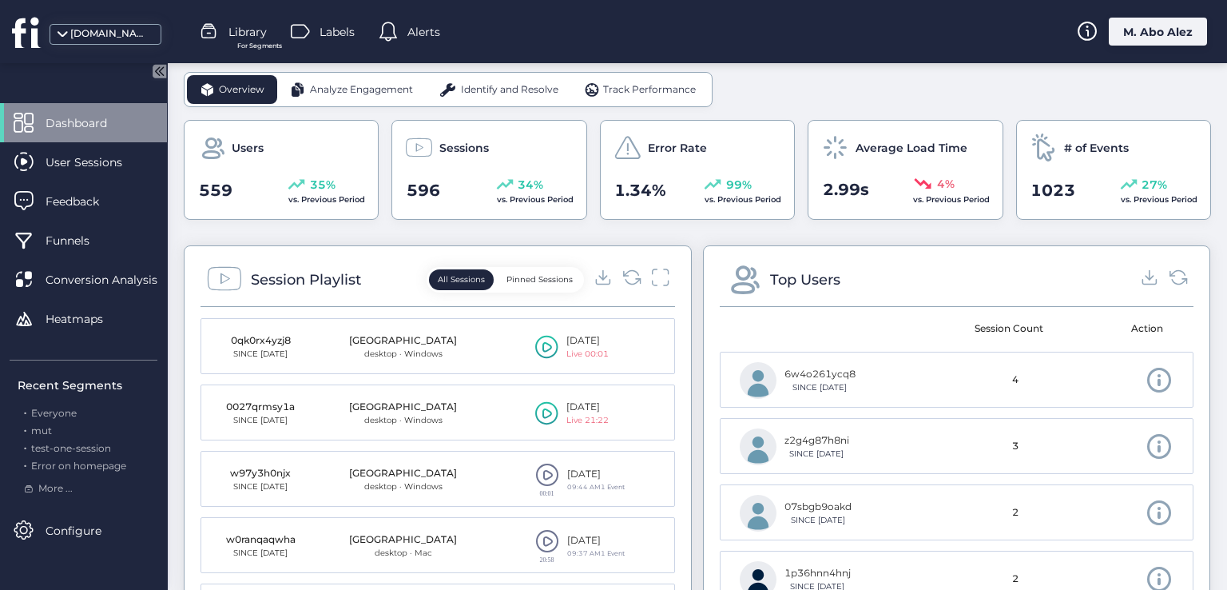
scroll to position [479, 0]
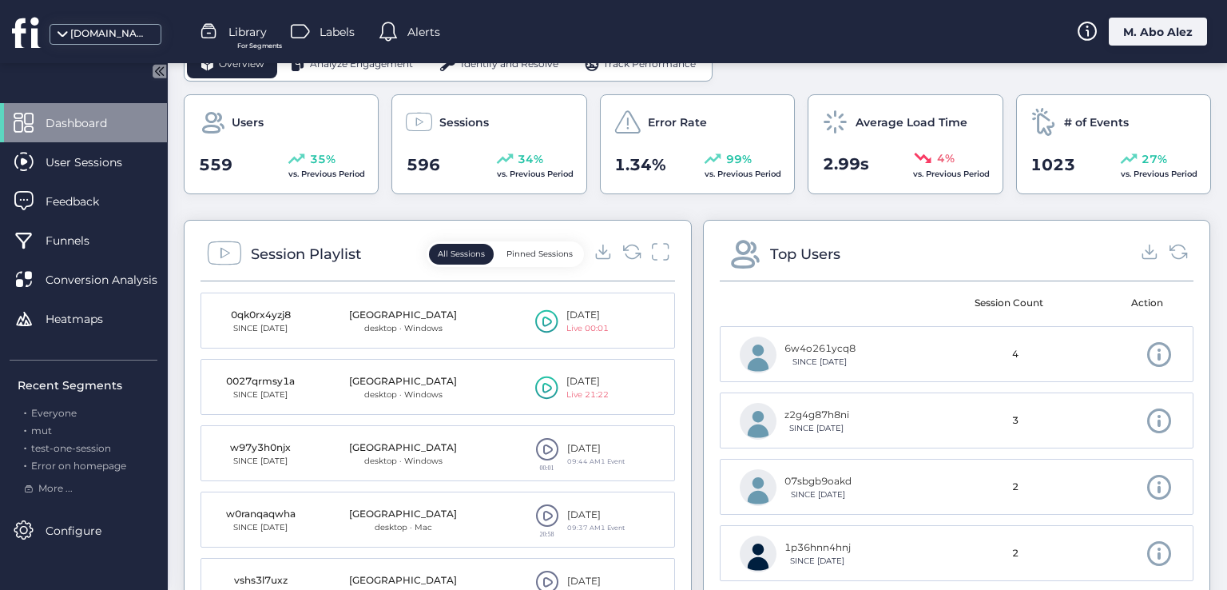
click at [1146, 352] on span at bounding box center [1160, 354] width 28 height 28
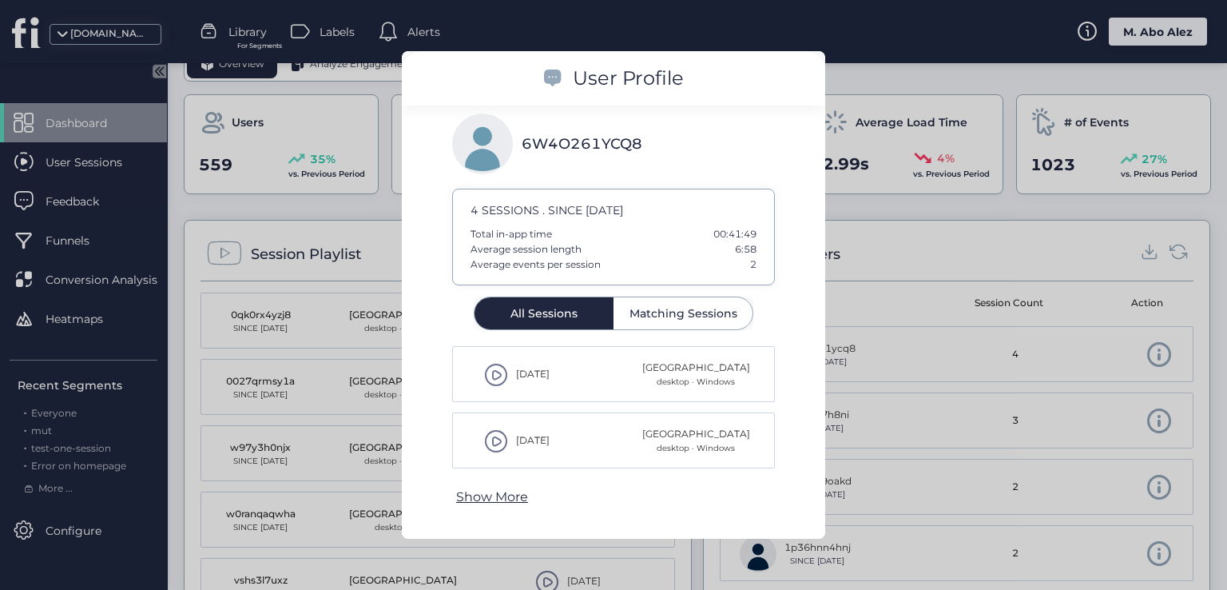
click at [495, 372] on span at bounding box center [496, 375] width 24 height 24
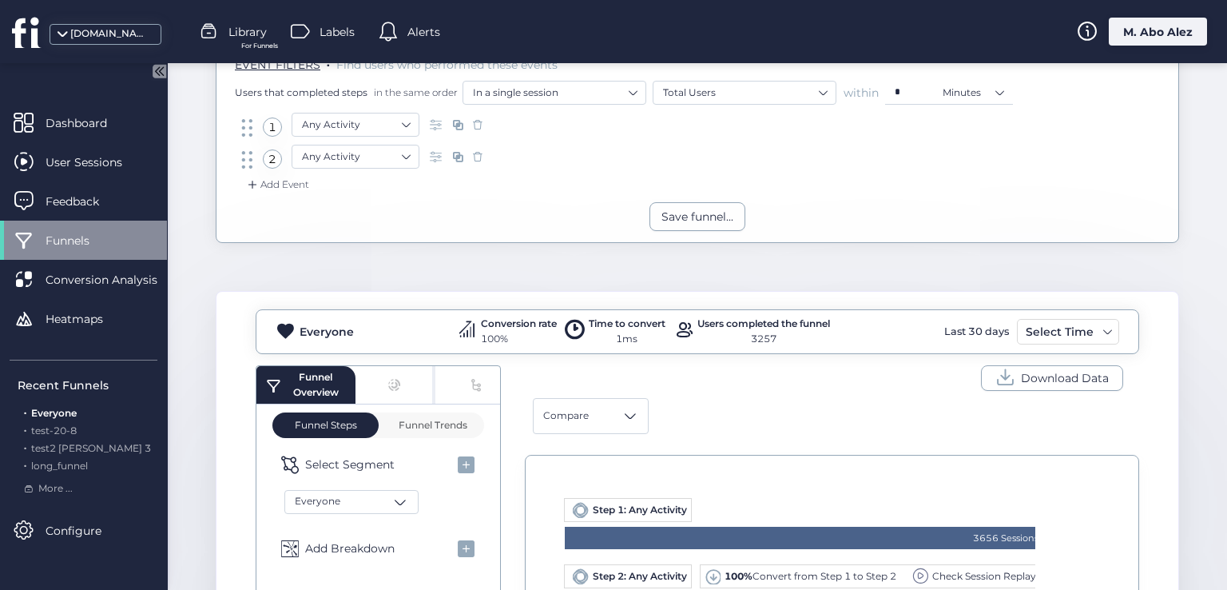
scroll to position [160, 0]
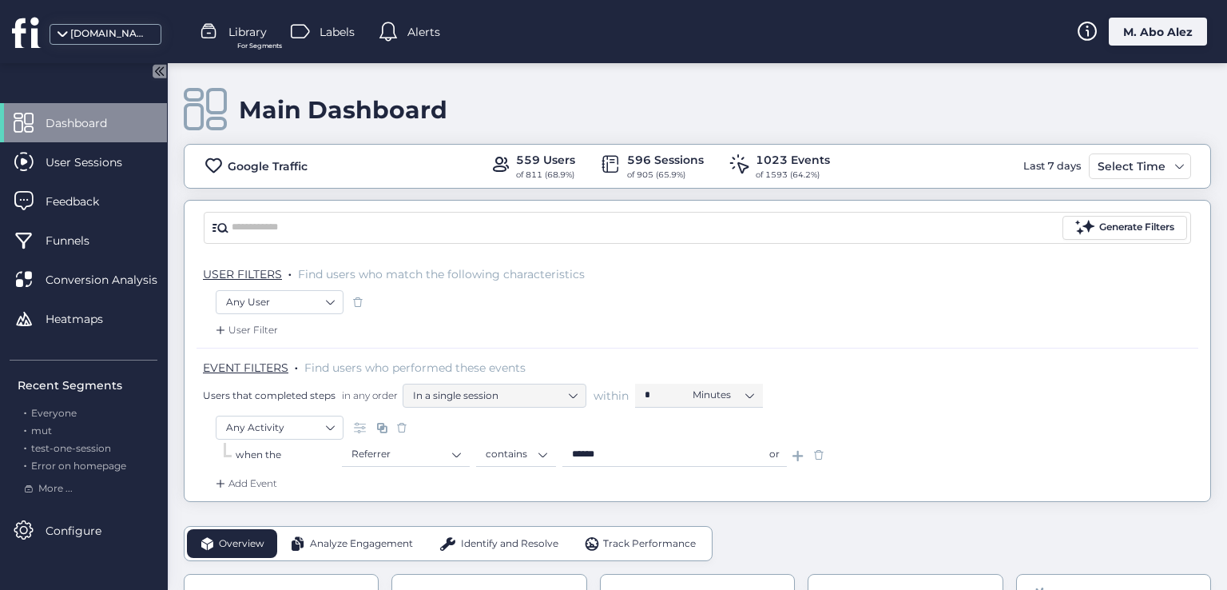
click at [67, 125] on span "Dashboard" at bounding box center [88, 123] width 85 height 18
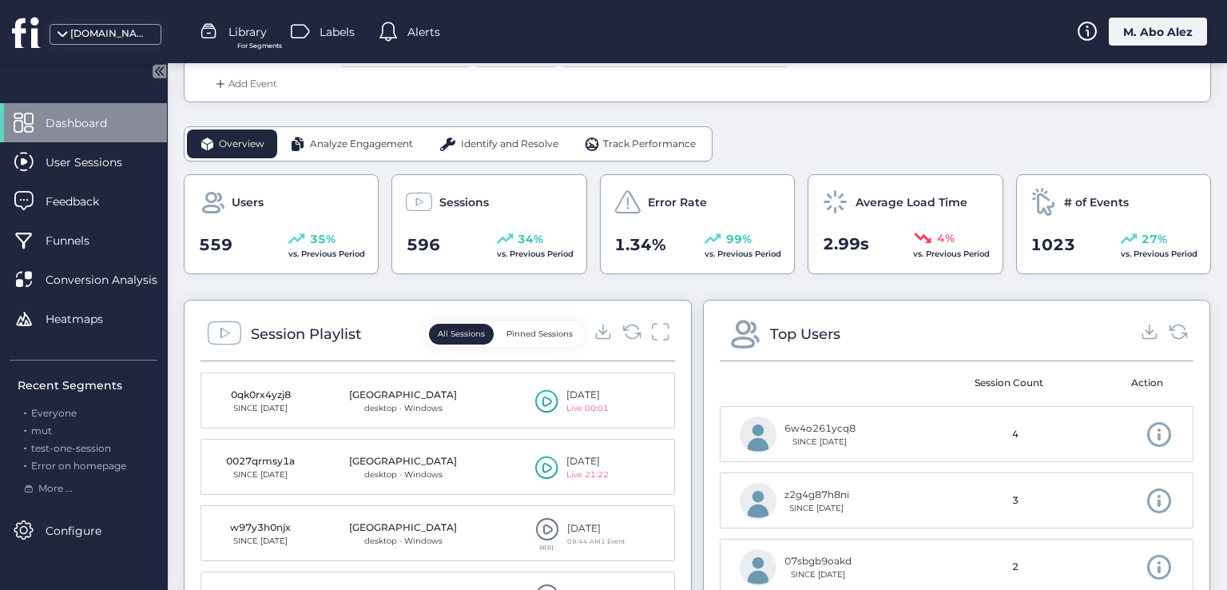
click at [1147, 433] on span at bounding box center [1160, 434] width 28 height 28
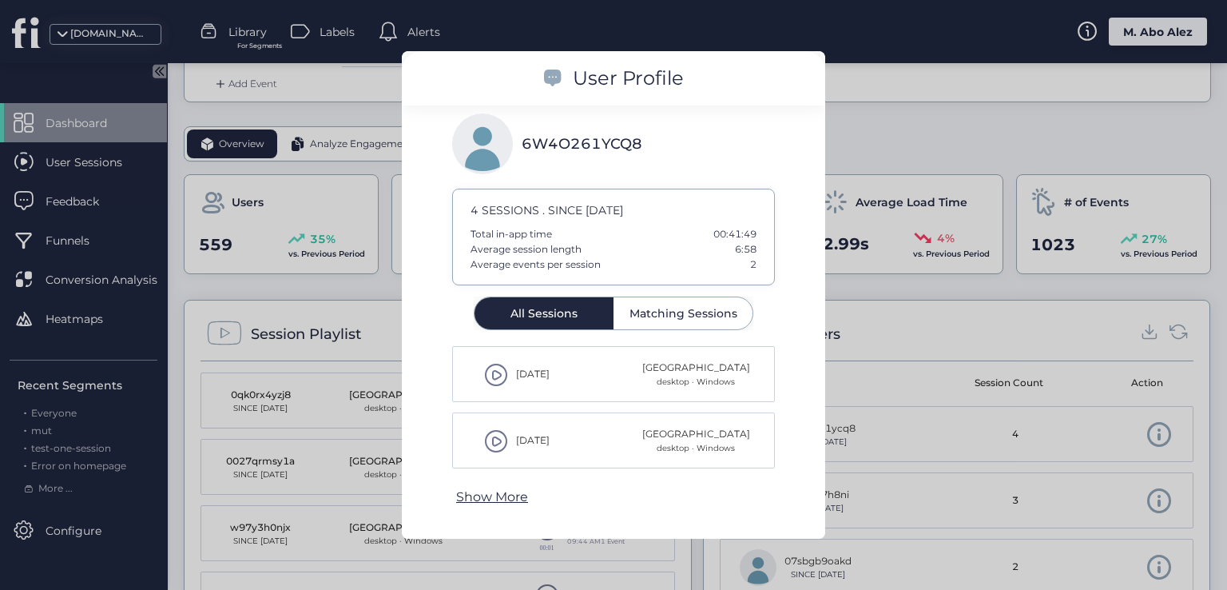
click at [654, 309] on span "Matching Sessions" at bounding box center [684, 313] width 108 height 11
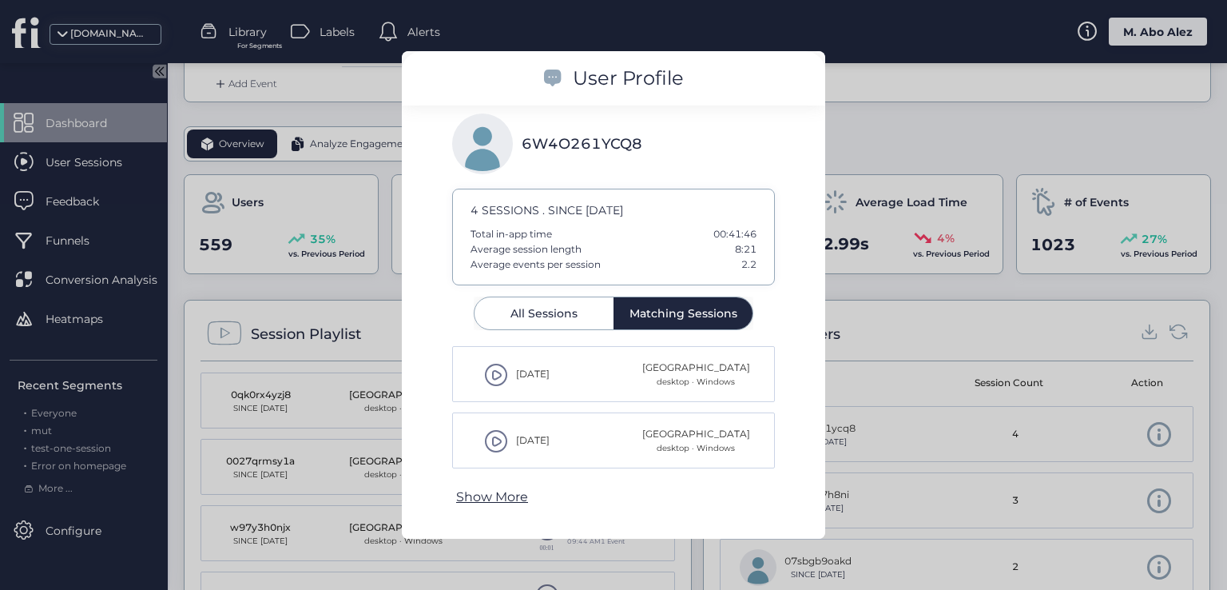
click at [509, 312] on div "All Sessions" at bounding box center [544, 313] width 139 height 32
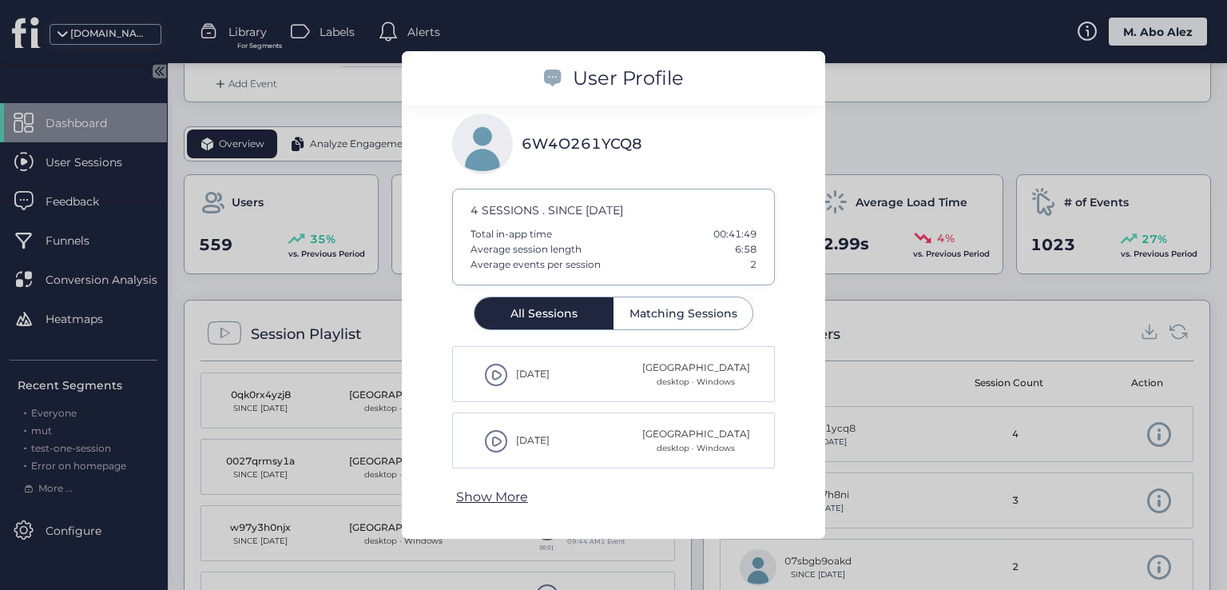
click at [514, 491] on p "Show More" at bounding box center [492, 497] width 72 height 20
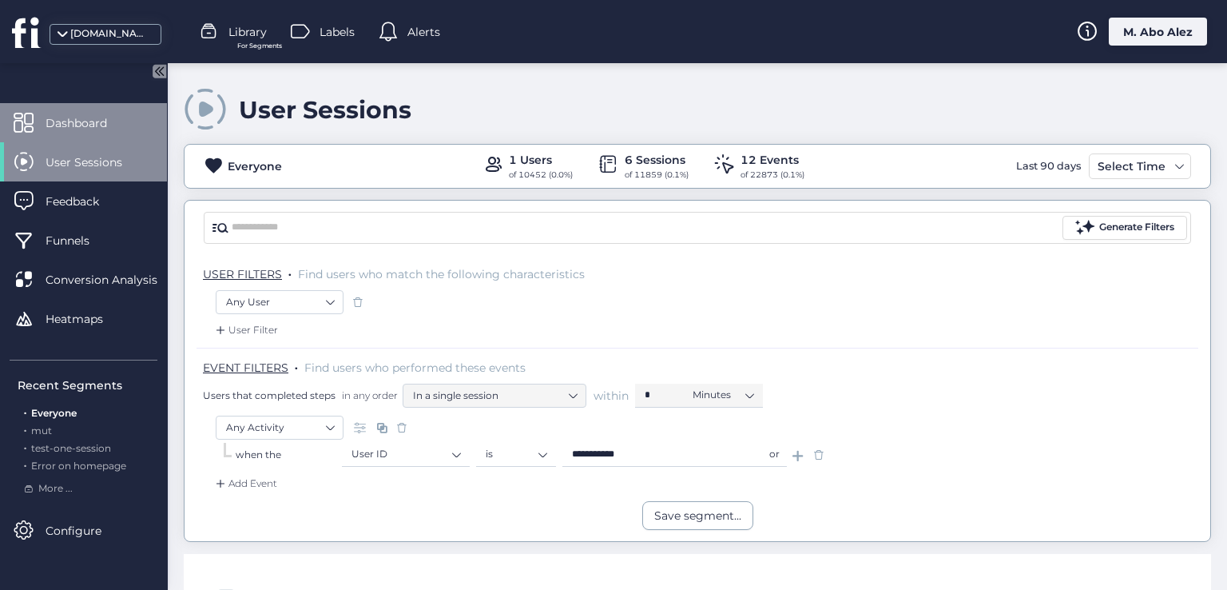
click at [74, 114] on span "Dashboard" at bounding box center [88, 123] width 85 height 18
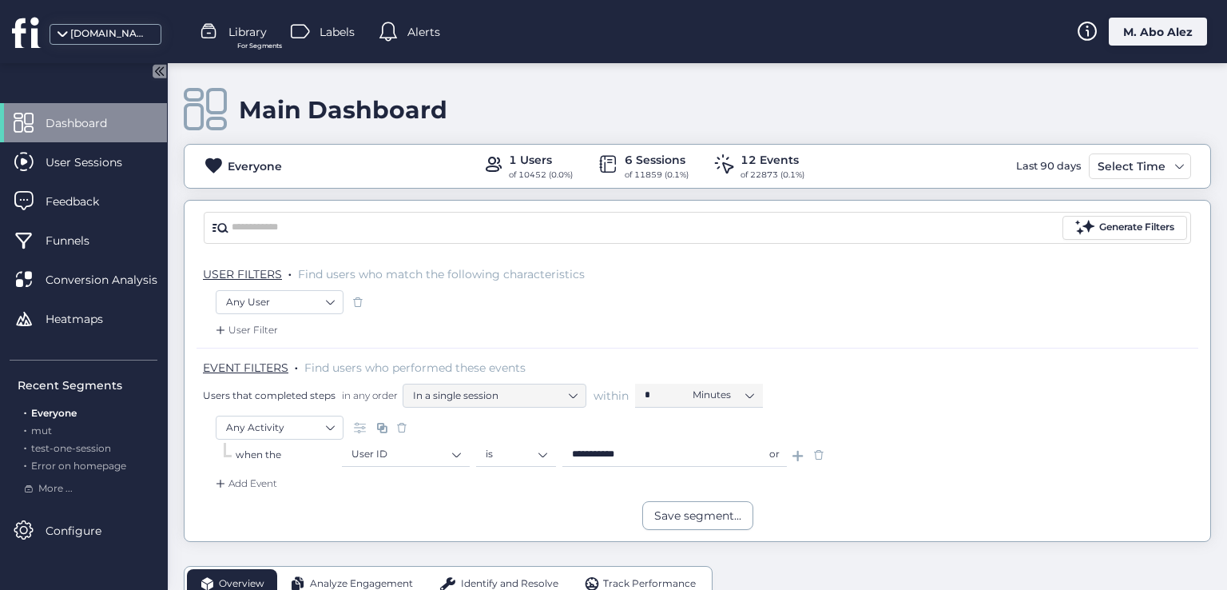
click at [820, 455] on span at bounding box center [819, 455] width 16 height 16
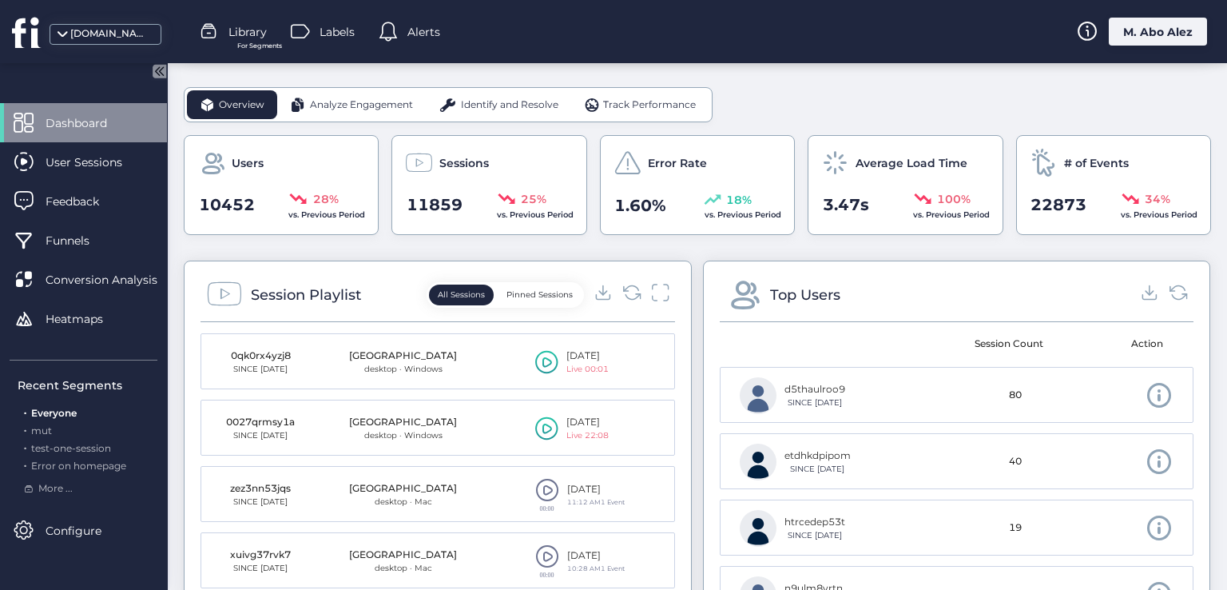
scroll to position [559, 0]
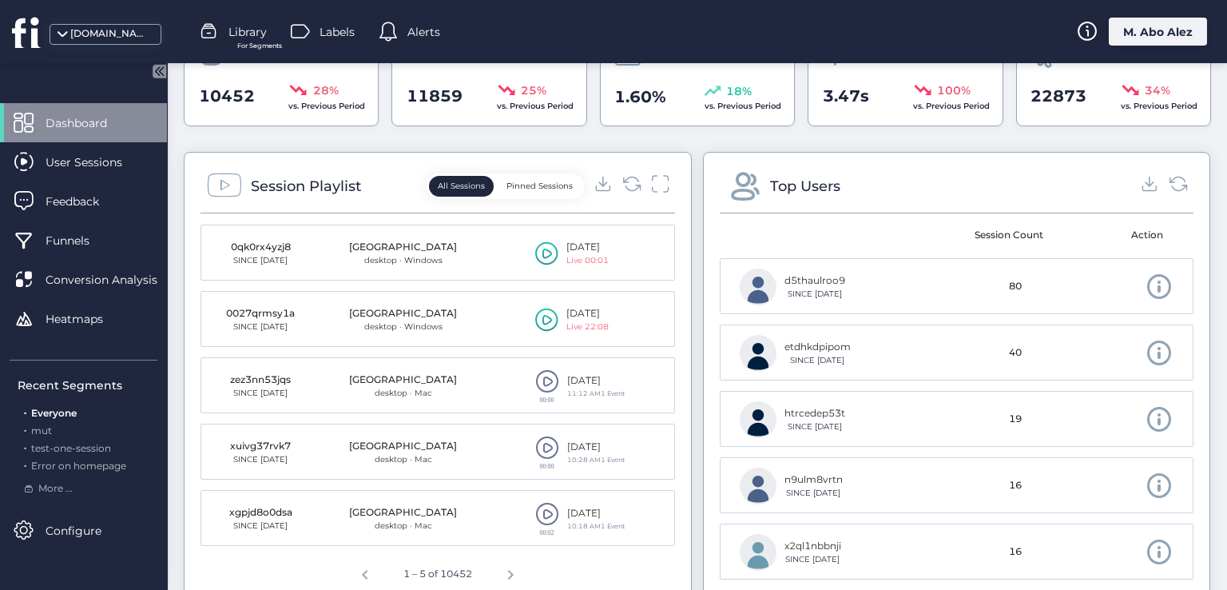
click at [1146, 277] on span at bounding box center [1160, 286] width 28 height 28
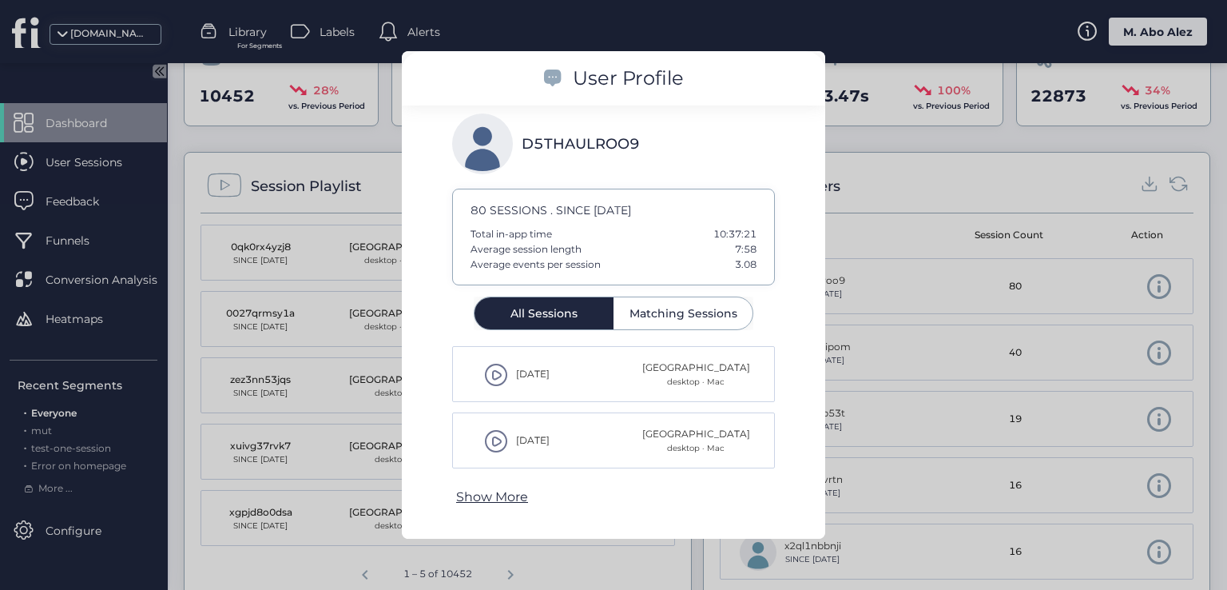
drag, startPoint x: 552, startPoint y: 72, endPoint x: 551, endPoint y: 81, distance: 8.8
click at [567, 82] on div "User Profile" at bounding box center [613, 78] width 423 height 54
click at [539, 101] on div "User Profile" at bounding box center [613, 78] width 423 height 54
click at [493, 145] on rect at bounding box center [482, 143] width 61 height 61
drag, startPoint x: 479, startPoint y: 140, endPoint x: 473, endPoint y: 167, distance: 27.9
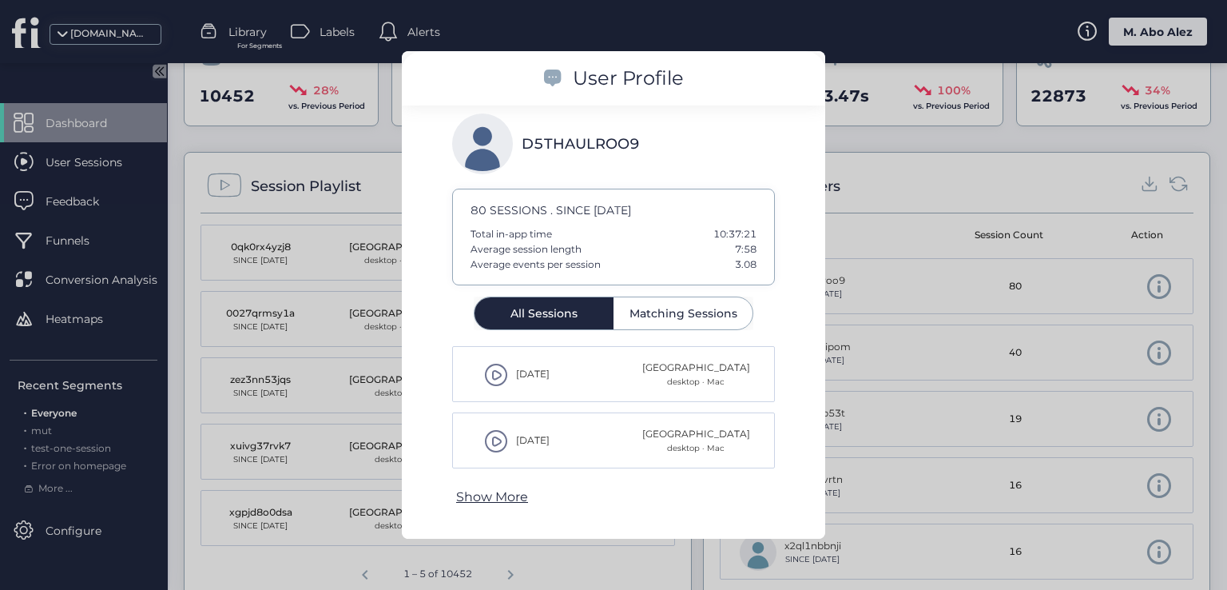
click at [491, 148] on icon at bounding box center [482, 143] width 61 height 61
click at [595, 213] on div "80 SESSIONS . SINCE [DATE]" at bounding box center [614, 210] width 286 height 18
drag, startPoint x: 661, startPoint y: 252, endPoint x: 650, endPoint y: 252, distance: 10.4
click at [660, 252] on div "Average session length 7:58" at bounding box center [614, 249] width 286 height 15
click at [499, 372] on span at bounding box center [496, 375] width 24 height 24
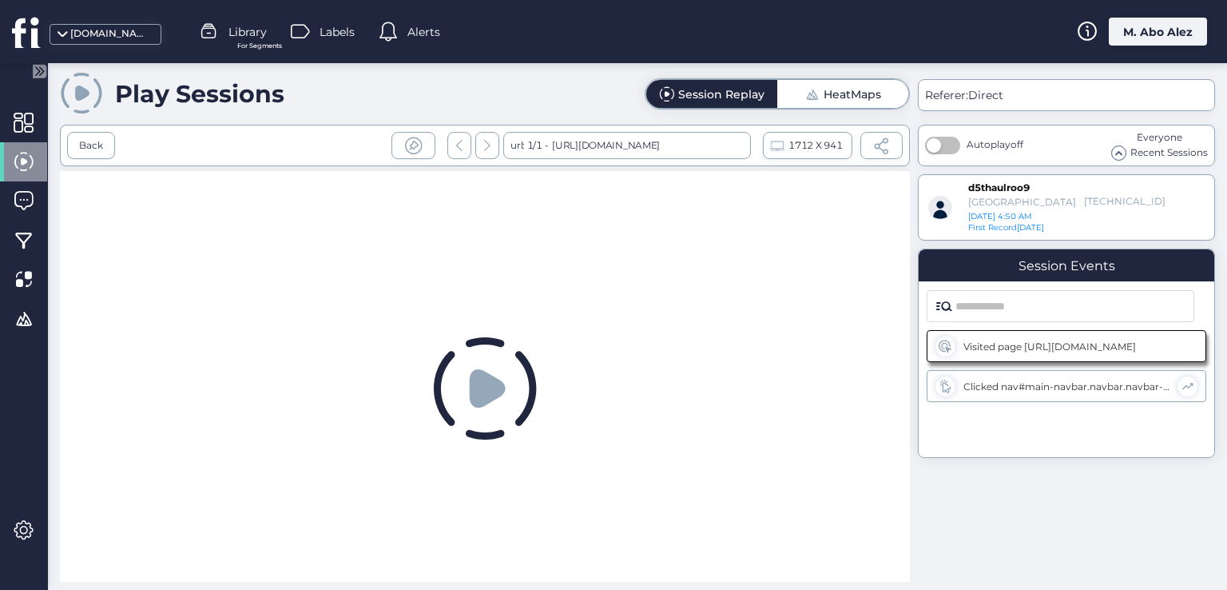
click at [829, 89] on div "HeatMaps" at bounding box center [853, 94] width 58 height 11
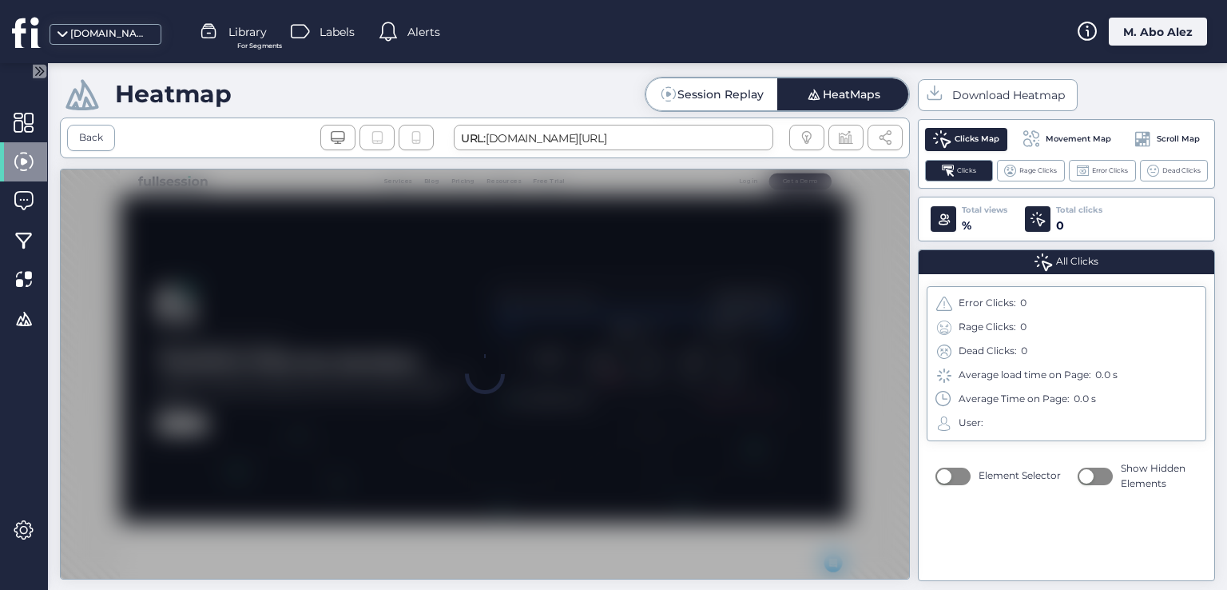
click at [687, 92] on div "Session Replay" at bounding box center [721, 94] width 86 height 11
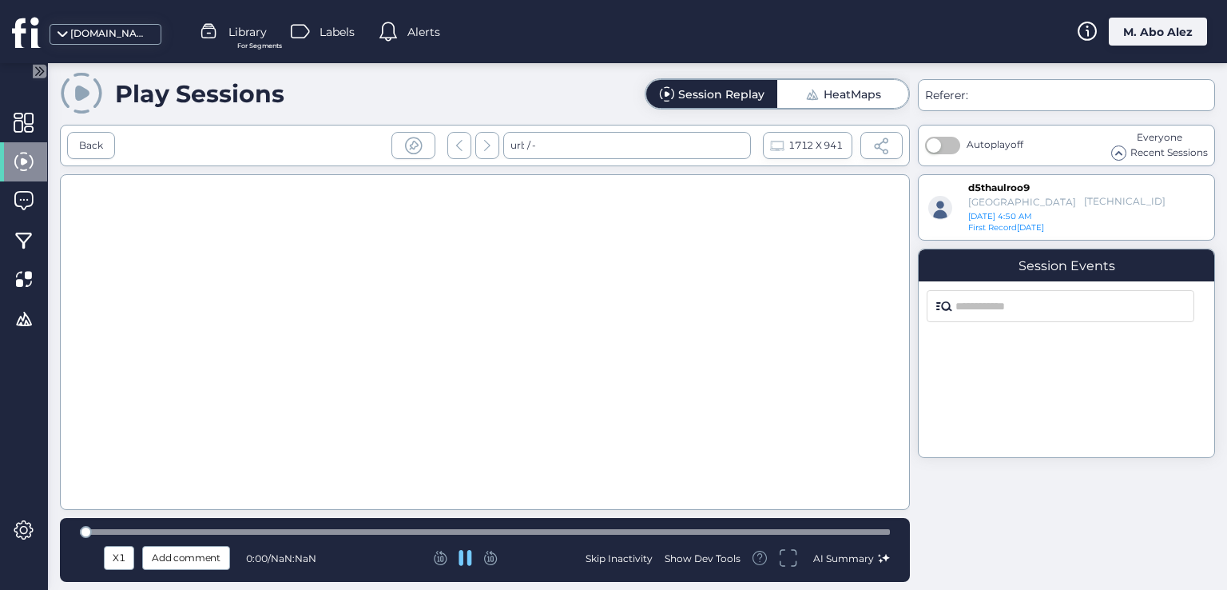
click at [807, 100] on span at bounding box center [812, 93] width 15 height 15
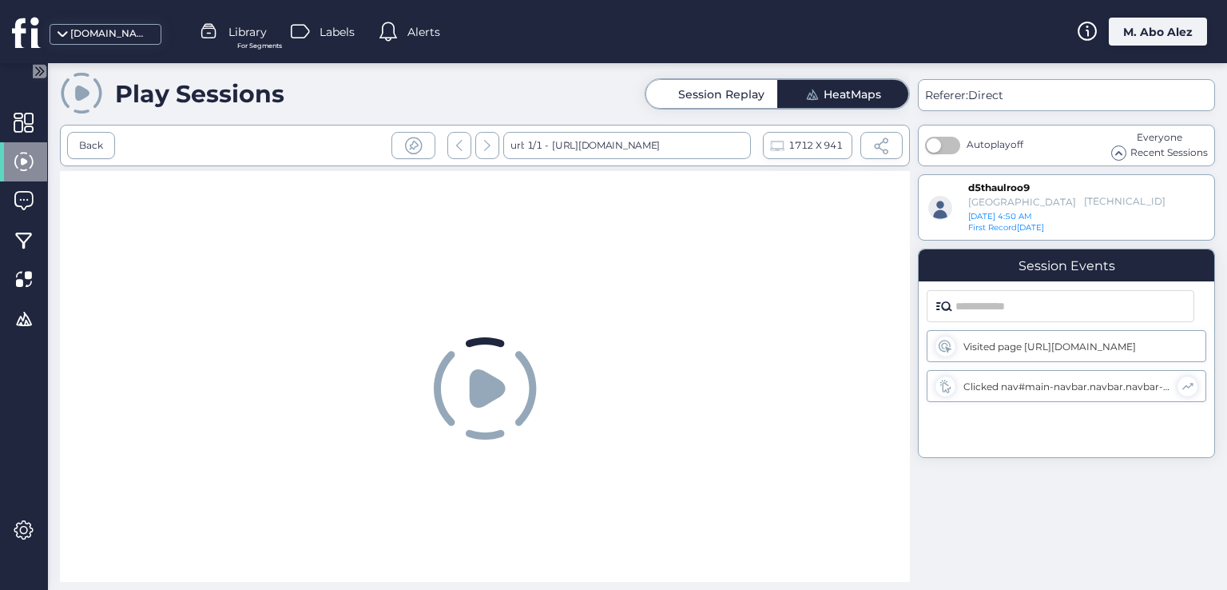
click at [719, 84] on span "Session Replay" at bounding box center [711, 94] width 105 height 28
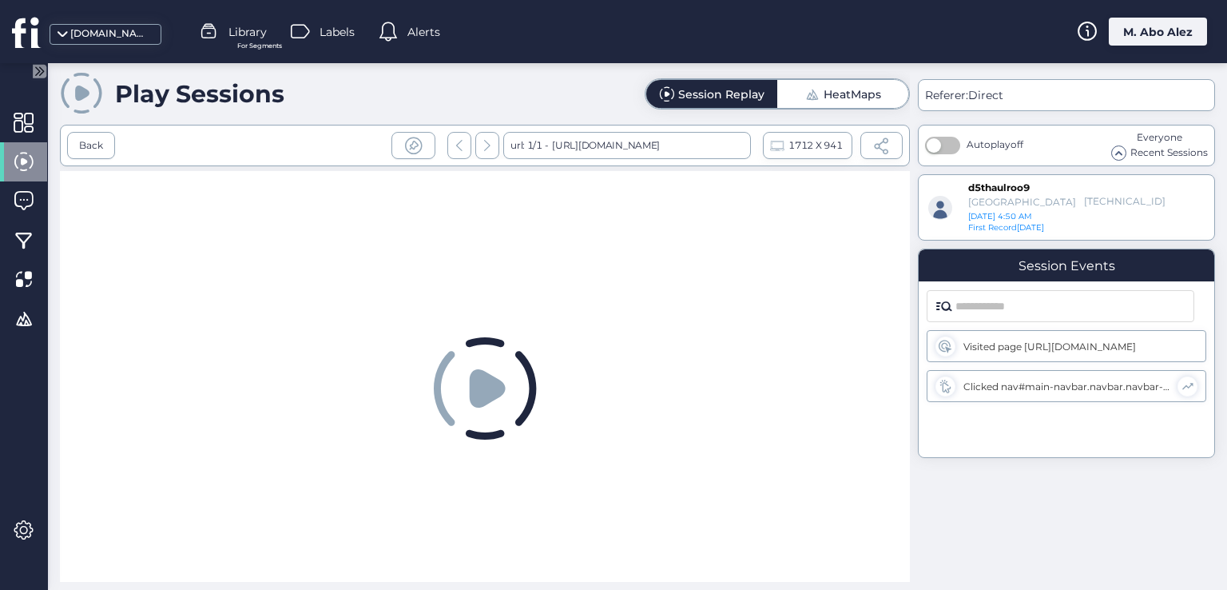
click at [786, 107] on div "HeatMaps" at bounding box center [842, 94] width 131 height 28
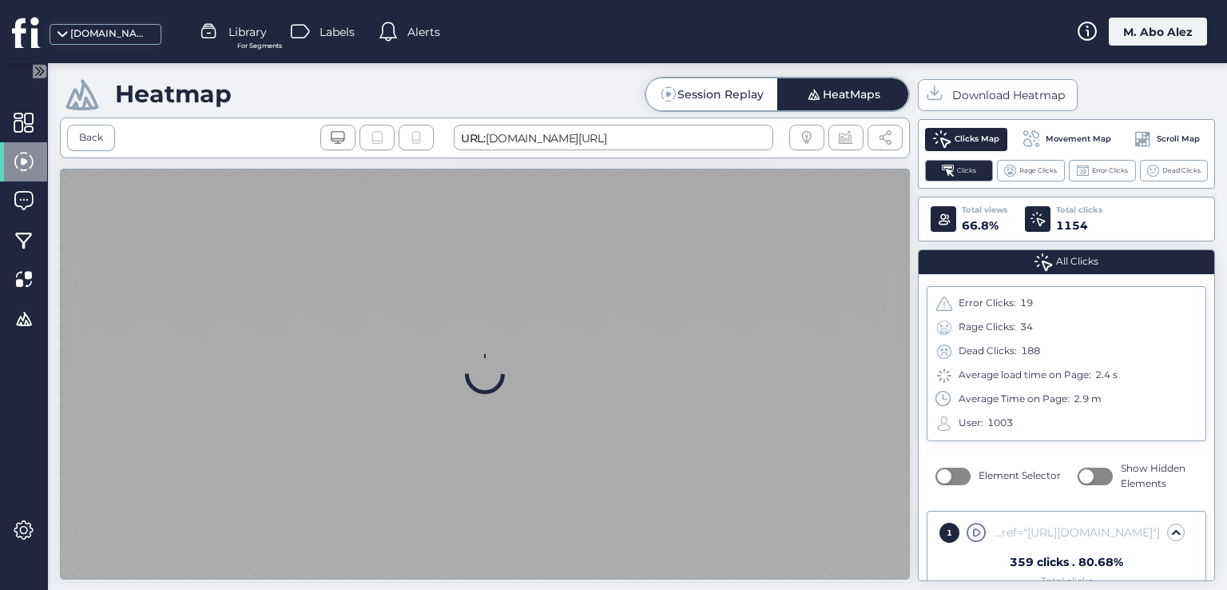
click at [695, 93] on div "Session Replay" at bounding box center [721, 94] width 86 height 11
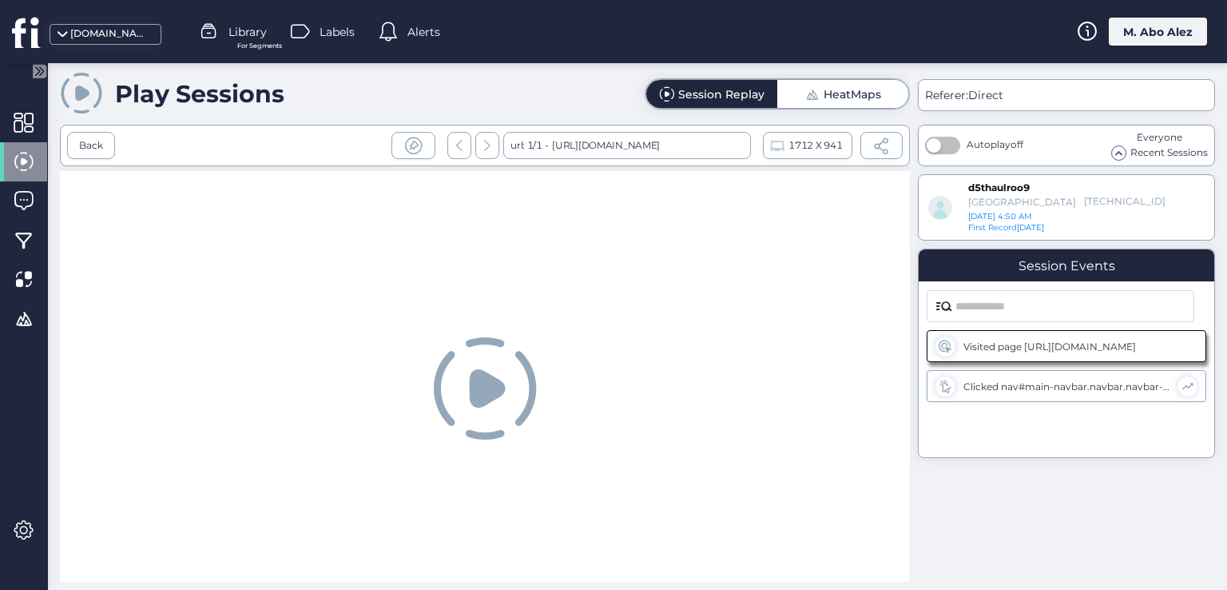
click at [802, 90] on div "HeatMaps" at bounding box center [842, 94] width 131 height 28
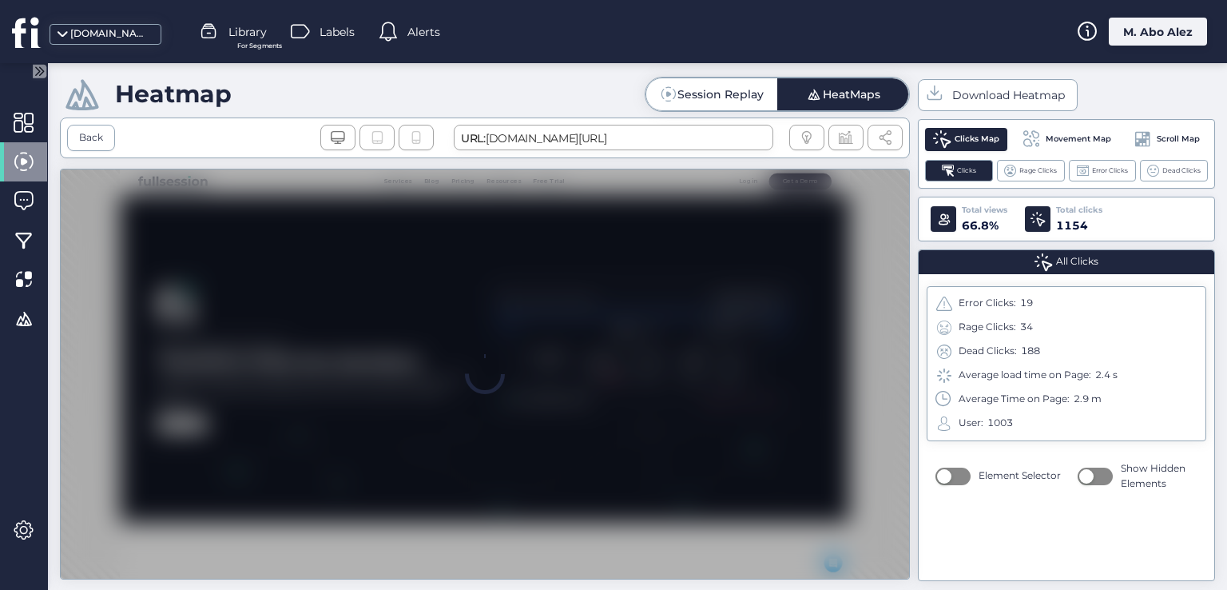
click at [748, 95] on div "Session Replay" at bounding box center [721, 94] width 86 height 11
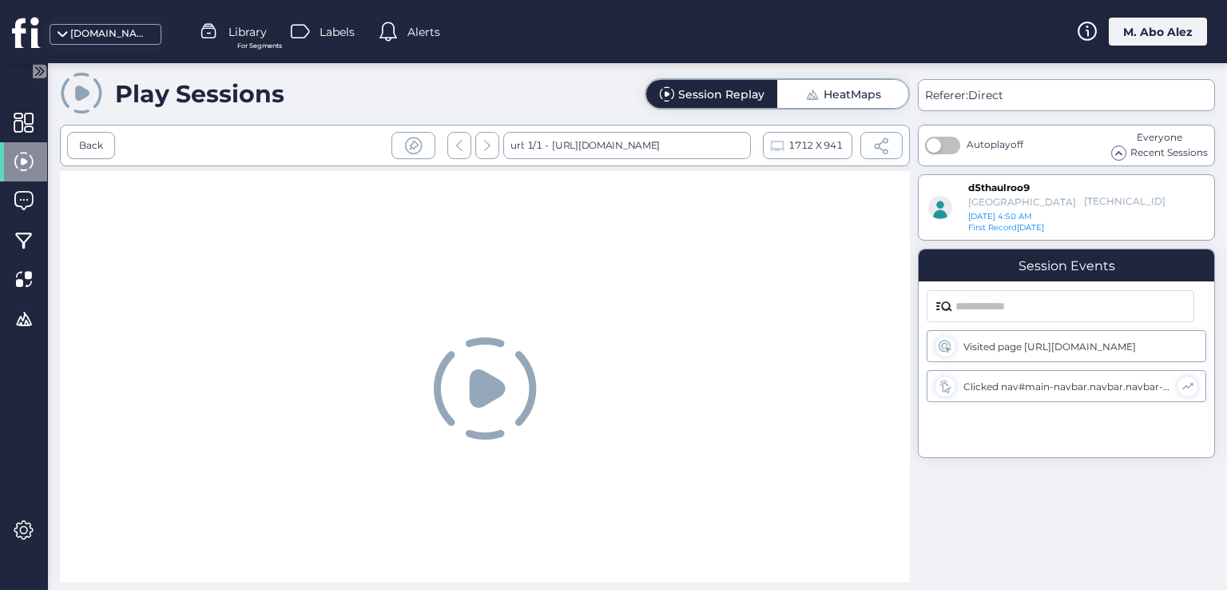
click at [767, 92] on div "Session Replay" at bounding box center [711, 94] width 131 height 28
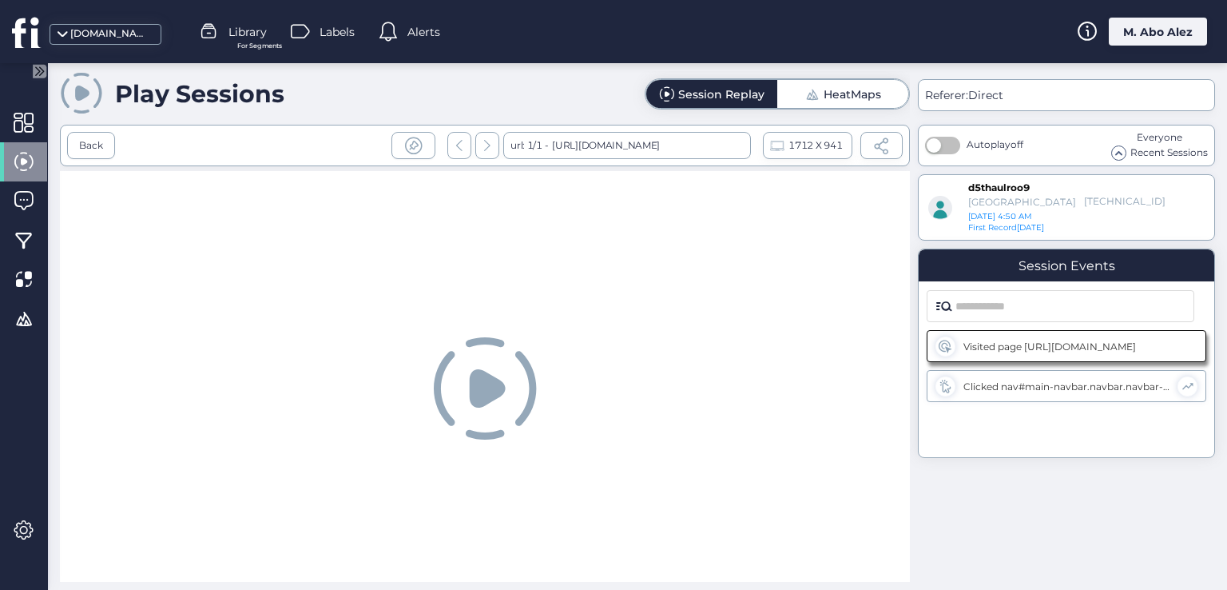
click at [788, 99] on div "HeatMaps" at bounding box center [842, 94] width 131 height 28
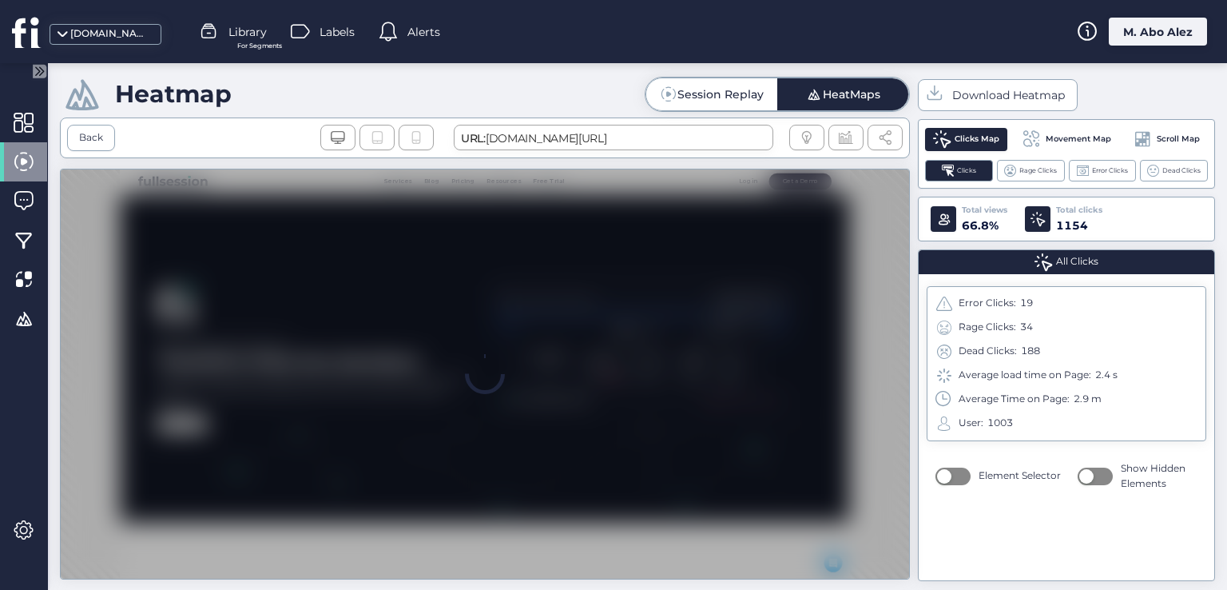
click at [755, 100] on div "Session Replay" at bounding box center [721, 94] width 86 height 11
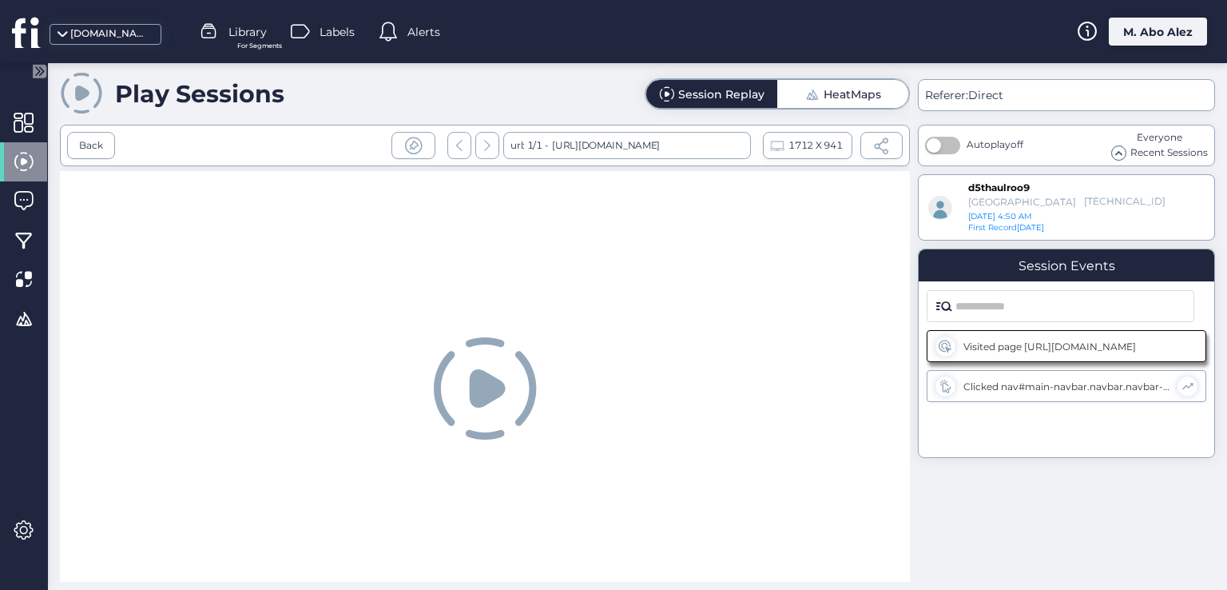
click at [803, 96] on div "HeatMaps" at bounding box center [842, 94] width 131 height 28
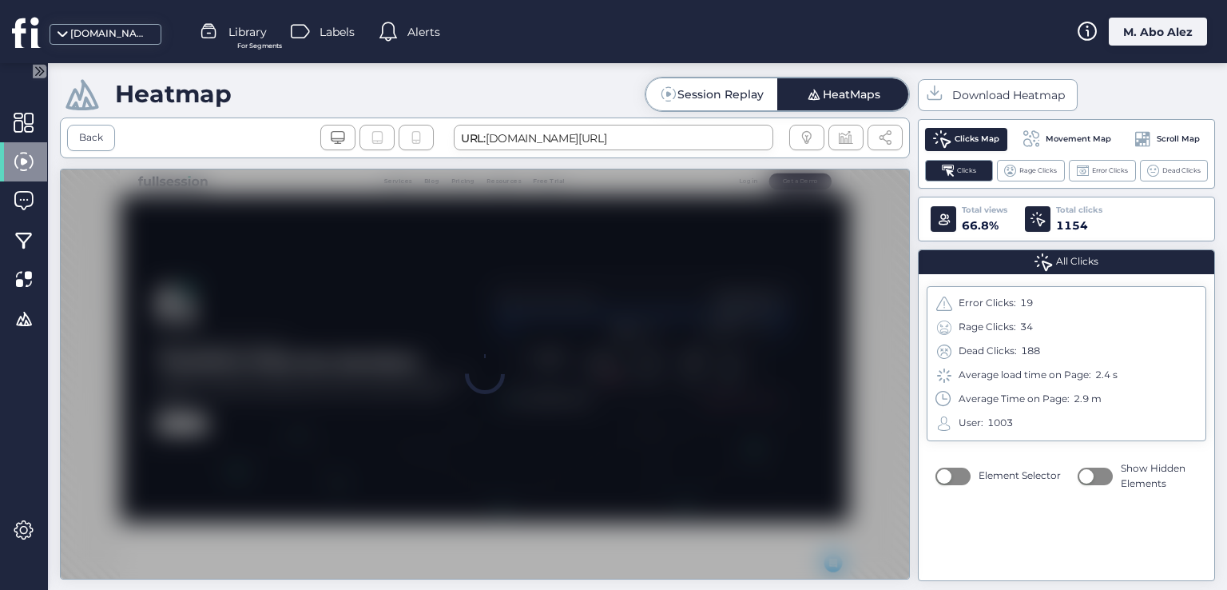
click at [737, 96] on div "Session Replay" at bounding box center [721, 94] width 86 height 11
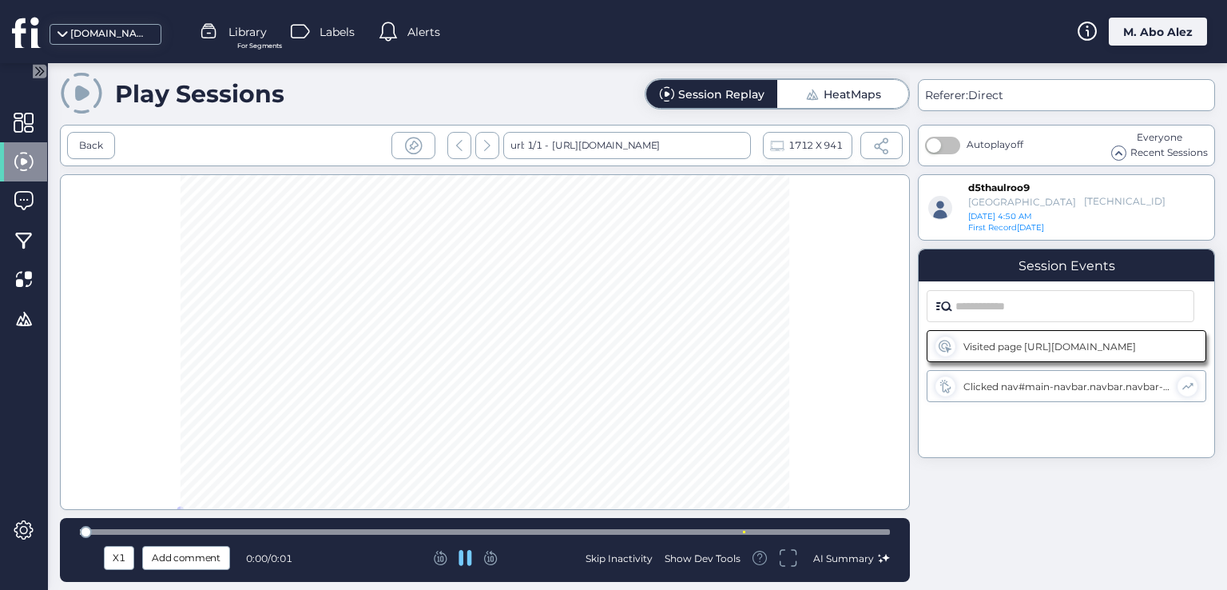
click at [849, 86] on span "HeatMaps" at bounding box center [843, 93] width 77 height 15
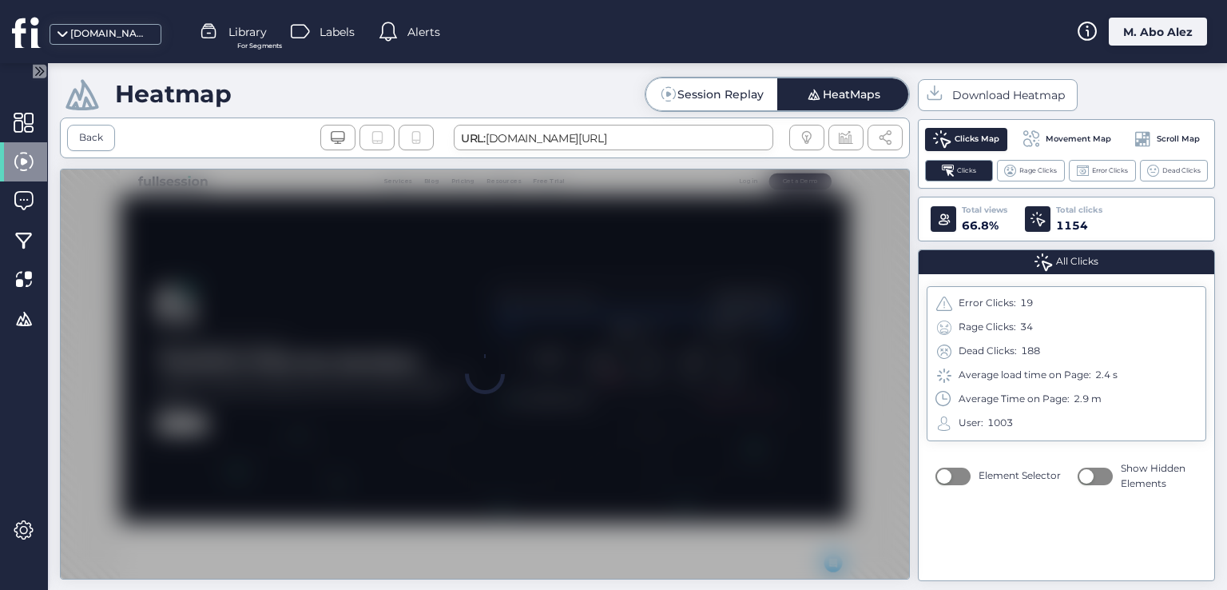
click at [734, 97] on div "Session Replay" at bounding box center [721, 94] width 86 height 11
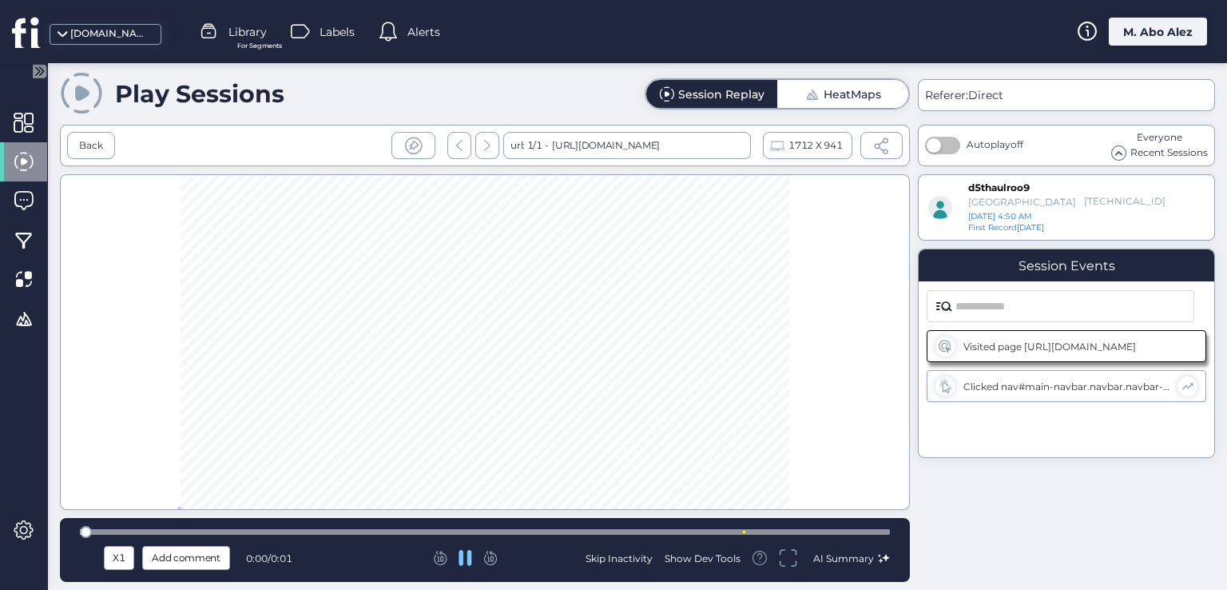
click at [842, 93] on div "HeatMaps" at bounding box center [853, 94] width 58 height 11
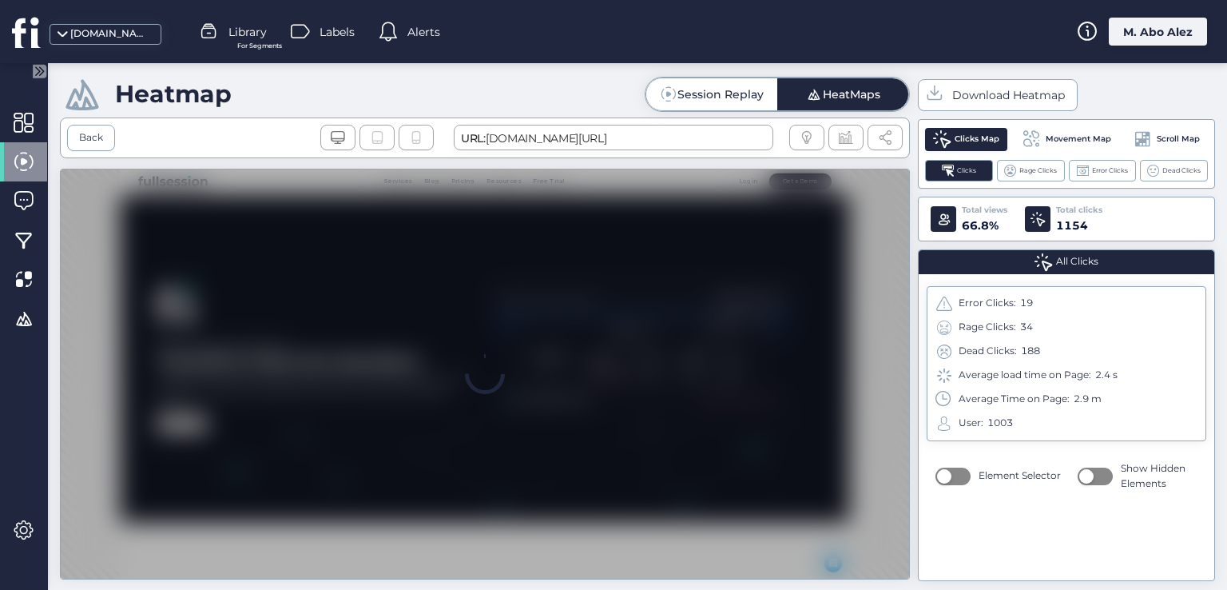
click at [741, 93] on div "Session Replay" at bounding box center [721, 94] width 86 height 11
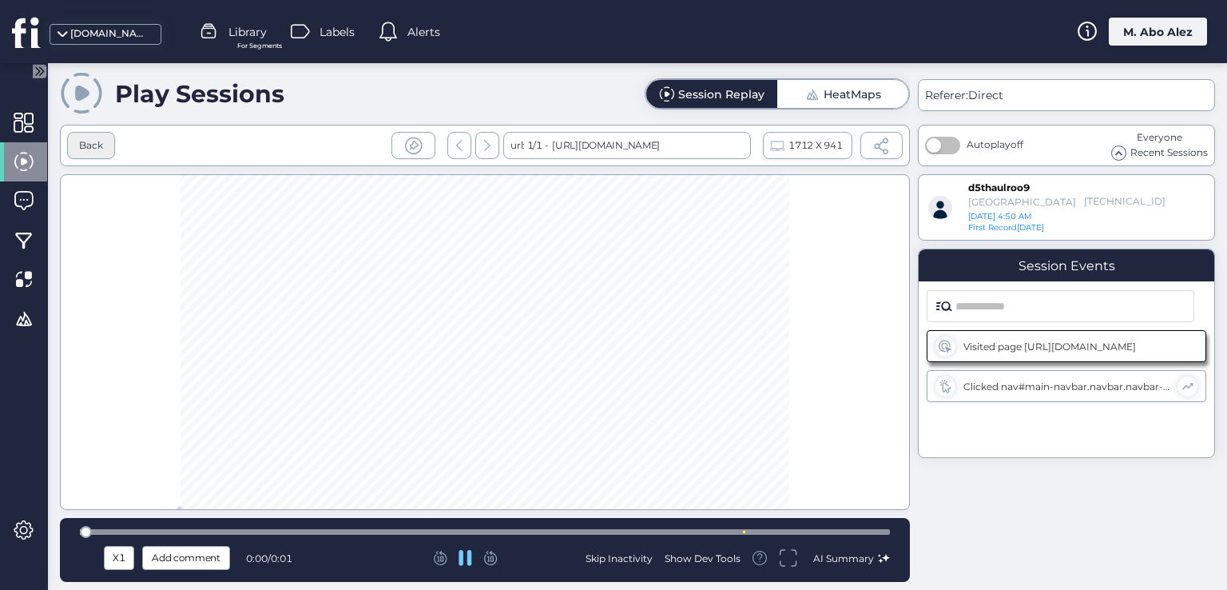
click at [107, 134] on div "Back" at bounding box center [91, 145] width 48 height 27
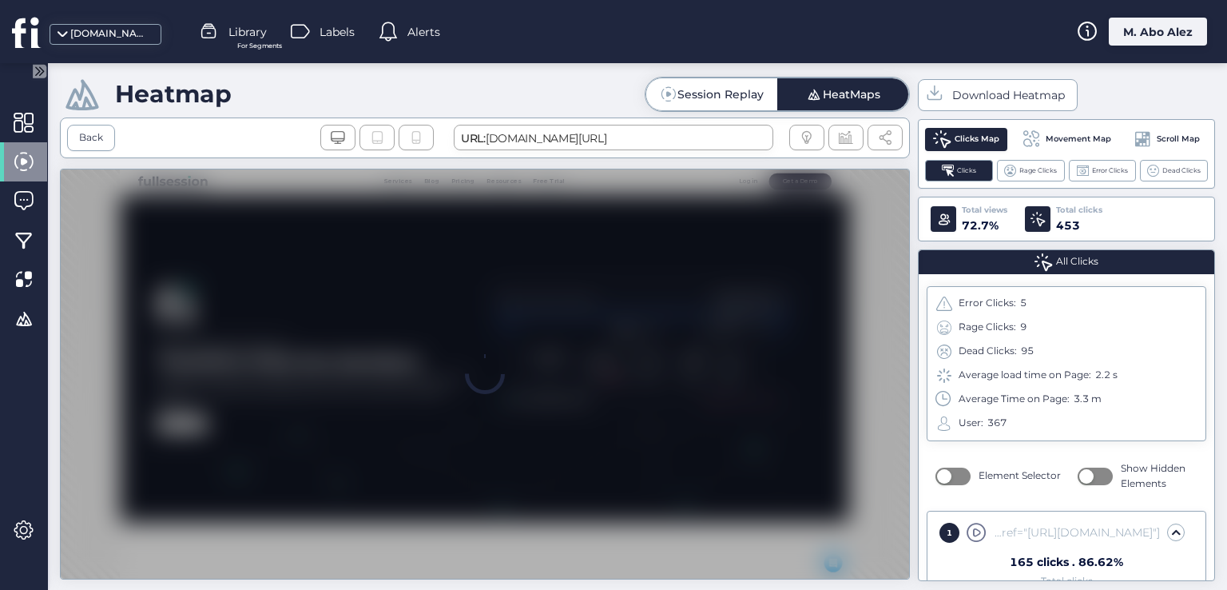
click at [41, 42] on icon at bounding box center [27, 32] width 30 height 32
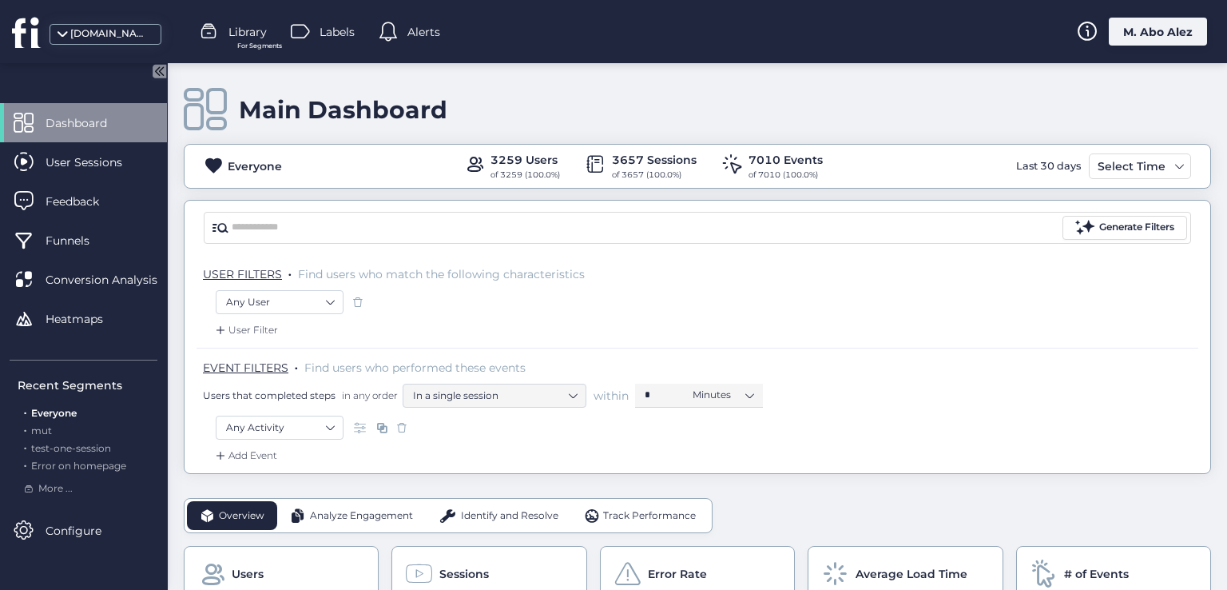
click at [873, 328] on div "User Filter" at bounding box center [698, 335] width 1002 height 26
